Goal: Task Accomplishment & Management: Complete application form

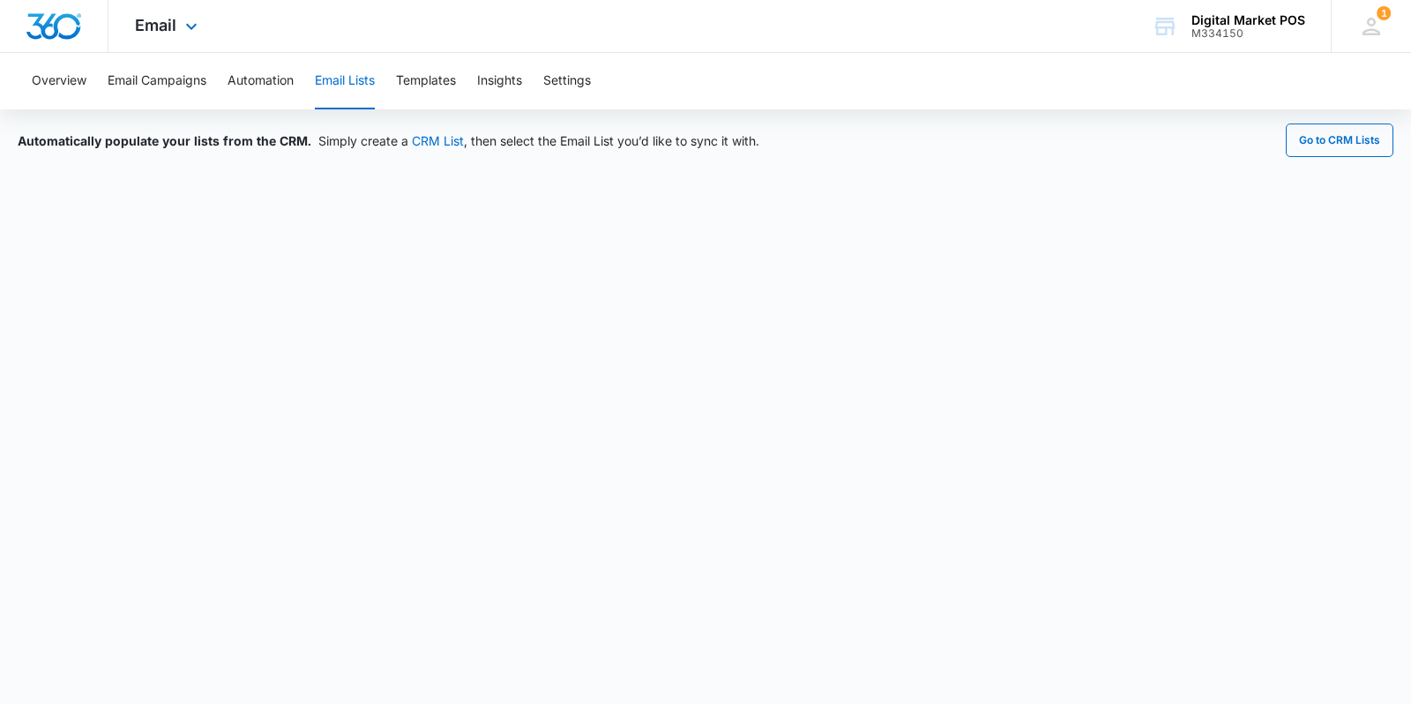
click at [137, 13] on div "Email Apps Reputation Websites Forms CRM Email Social Content Ads Intelligence …" at bounding box center [168, 26] width 120 height 52
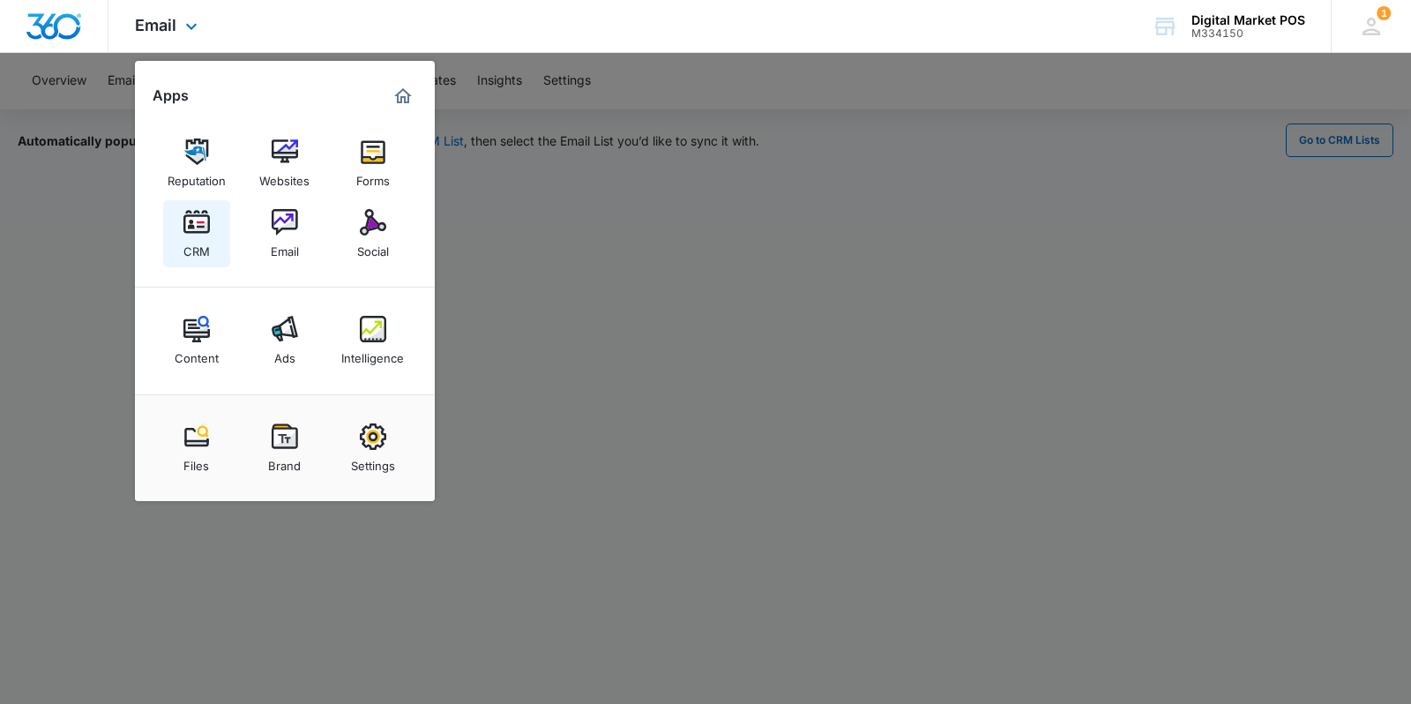
click at [182, 235] on link "CRM" at bounding box center [196, 233] width 67 height 67
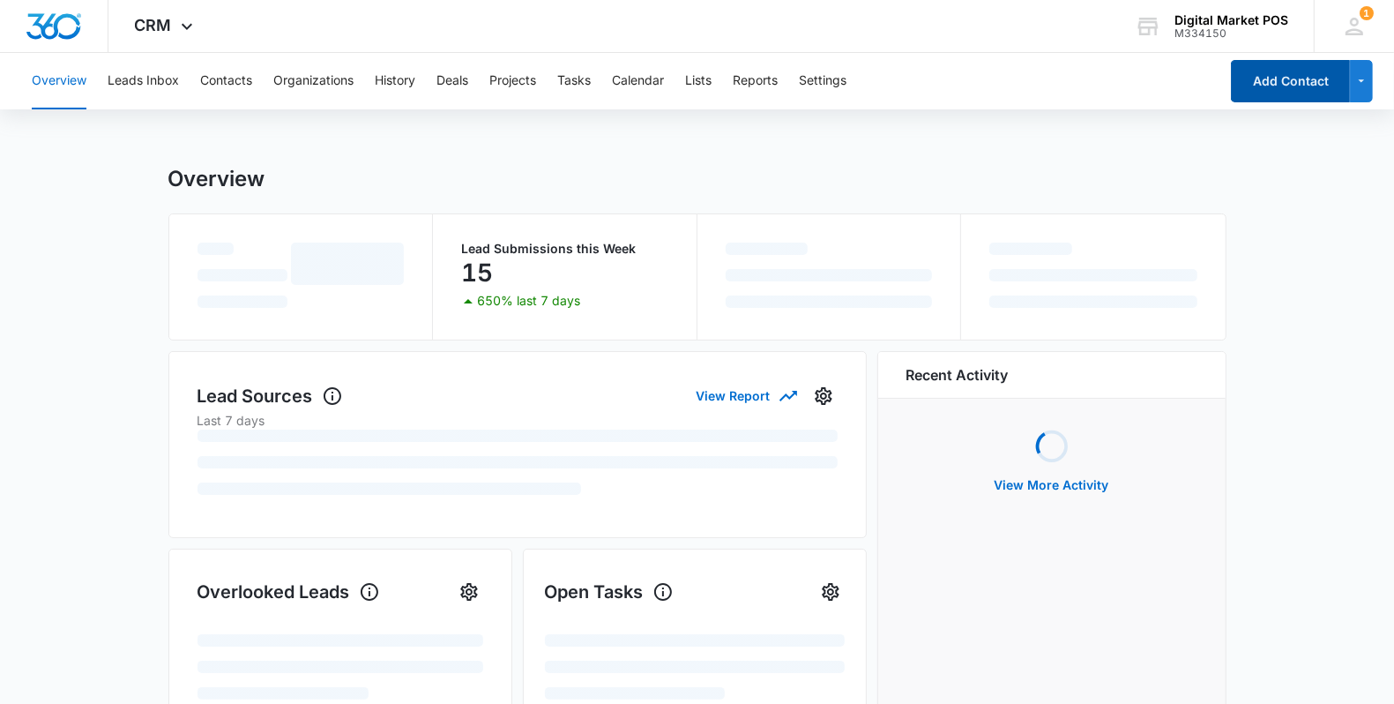
click at [1318, 66] on button "Add Contact" at bounding box center [1290, 81] width 119 height 42
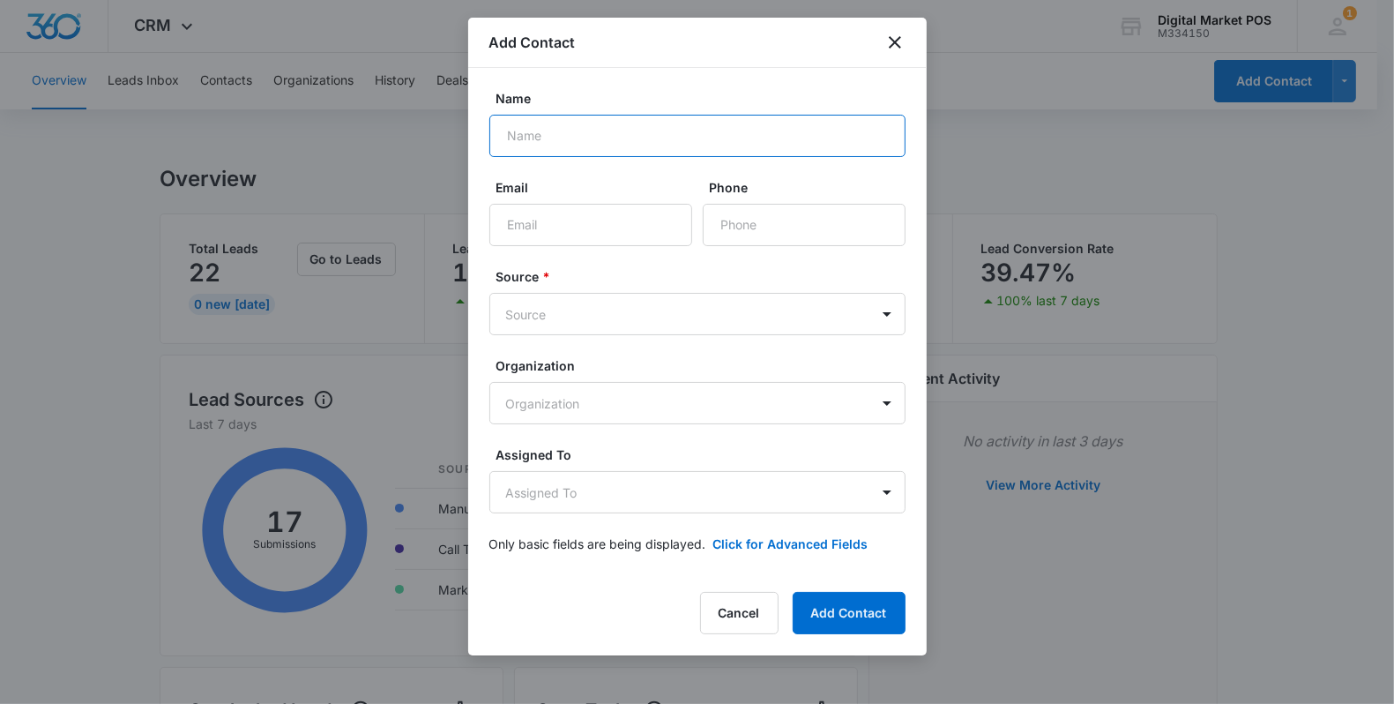
click at [601, 144] on input "Name" at bounding box center [697, 136] width 416 height 42
type input "[PERSON_NAME]"
click at [764, 232] on input "Phone" at bounding box center [804, 225] width 203 height 42
paste input "[PHONE_NUMBER]"
type input "[PHONE_NUMBER]"
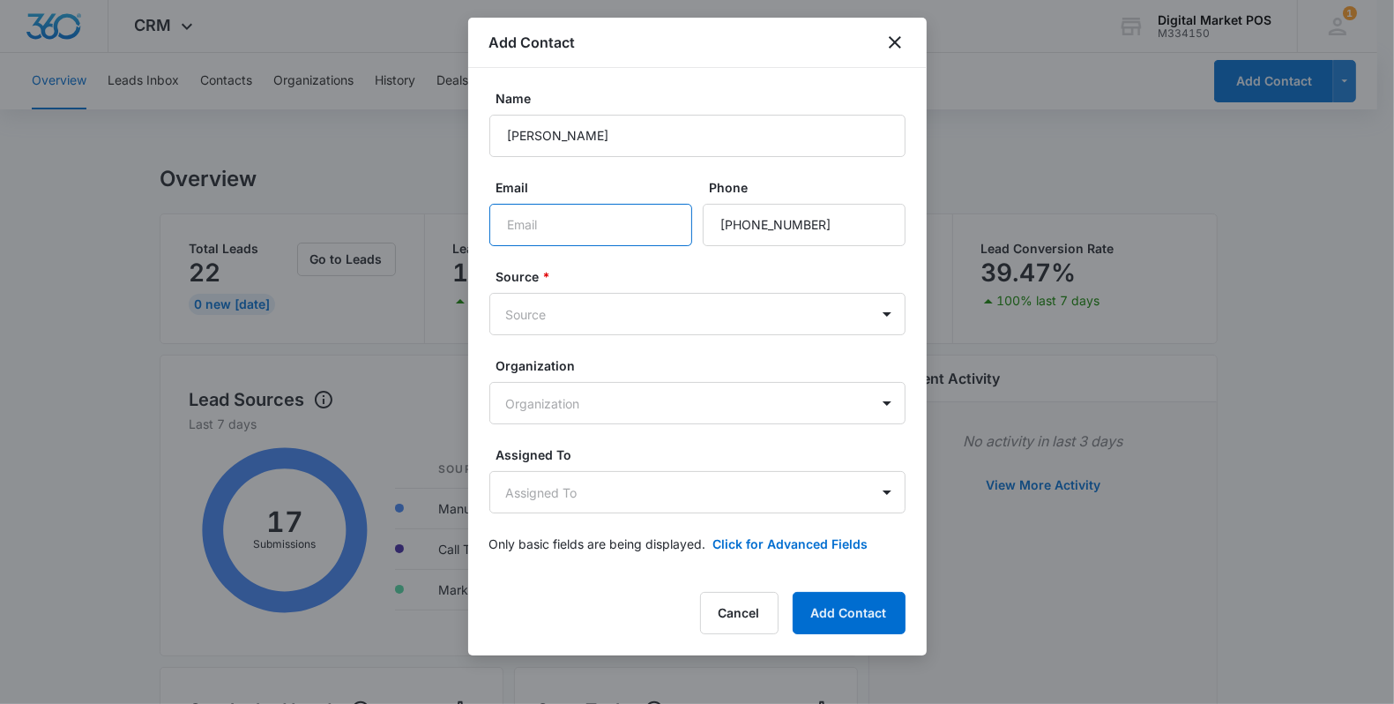
click at [525, 229] on input "Email" at bounding box center [590, 225] width 203 height 42
paste input "[EMAIL_ADDRESS][DOMAIN_NAME]"
type input "[EMAIL_ADDRESS][DOMAIN_NAME]"
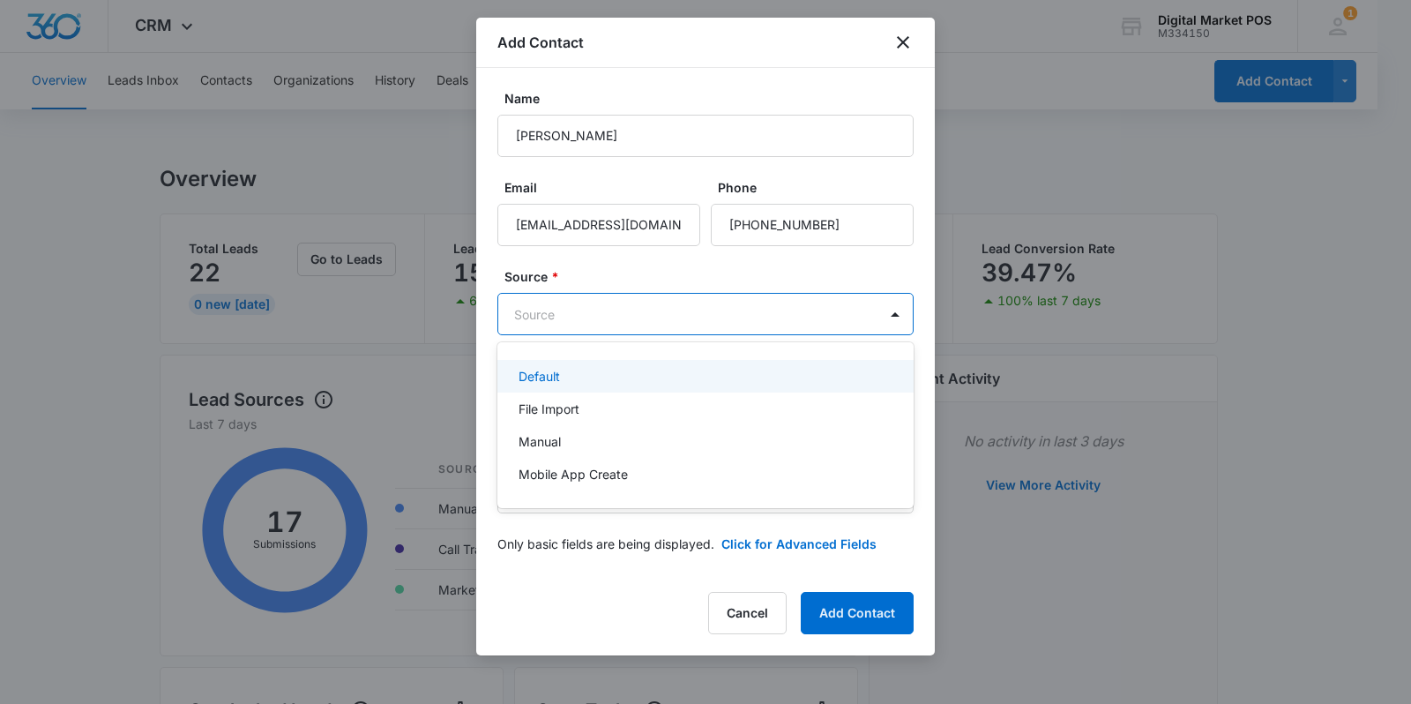
click at [544, 310] on body "CRM Apps Reputation Websites Forms CRM Email Social Content Ads Intelligence Fi…" at bounding box center [705, 352] width 1411 height 704
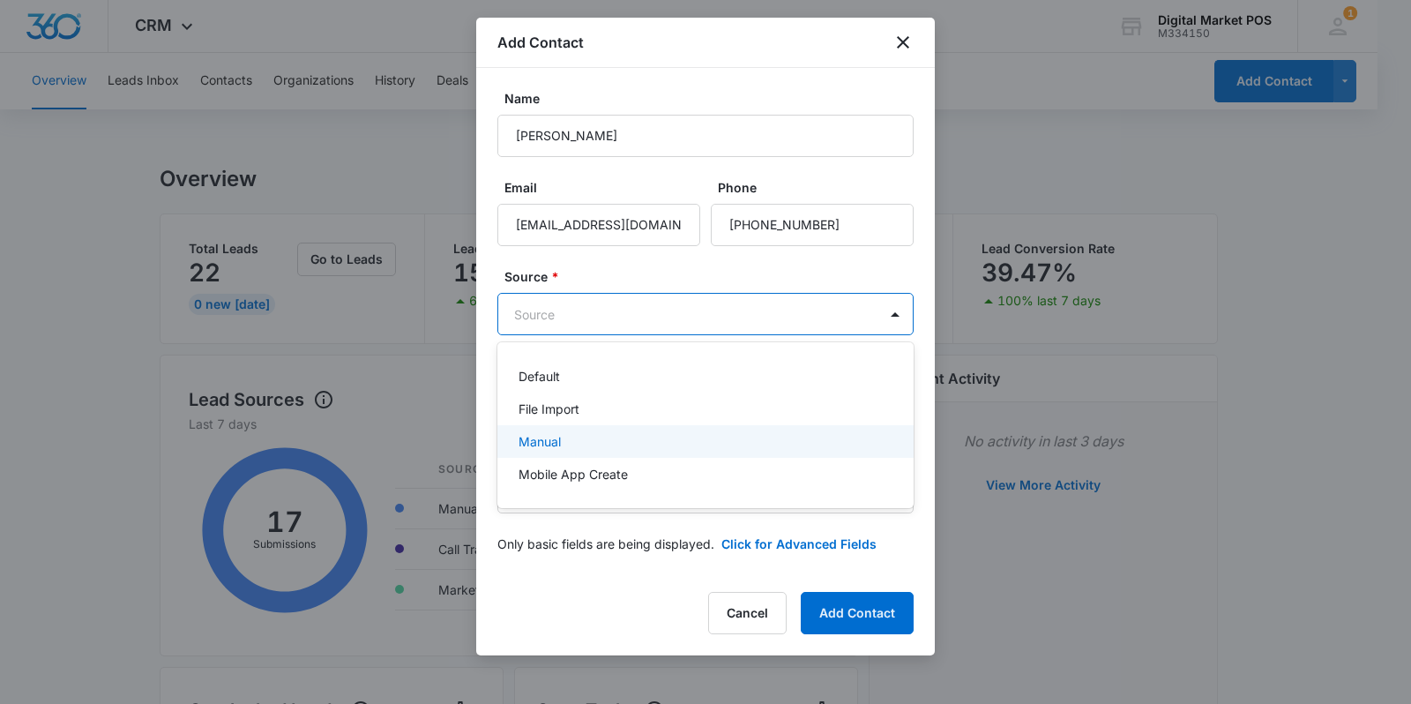
click at [554, 445] on p "Manual" at bounding box center [540, 441] width 42 height 19
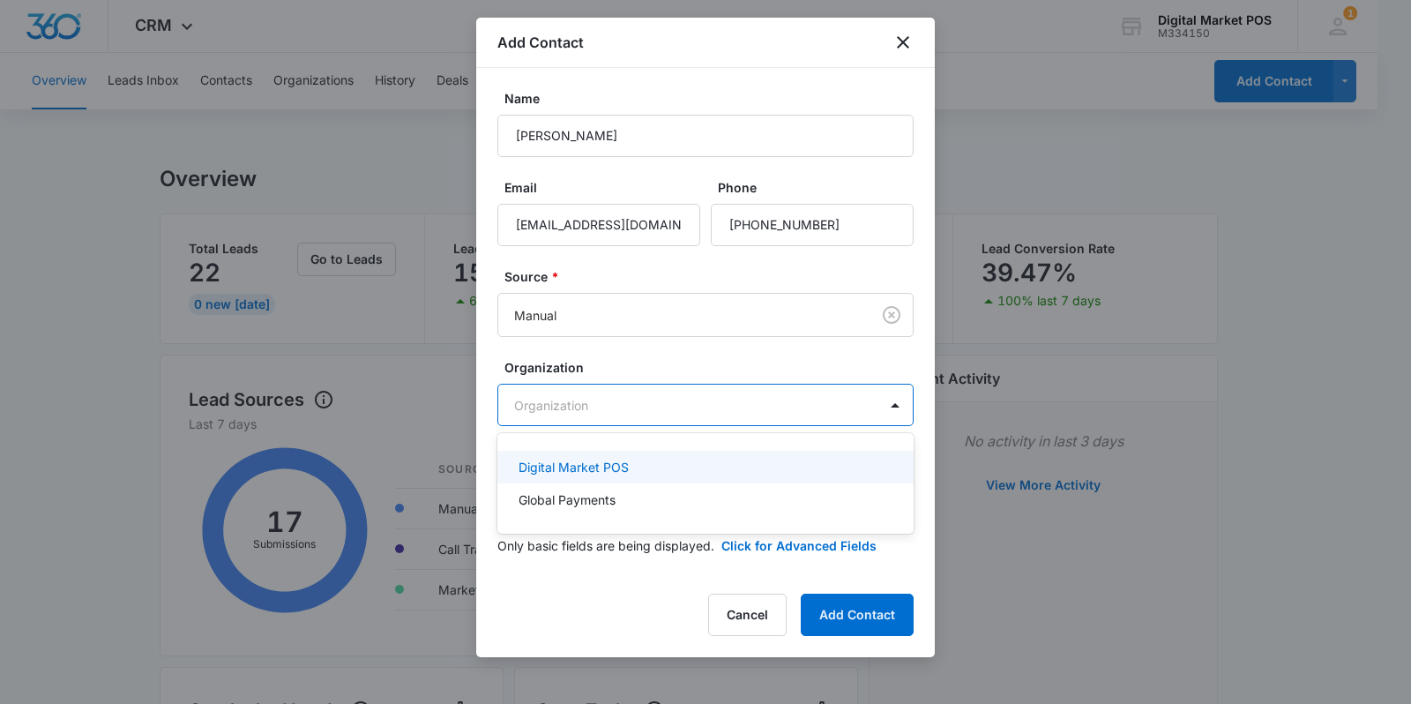
click at [542, 402] on div at bounding box center [705, 352] width 1411 height 704
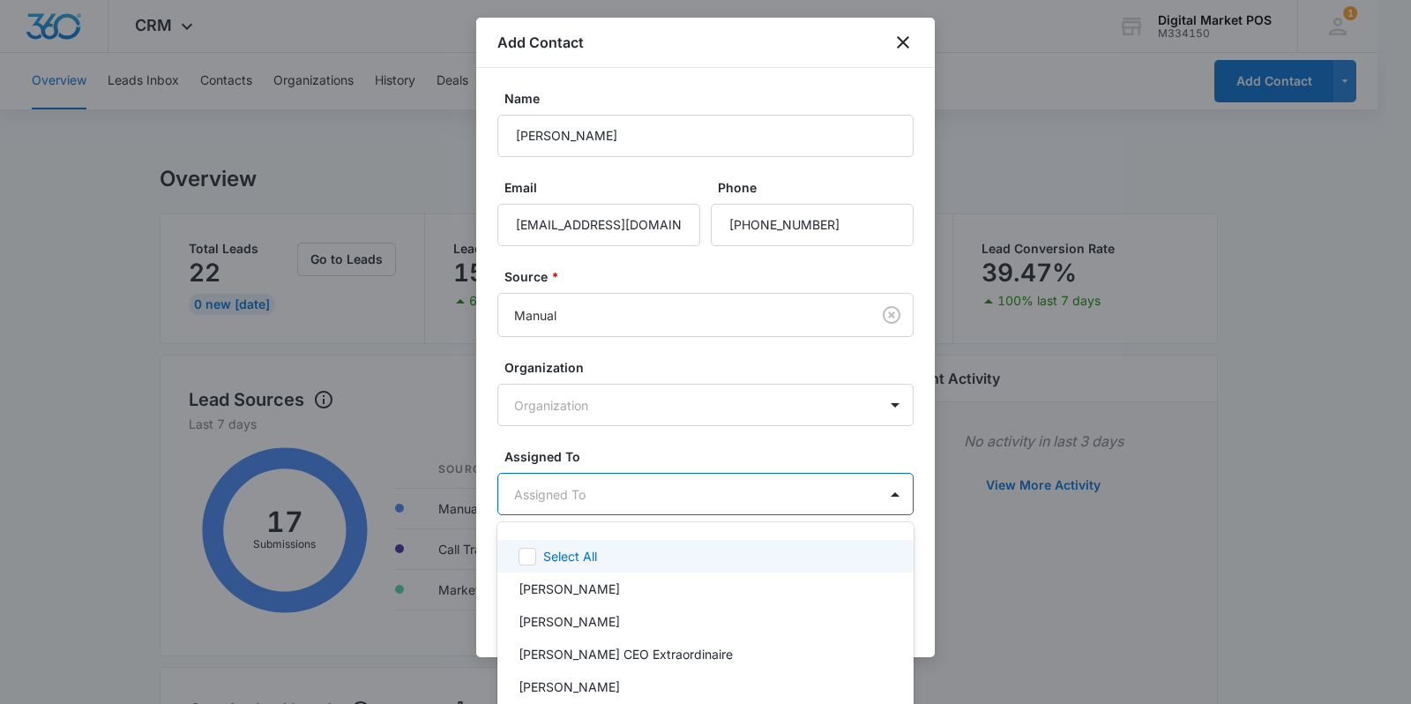
click at [567, 482] on body "CRM Apps Reputation Websites Forms CRM Email Social Content Ads Intelligence Fi…" at bounding box center [705, 352] width 1411 height 704
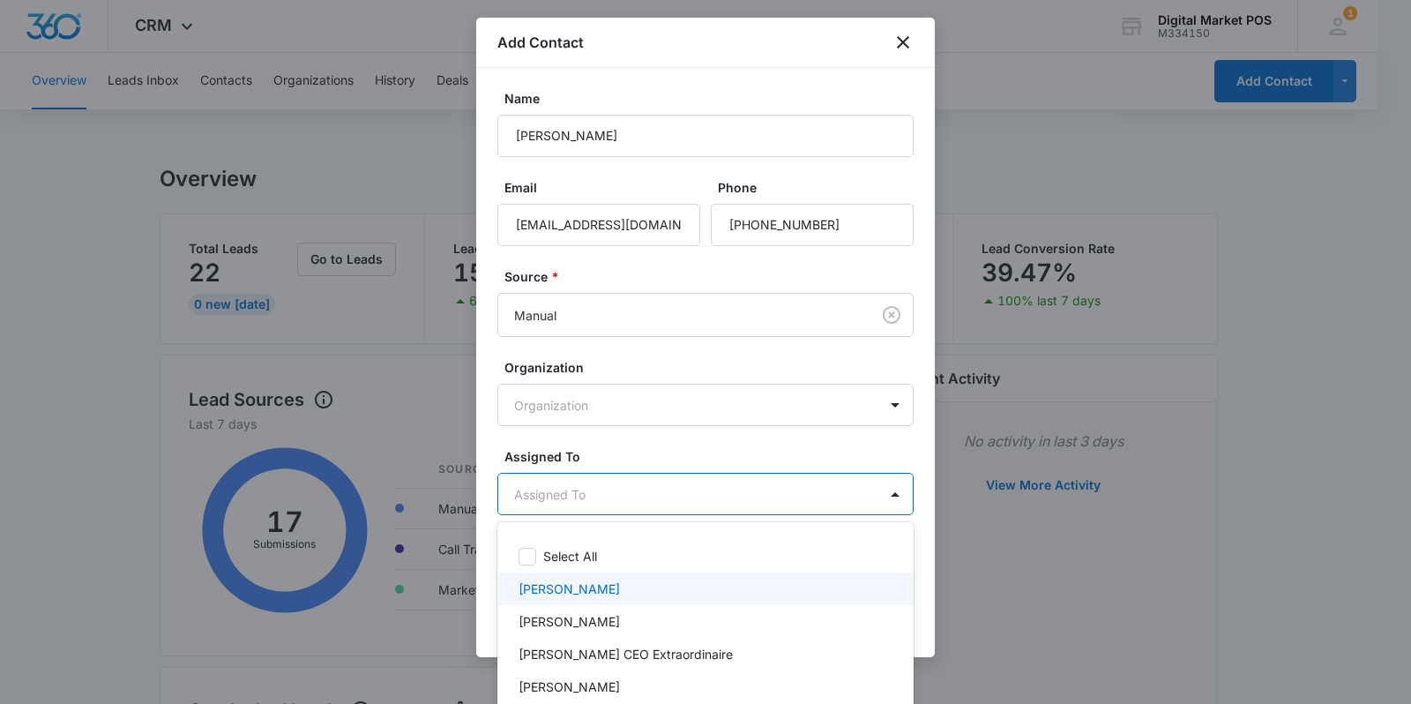
click at [543, 593] on p "[PERSON_NAME]" at bounding box center [569, 588] width 101 height 19
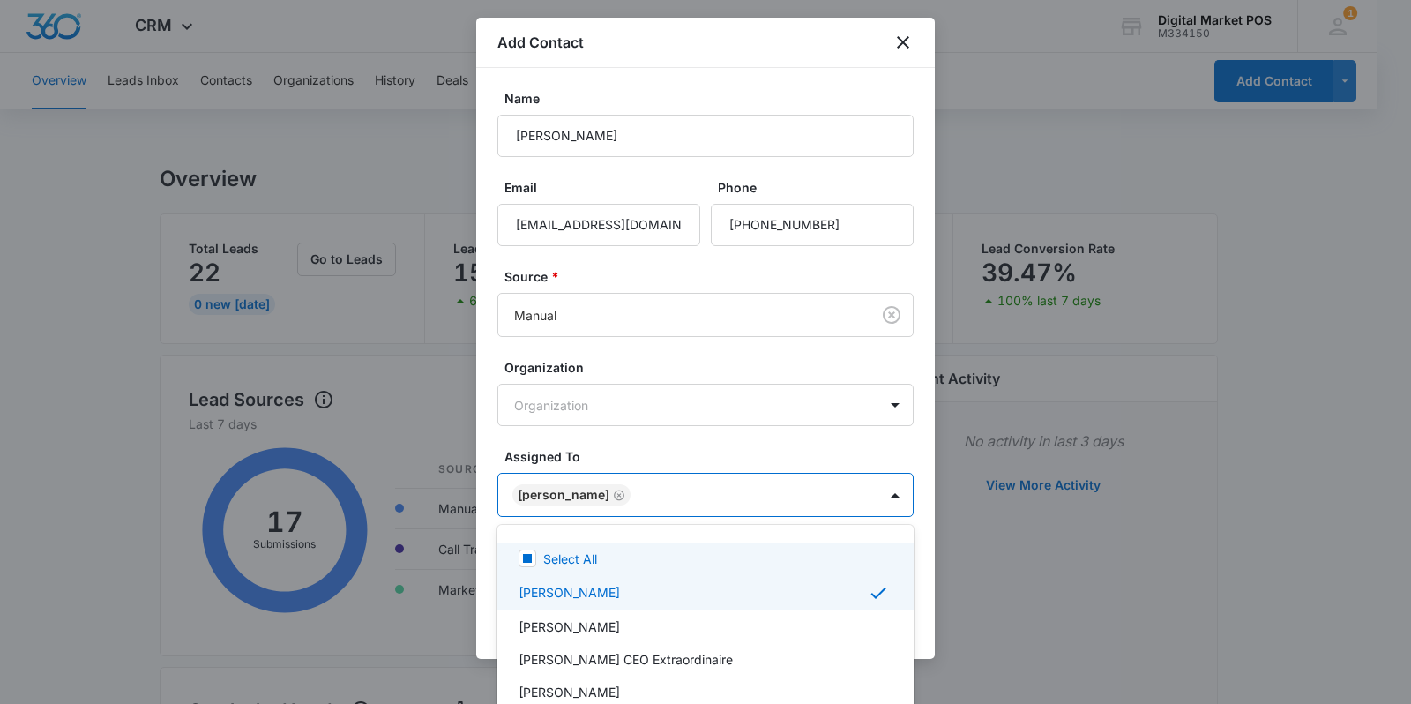
click at [920, 433] on div at bounding box center [705, 352] width 1411 height 704
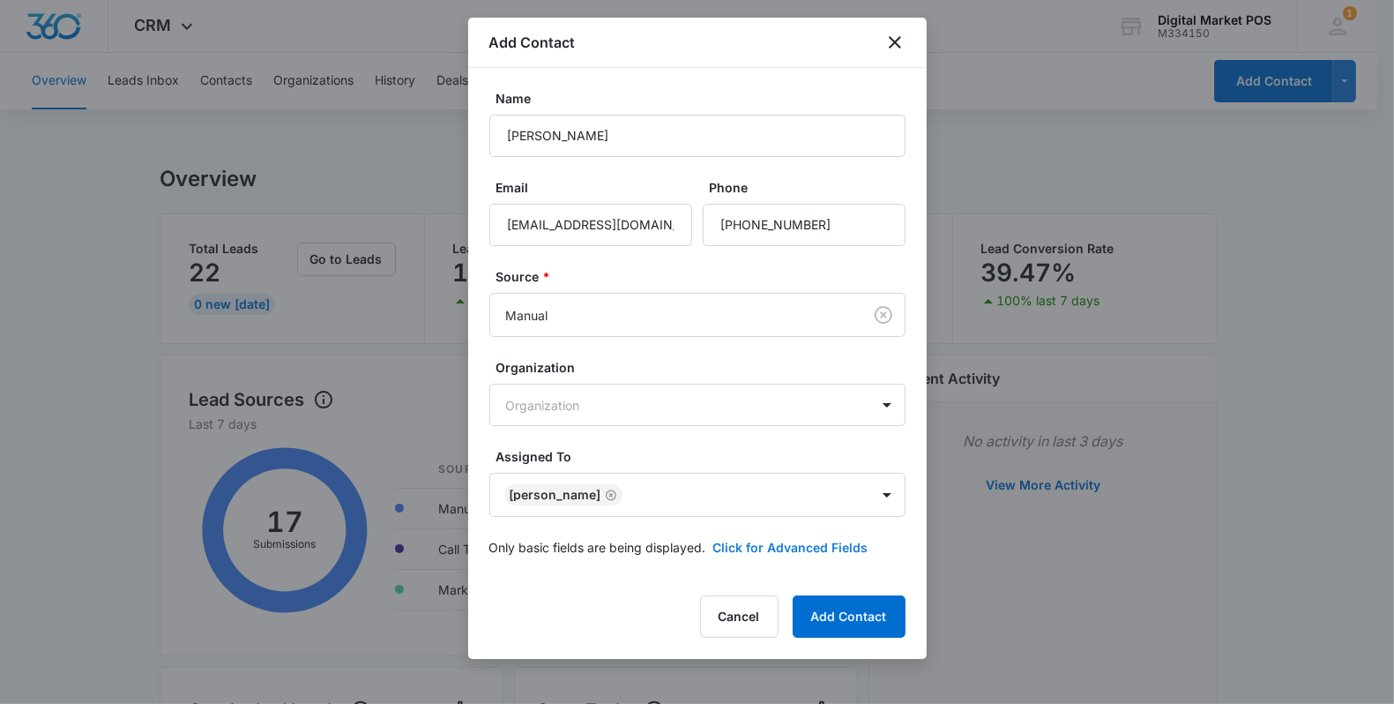
click at [812, 552] on button "Click for Advanced Fields" at bounding box center [790, 547] width 155 height 19
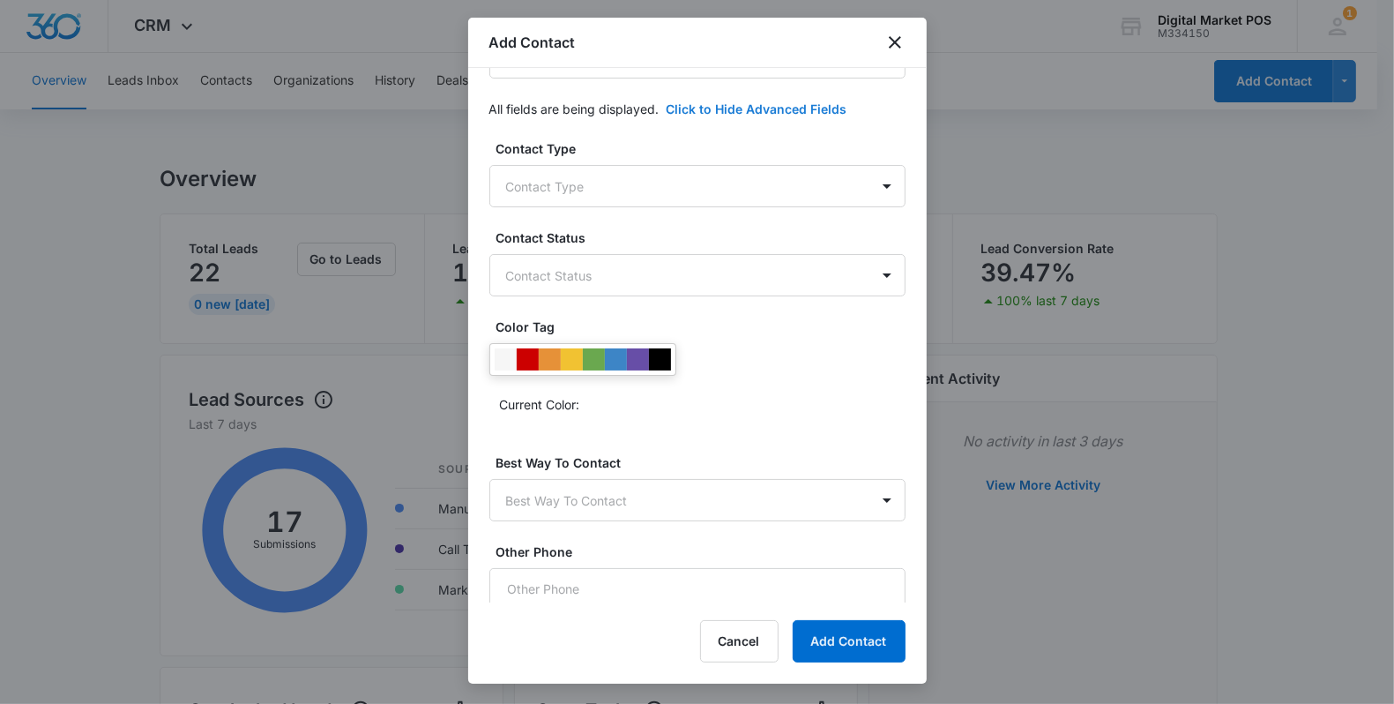
scroll to position [441, 0]
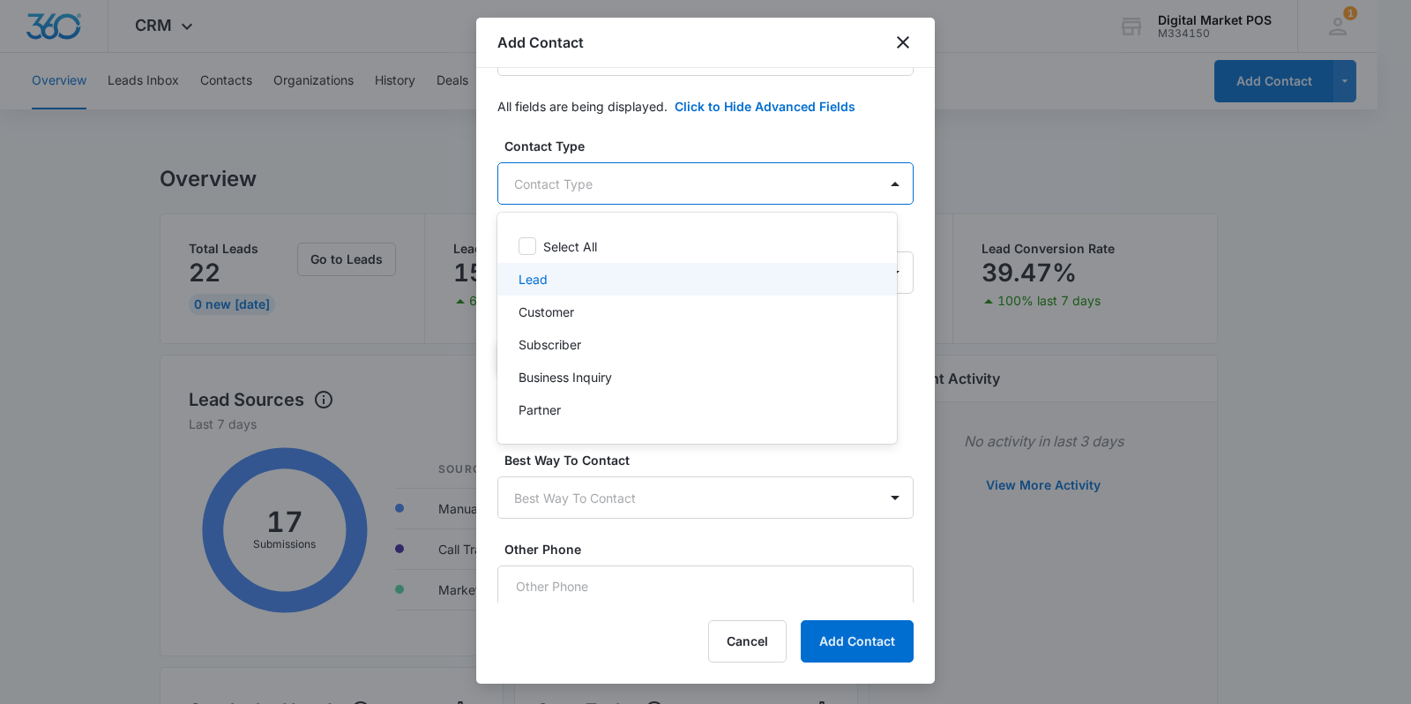
click at [538, 284] on p "Lead" at bounding box center [533, 279] width 29 height 19
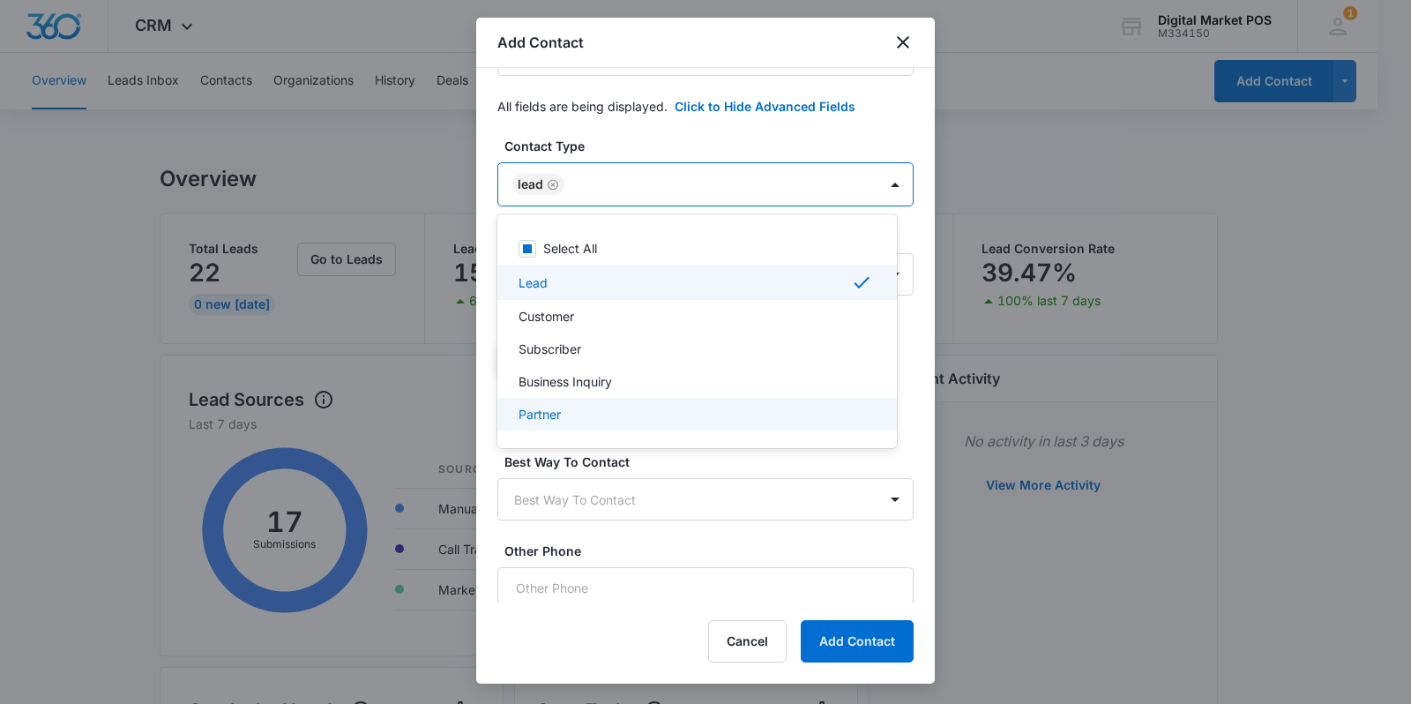
click at [878, 474] on div at bounding box center [705, 352] width 1411 height 704
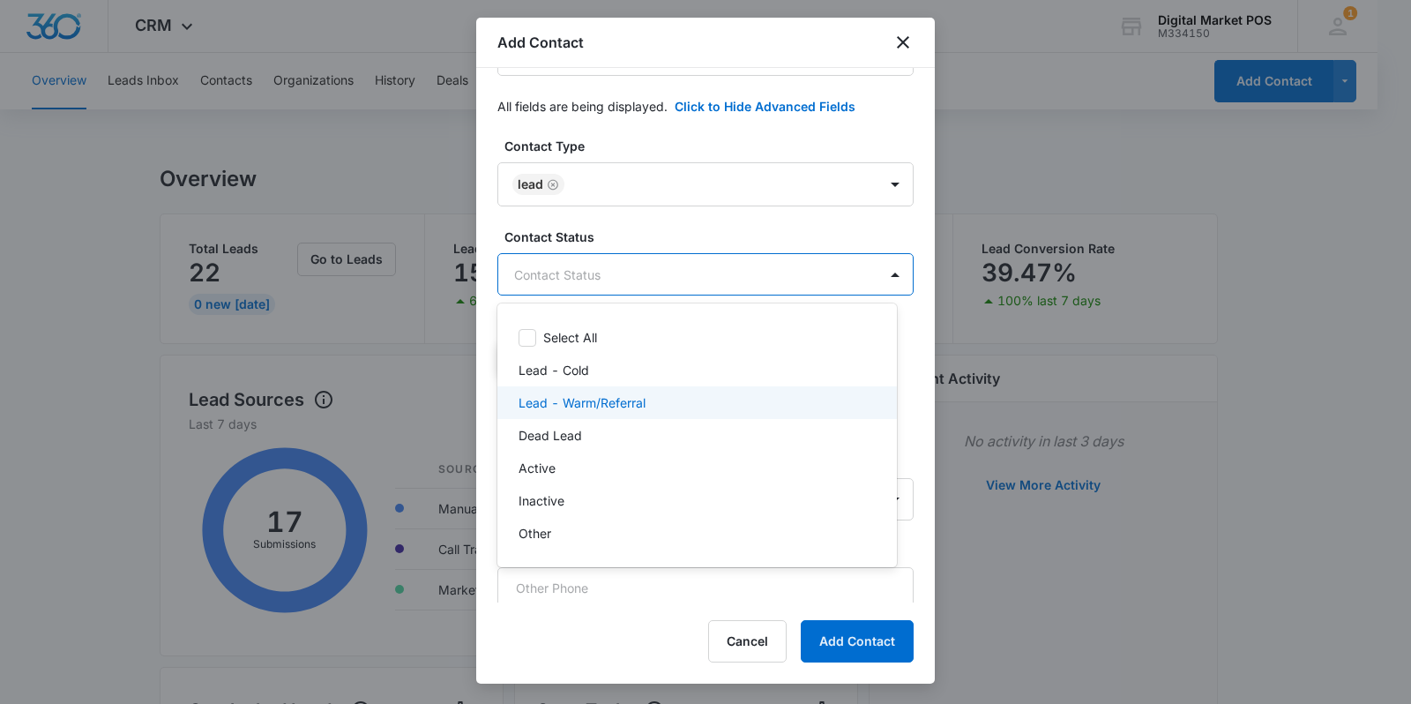
click at [561, 392] on div "Lead - Warm/Referral" at bounding box center [697, 402] width 400 height 33
click at [911, 406] on div at bounding box center [705, 352] width 1411 height 704
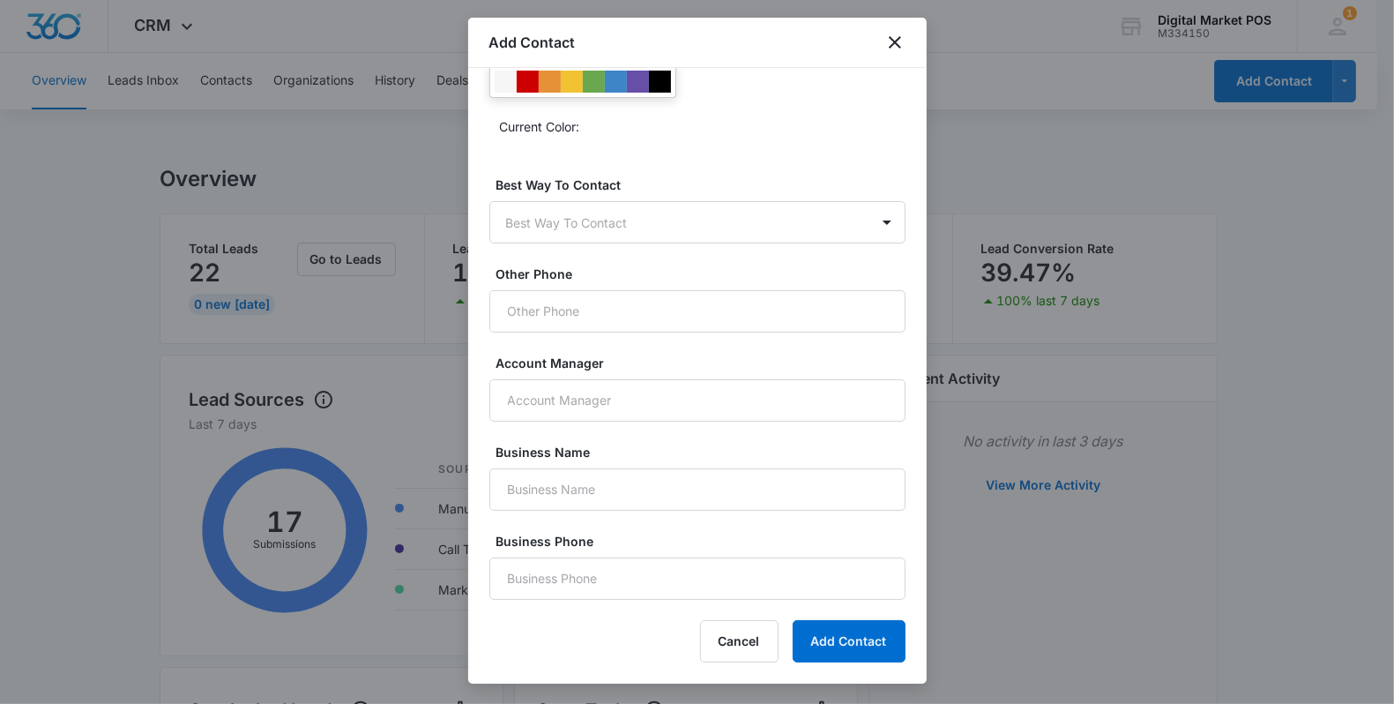
scroll to position [772, 0]
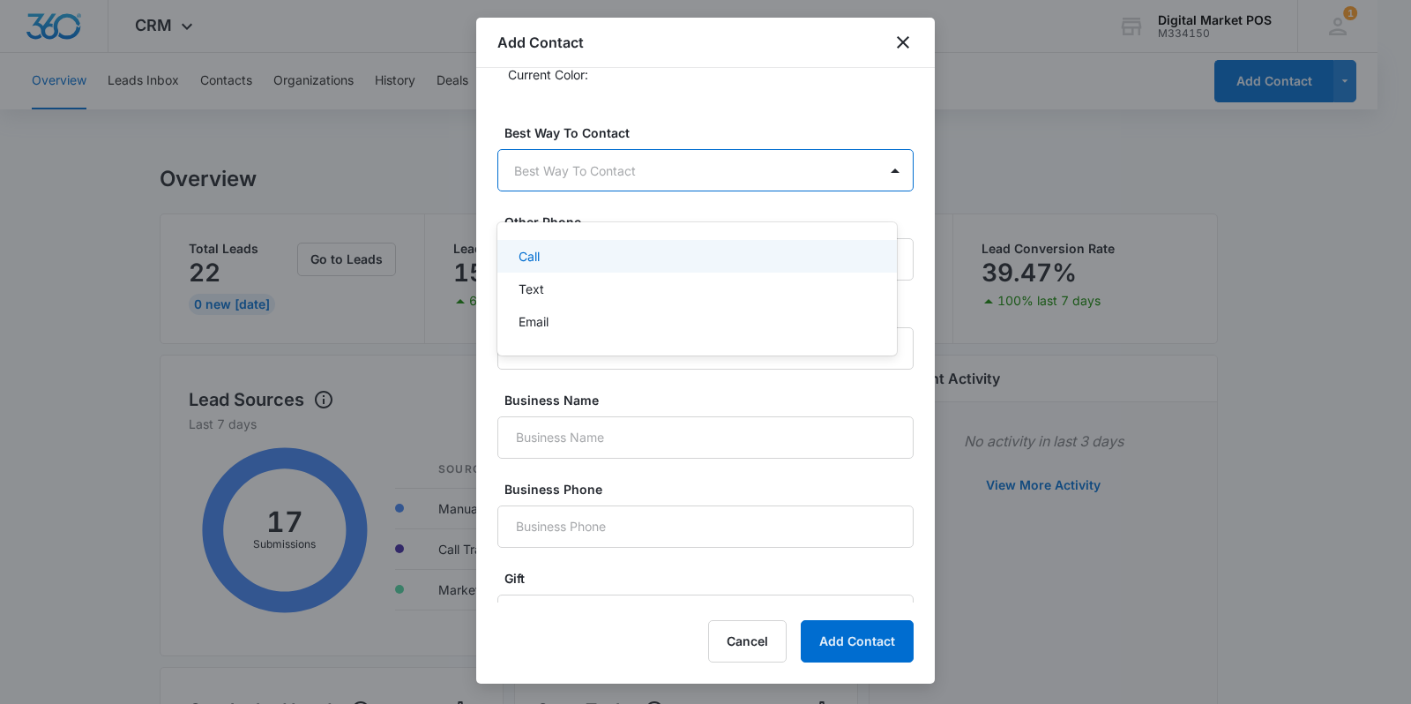
click at [622, 207] on body "CRM Apps Reputation Websites Forms CRM Email Social Content Ads Intelligence Fi…" at bounding box center [705, 352] width 1411 height 704
click at [553, 258] on div "Call" at bounding box center [696, 256] width 354 height 19
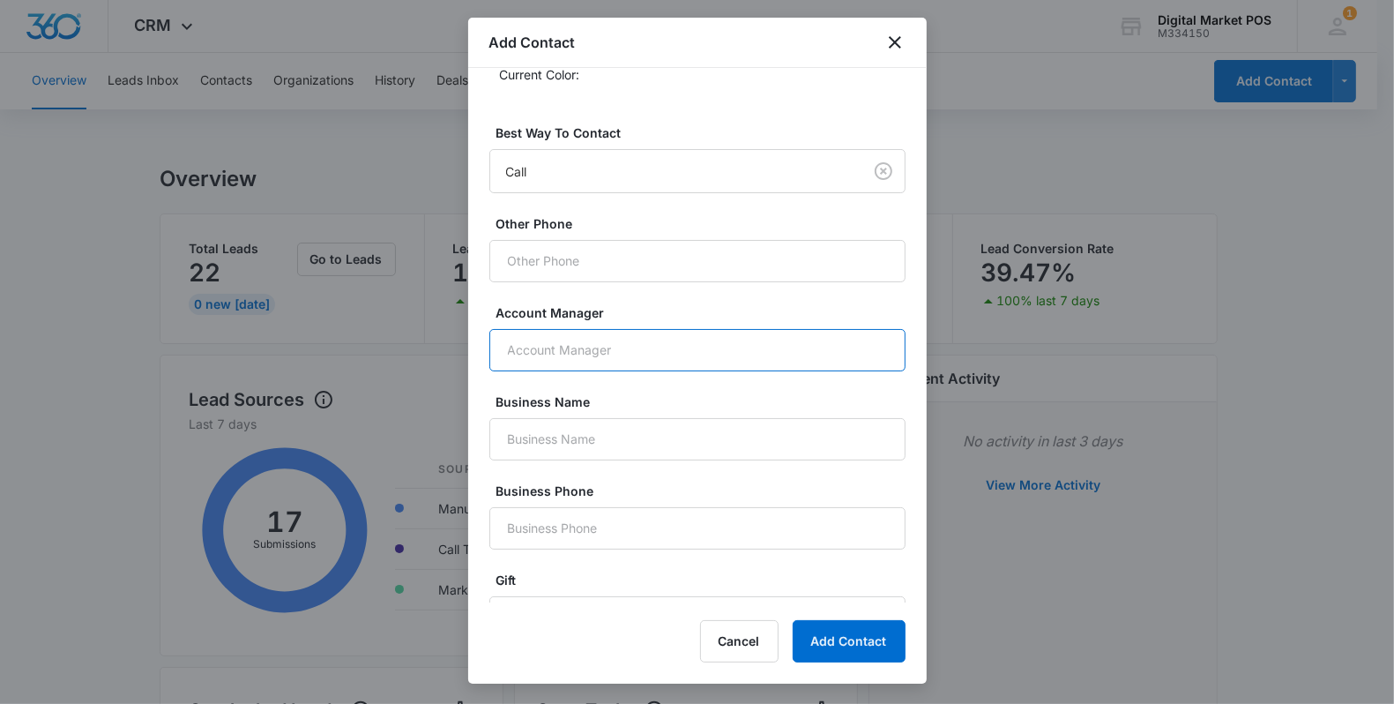
click at [591, 362] on input "Account Manager" at bounding box center [697, 350] width 416 height 42
type input "[PERSON_NAME]"
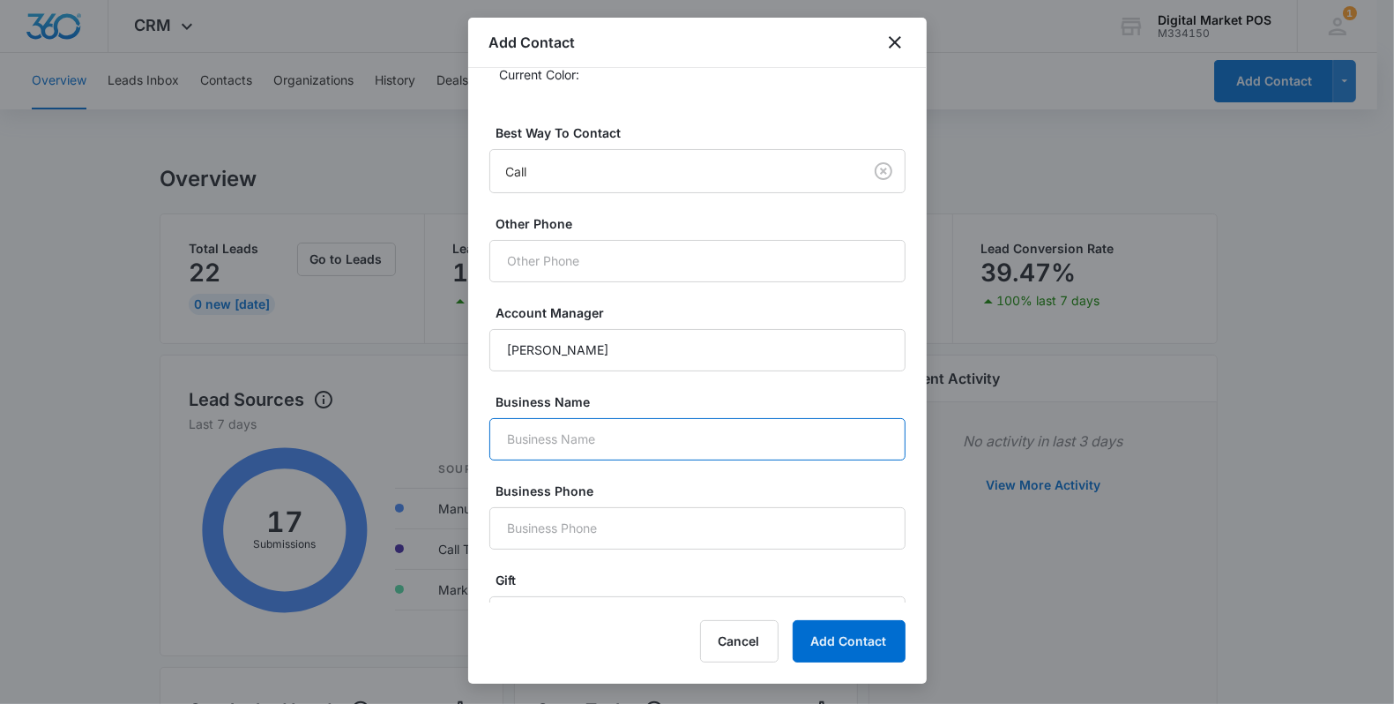
click at [532, 459] on input "Business Name" at bounding box center [697, 439] width 416 height 42
paste input "Sno Daze Tropical Sno"
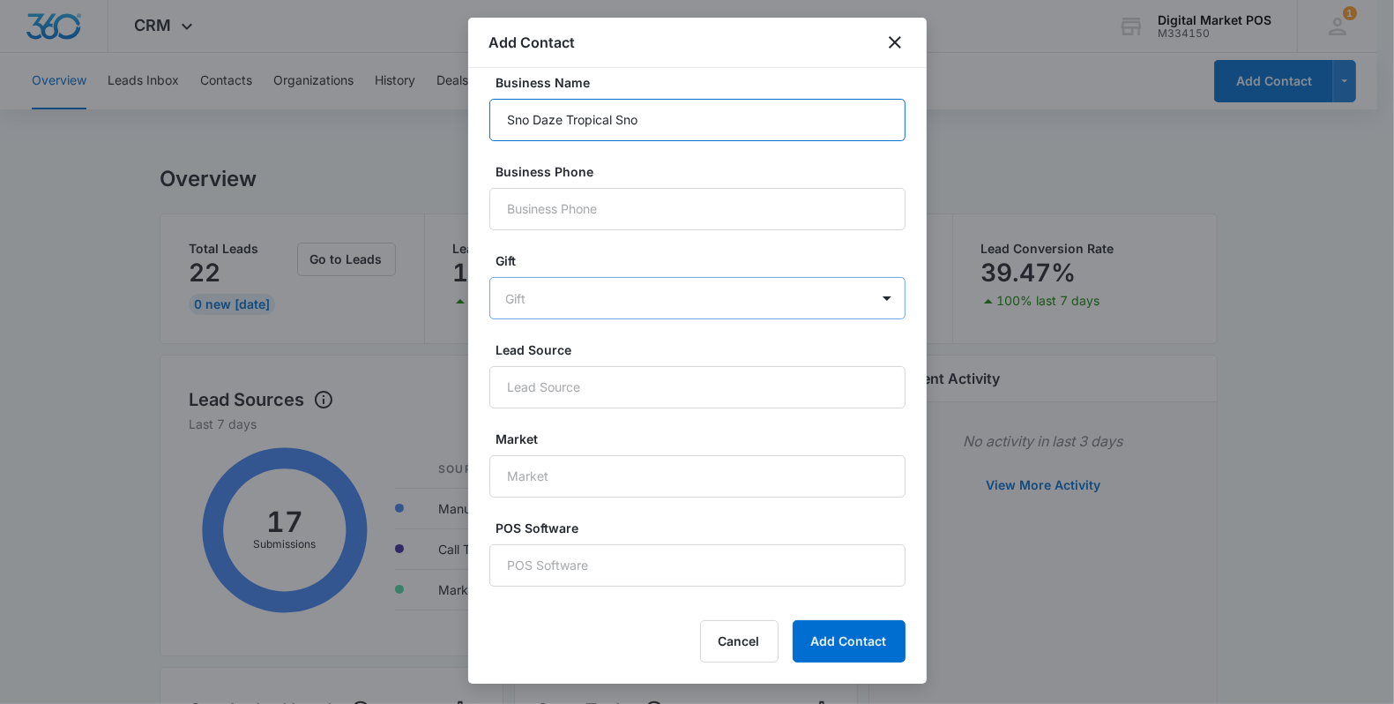
scroll to position [1102, 0]
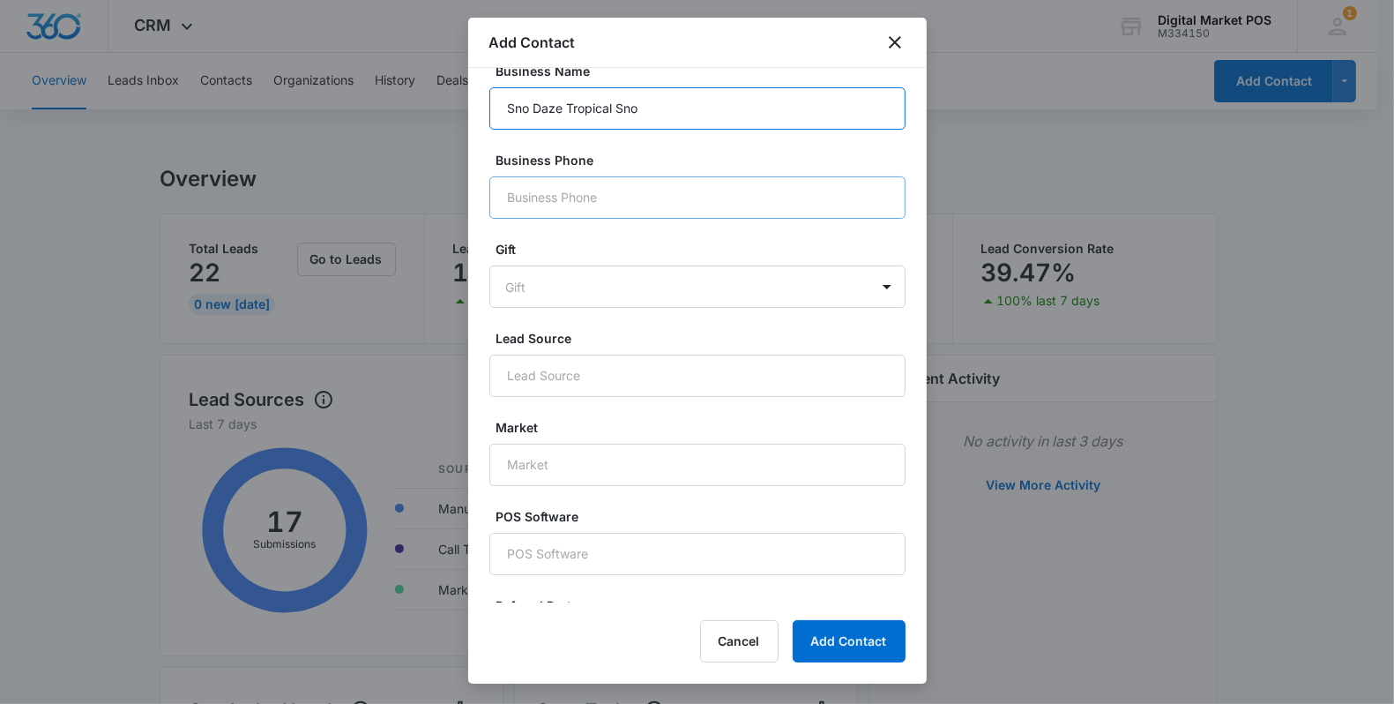
type input "Sno Daze Tropical Sno"
click at [561, 219] on input "Business Phone" at bounding box center [697, 197] width 416 height 42
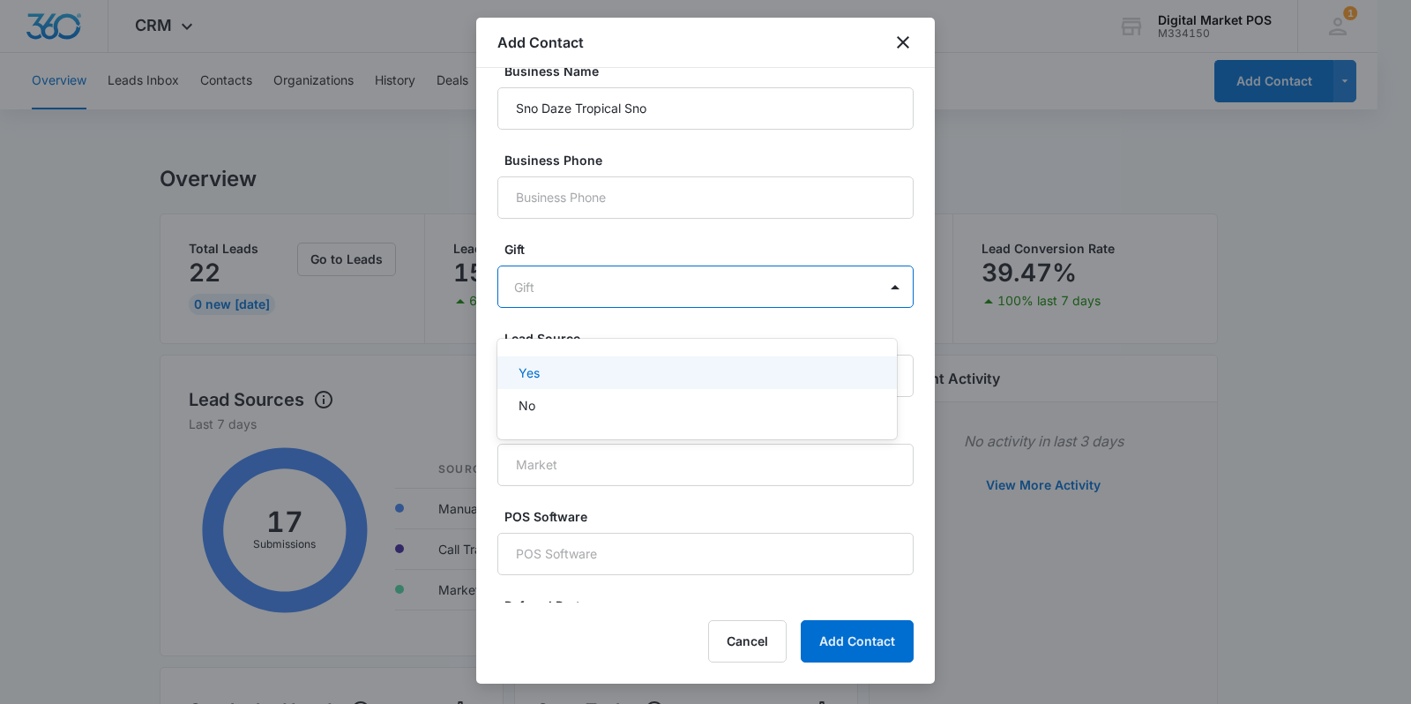
click at [557, 362] on div "Yes" at bounding box center [697, 372] width 400 height 33
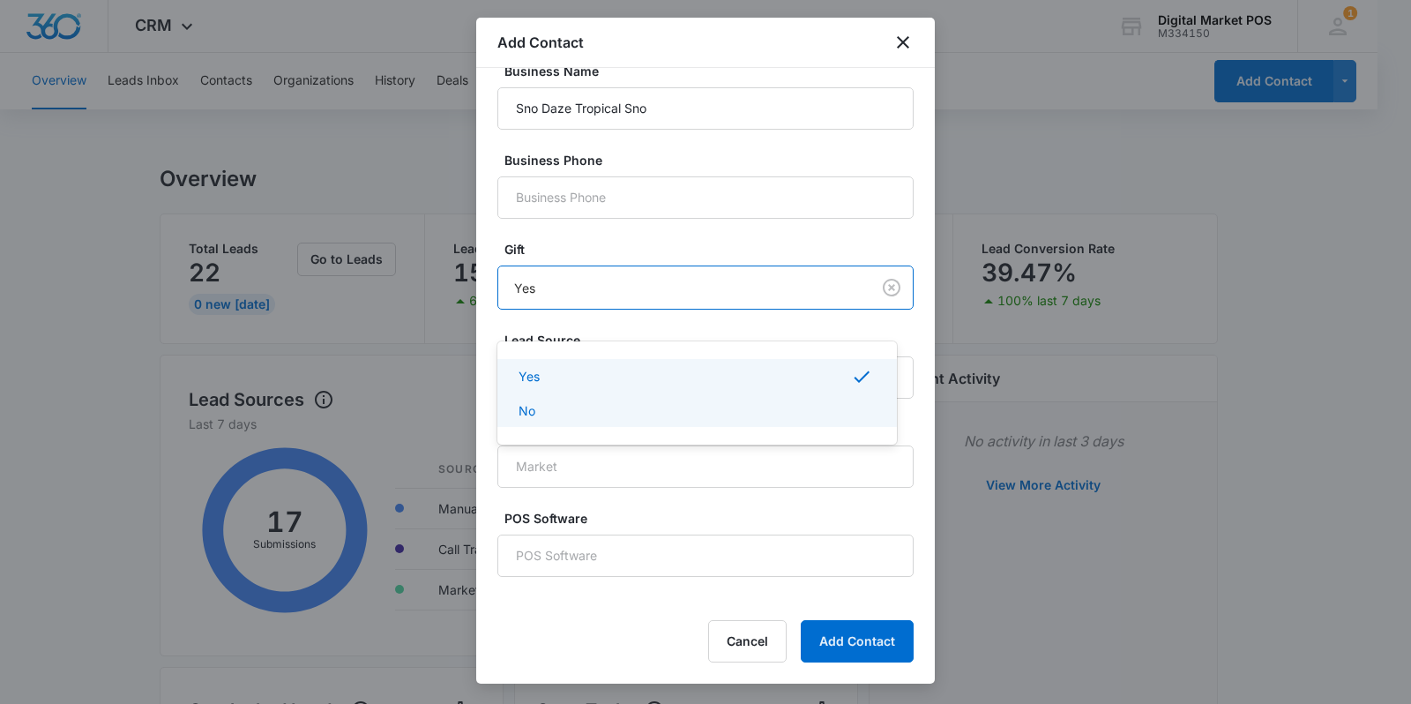
click at [527, 407] on p "No" at bounding box center [527, 410] width 17 height 19
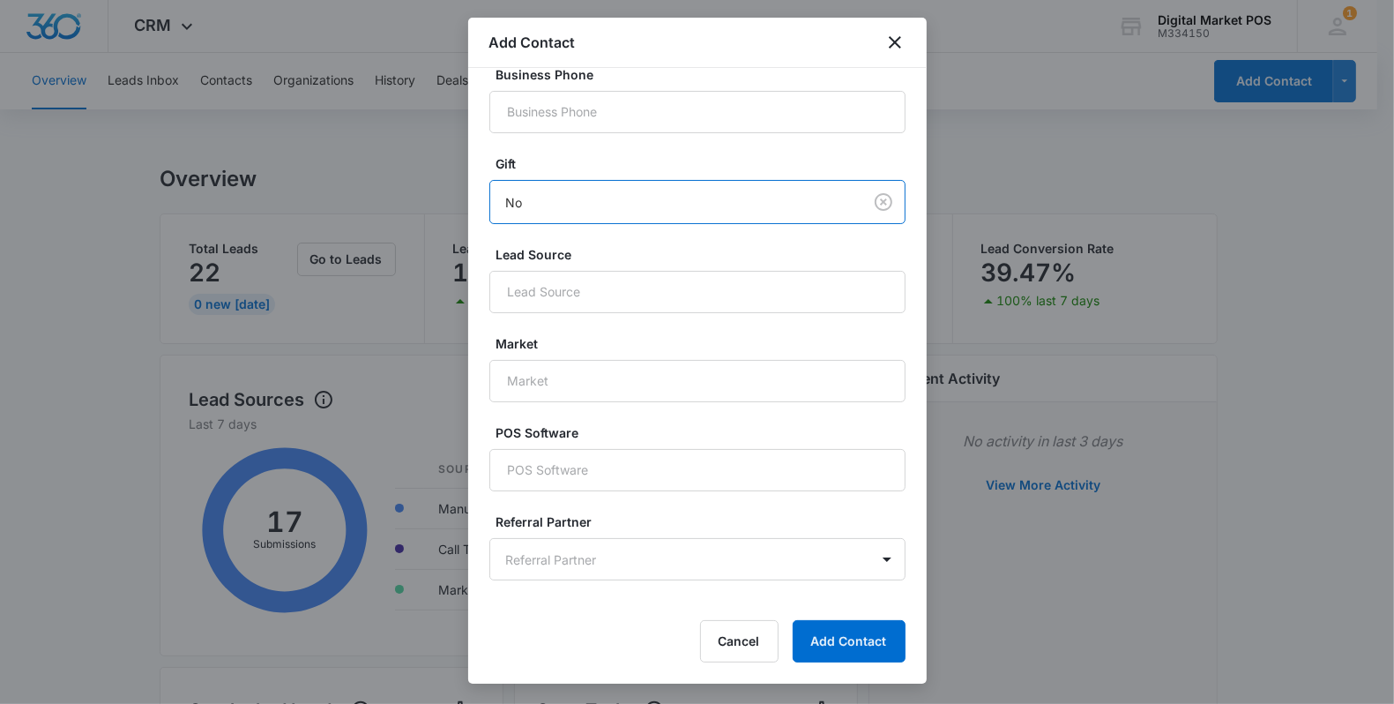
scroll to position [1279, 0]
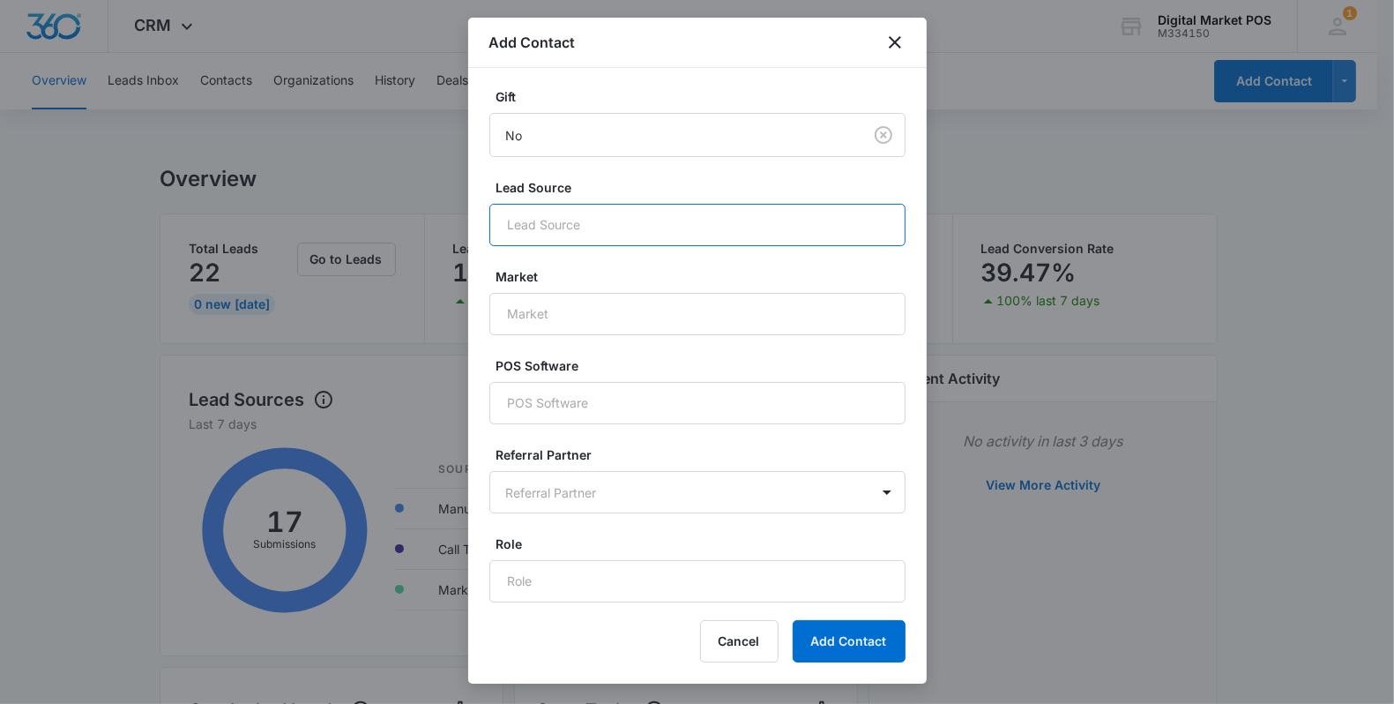
click at [536, 219] on input "Lead Source" at bounding box center [697, 225] width 416 height 42
type input "Google"
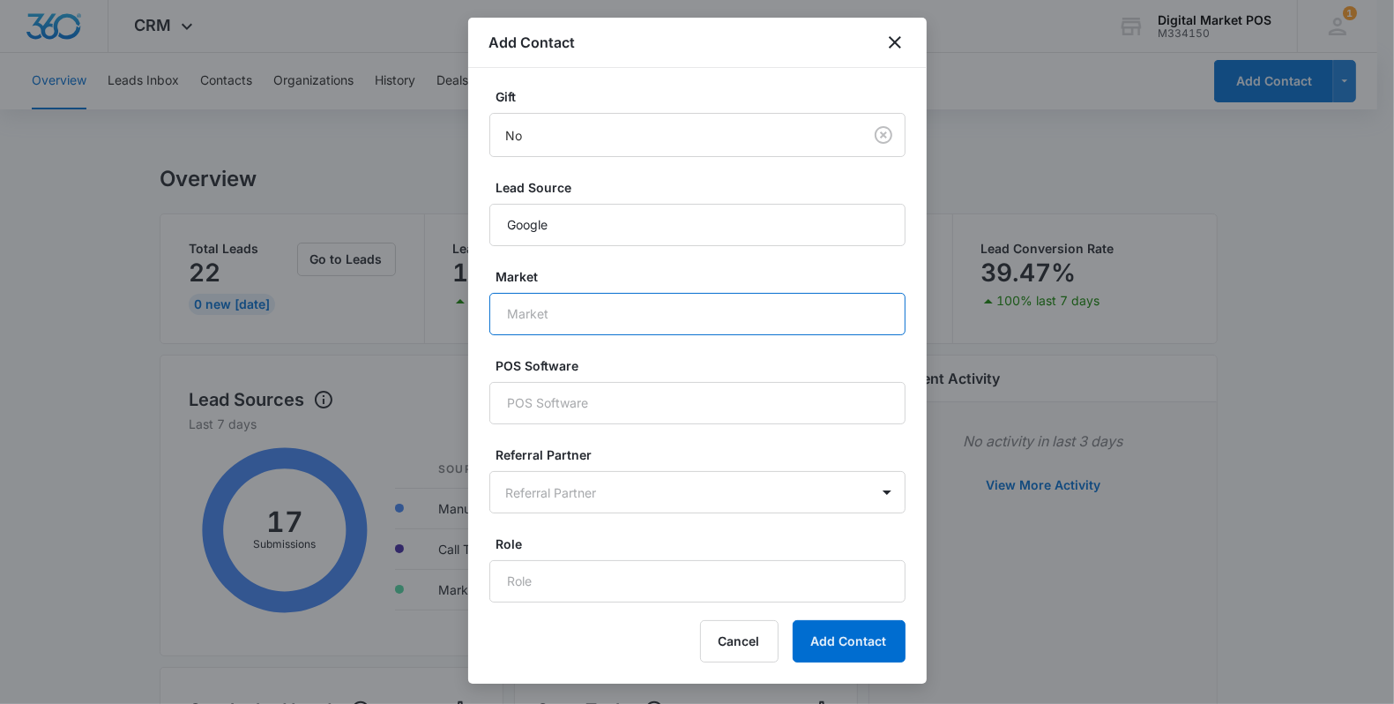
click at [549, 315] on input "Market" at bounding box center [697, 314] width 416 height 42
type input "Quick Service"
click at [609, 398] on input "POS Software" at bounding box center [697, 403] width 416 height 42
type input "Square"
click at [587, 461] on label "Referral Partner" at bounding box center [705, 454] width 416 height 19
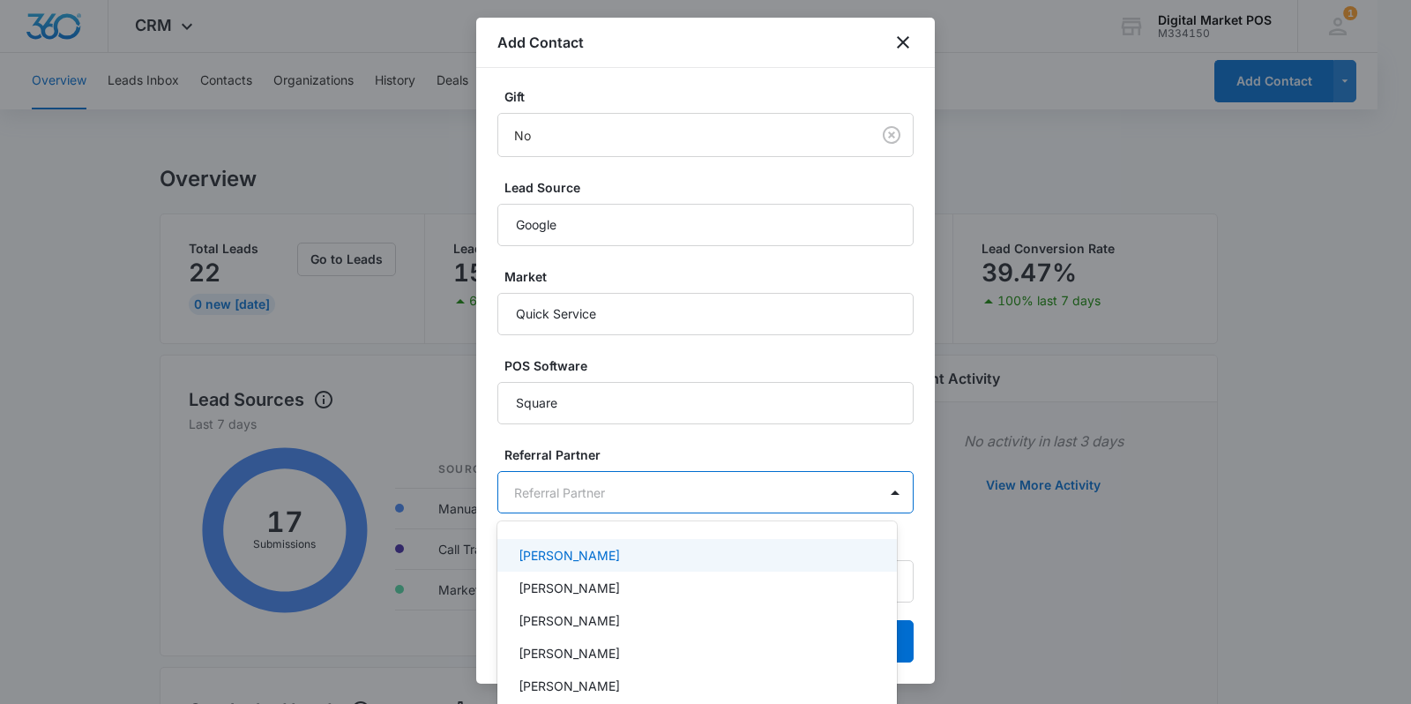
click at [645, 441] on div at bounding box center [705, 352] width 1411 height 704
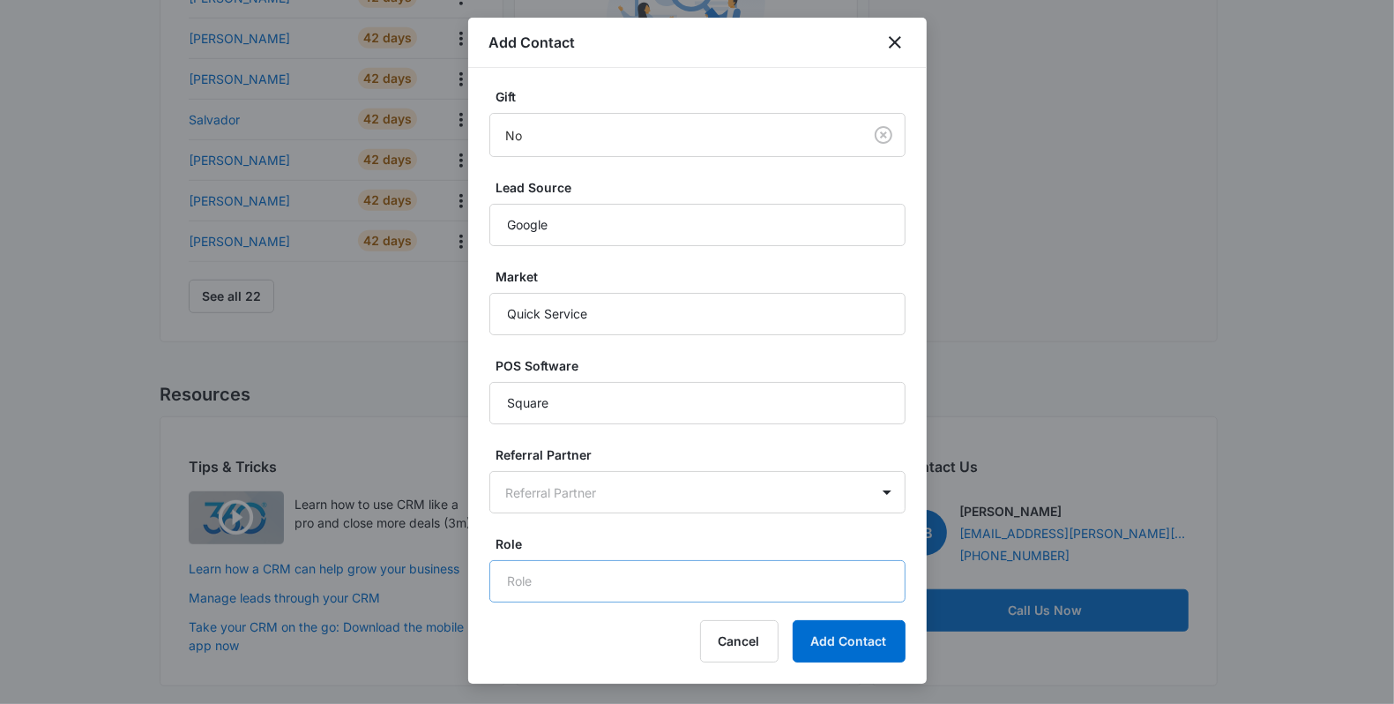
scroll to position [818, 0]
click at [701, 576] on input "Role" at bounding box center [697, 581] width 416 height 42
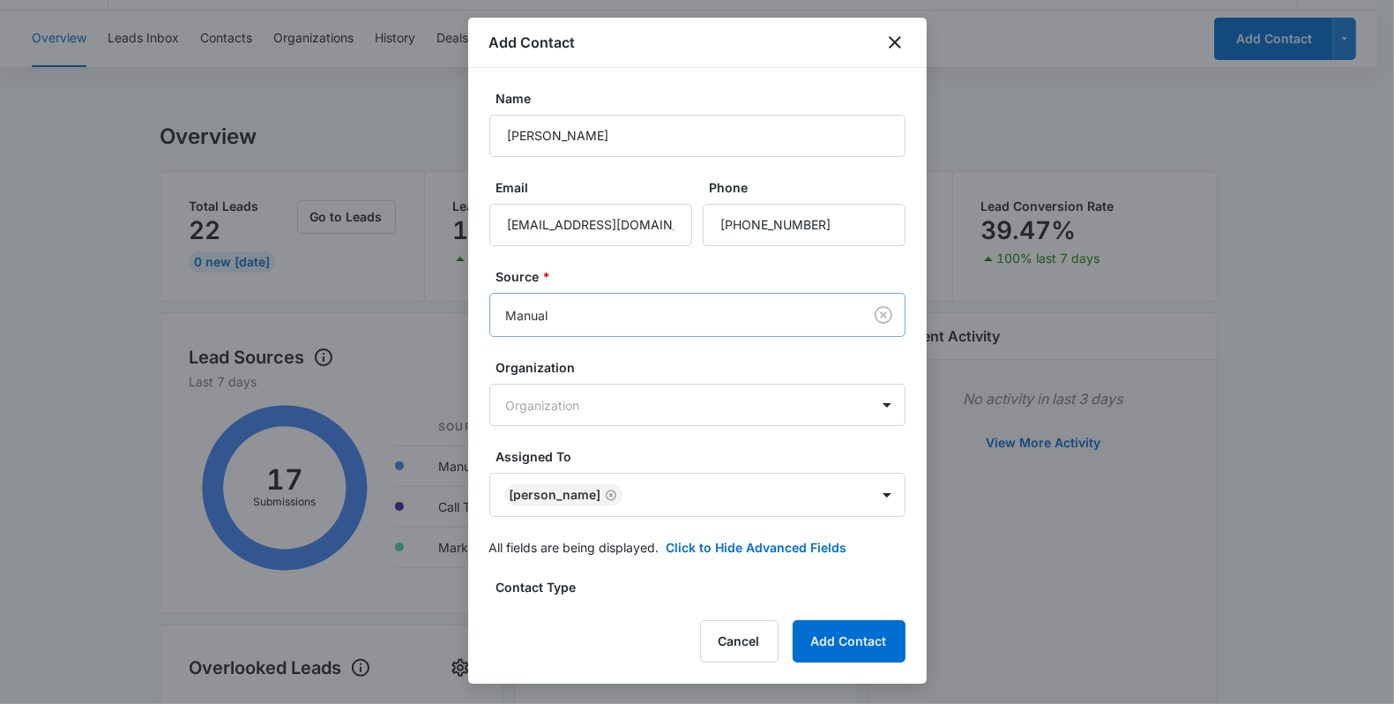
scroll to position [0, 0]
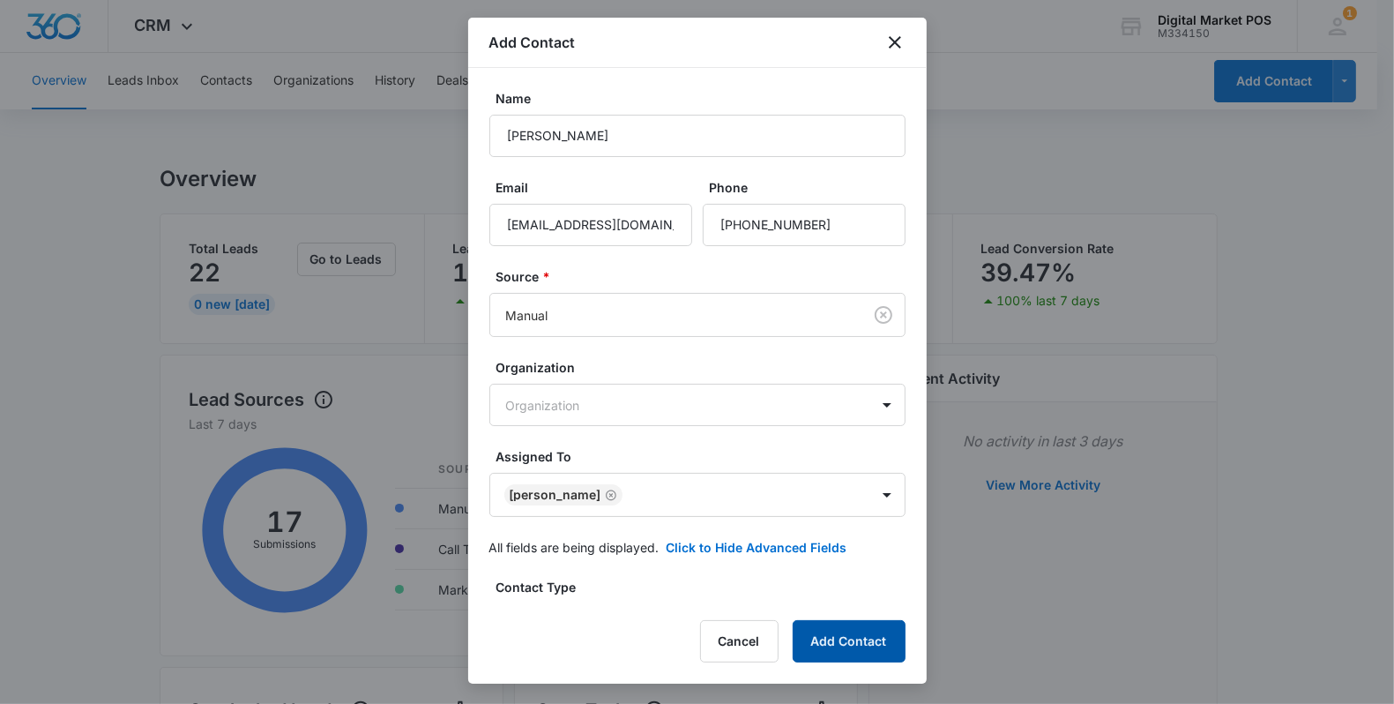
click at [838, 629] on button "Add Contact" at bounding box center [849, 641] width 113 height 42
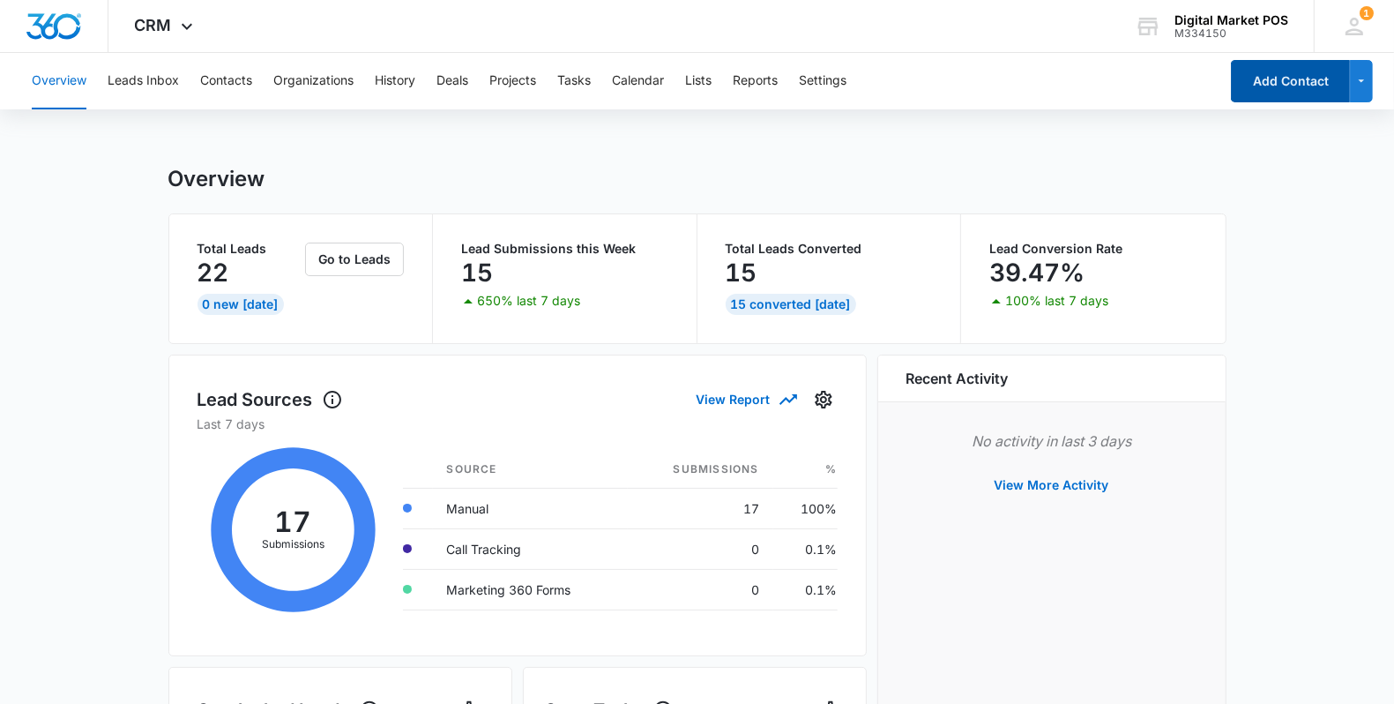
click at [1284, 89] on button "Add Contact" at bounding box center [1290, 81] width 119 height 42
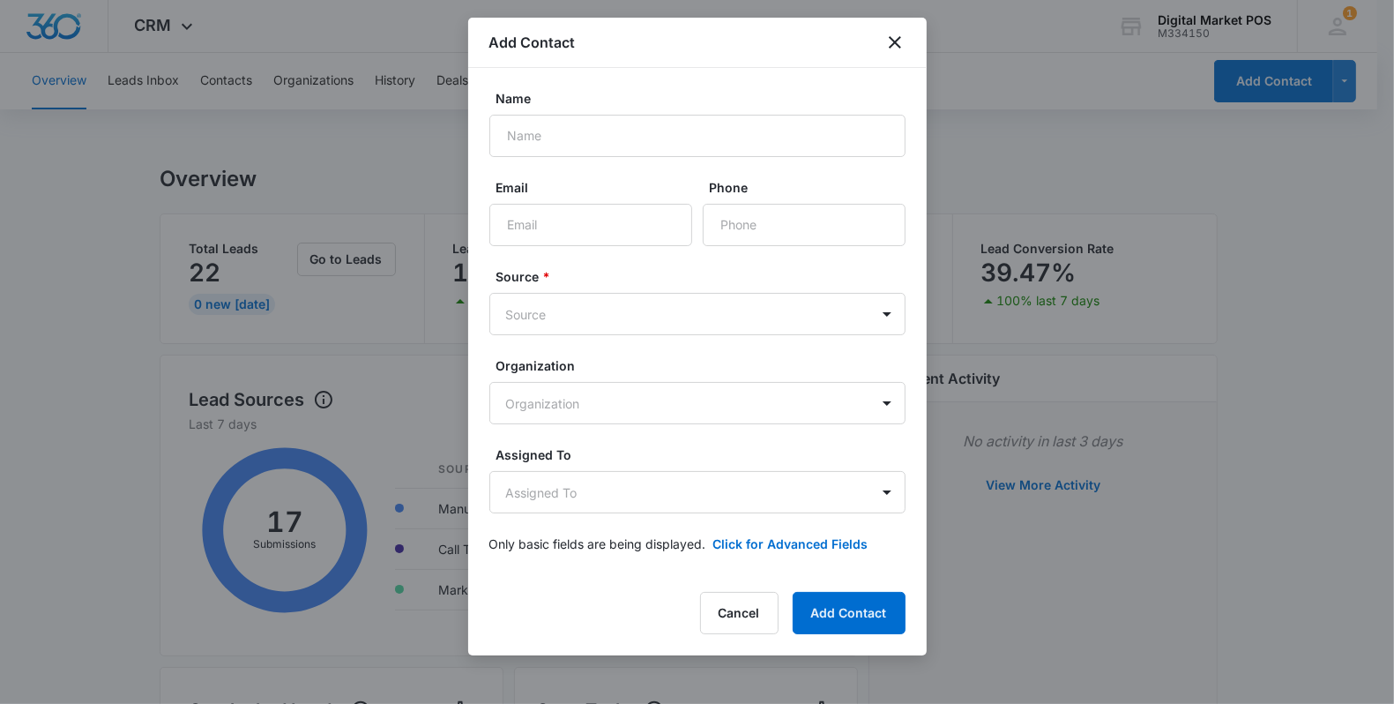
click at [620, 174] on form "Name Email Phone Source * Source Organization Organization Assigned To Assigned…" at bounding box center [697, 331] width 416 height 485
click at [767, 534] on button "Click for Advanced Fields" at bounding box center [790, 543] width 155 height 19
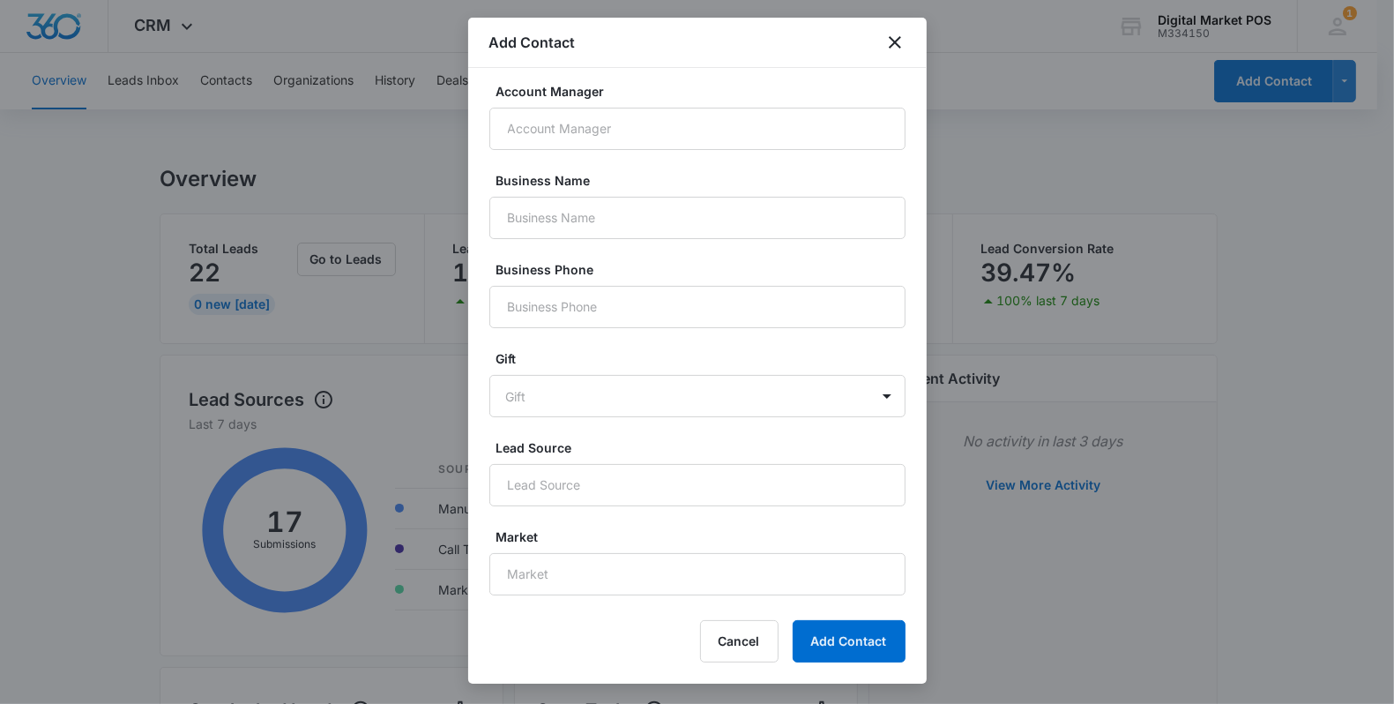
scroll to position [992, 0]
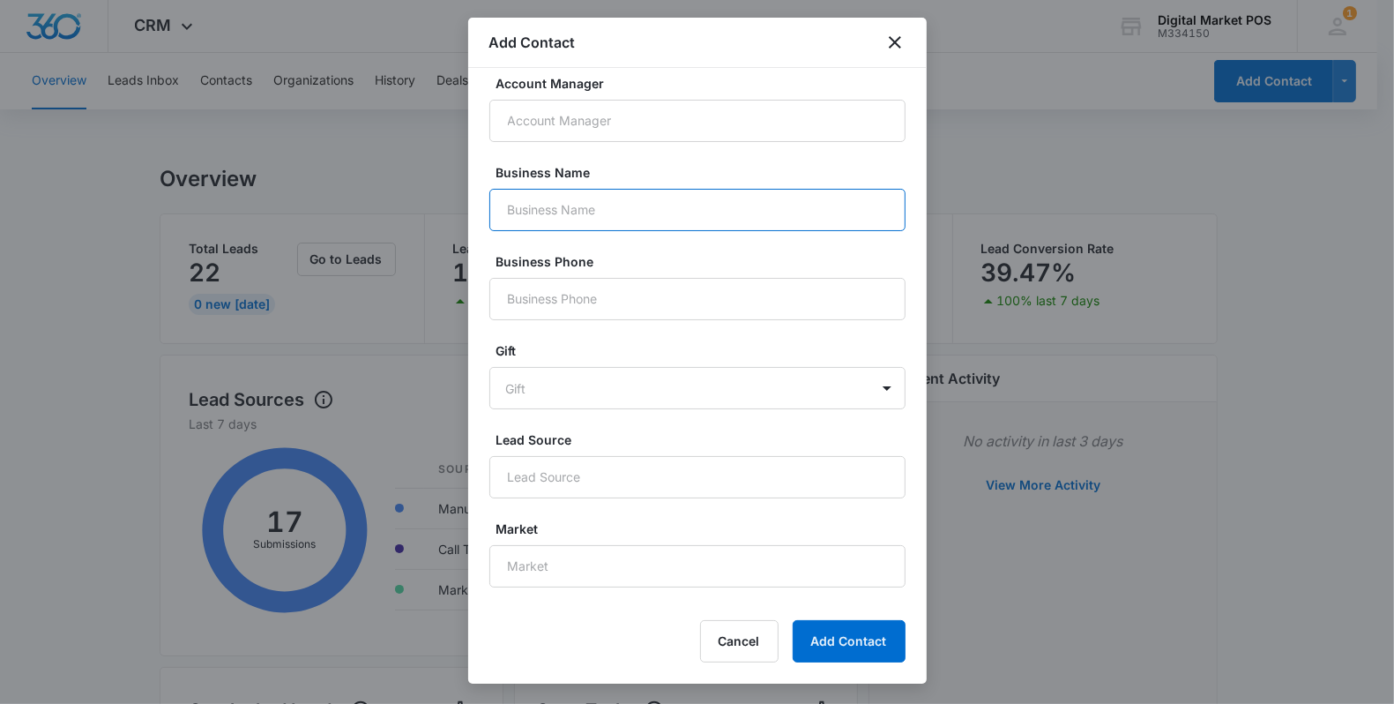
click at [539, 231] on input "Business Name" at bounding box center [697, 210] width 416 height 42
paste input "Mugs Pizza & Ribs"
type input "Mugs Pizza & Ribs"
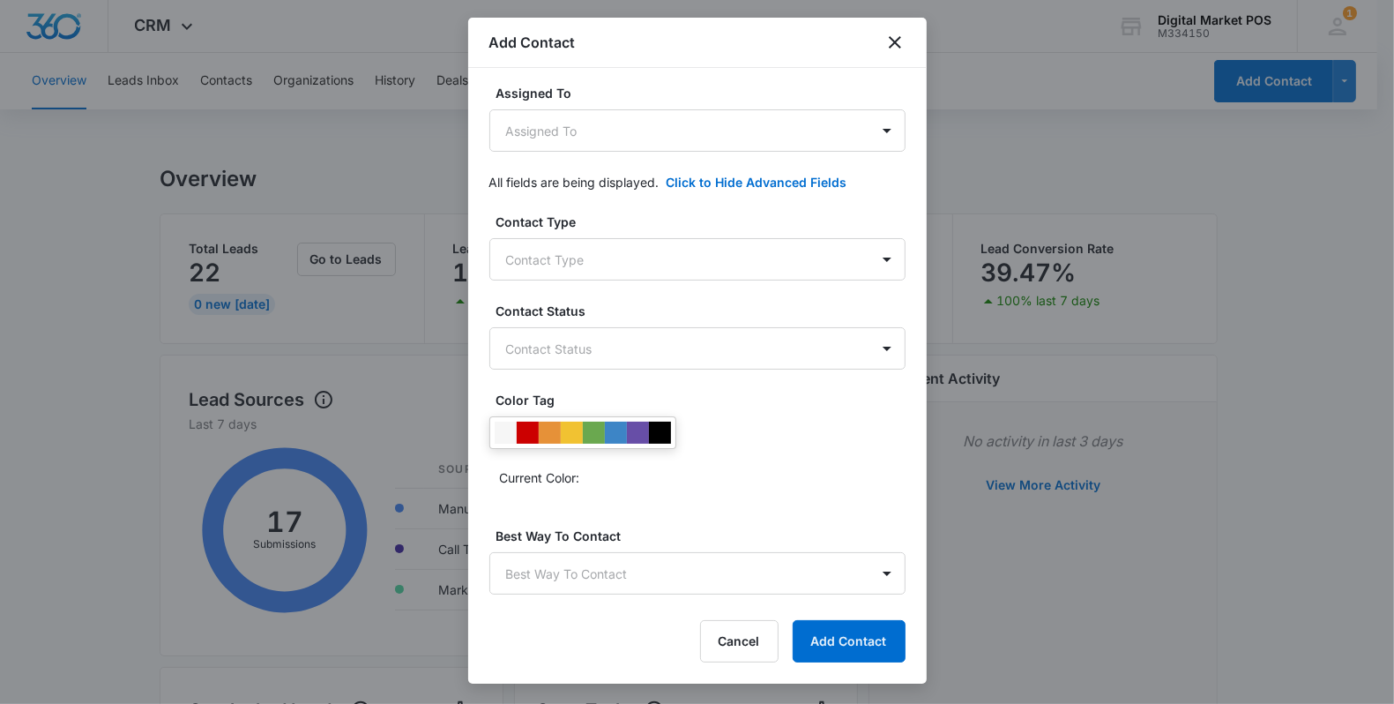
scroll to position [0, 0]
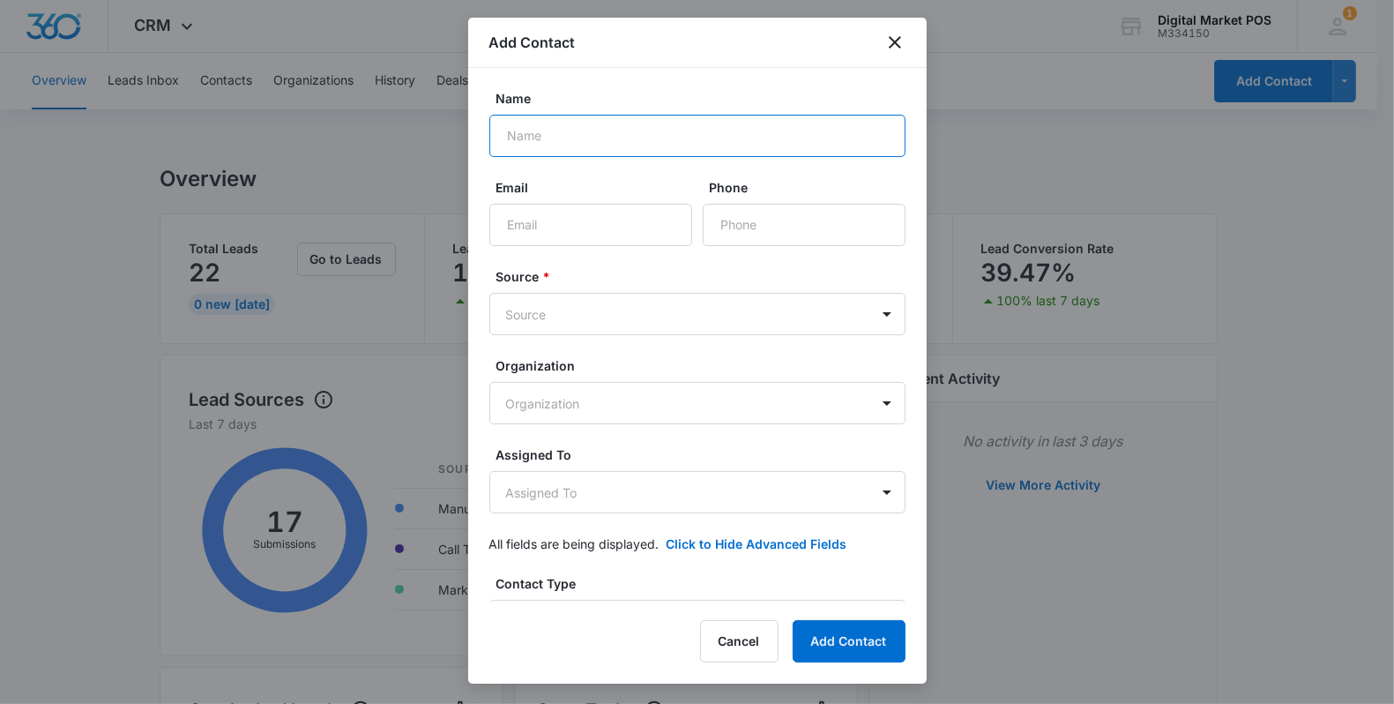
click at [520, 132] on input "Name" at bounding box center [697, 136] width 416 height 42
paste input "[PERSON_NAME]"
type input "[PERSON_NAME]"
click at [549, 235] on input "Email" at bounding box center [590, 225] width 203 height 42
paste input "[EMAIL_ADDRESS][DOMAIN_NAME]"
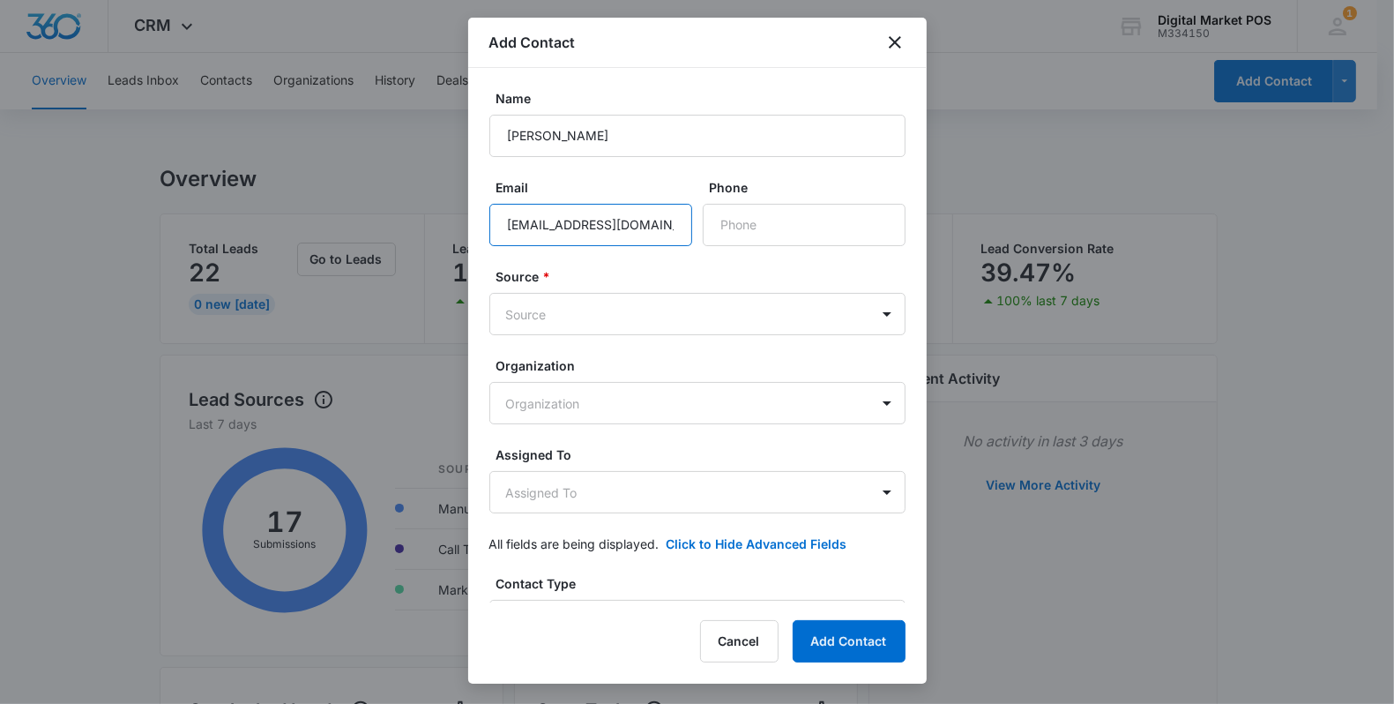
scroll to position [0, 11]
type input "[EMAIL_ADDRESS][DOMAIN_NAME]"
click at [720, 229] on input "Phone" at bounding box center [804, 225] width 203 height 42
paste input "[PHONE_NUMBER]"
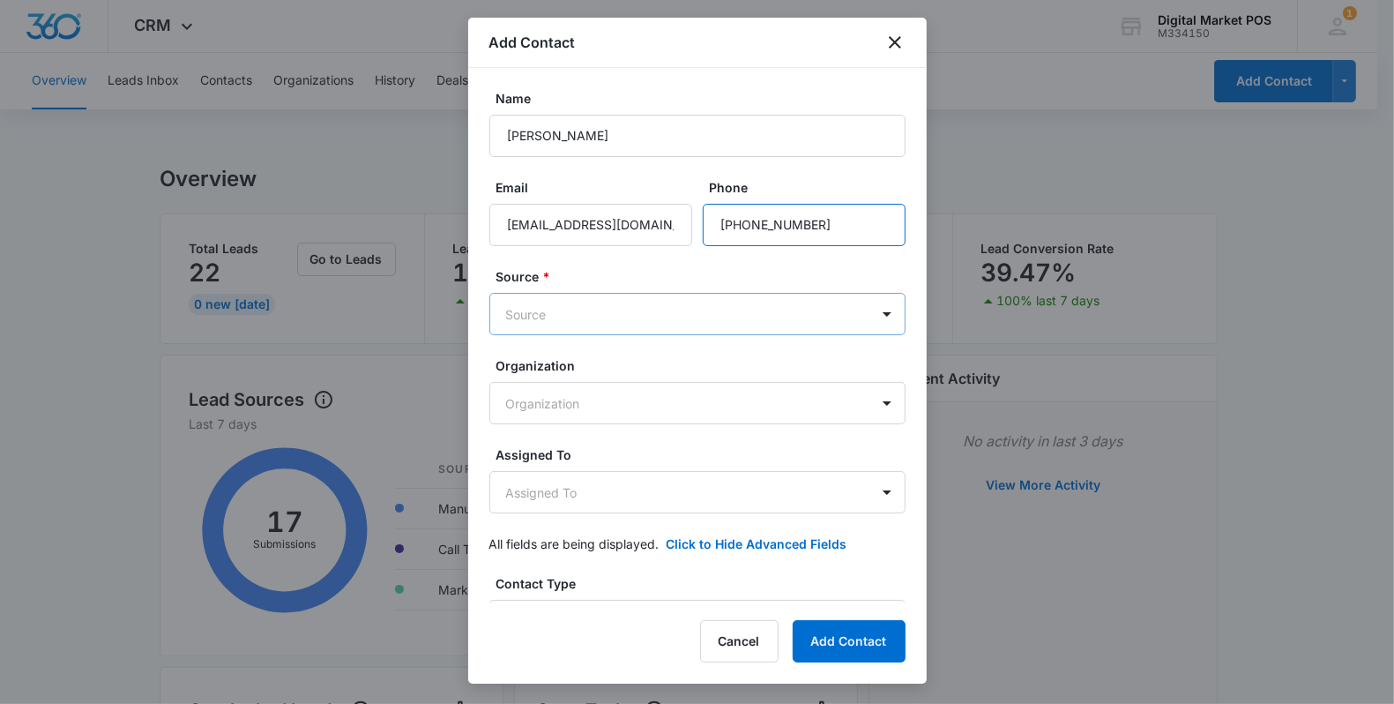
type input "[PHONE_NUMBER]"
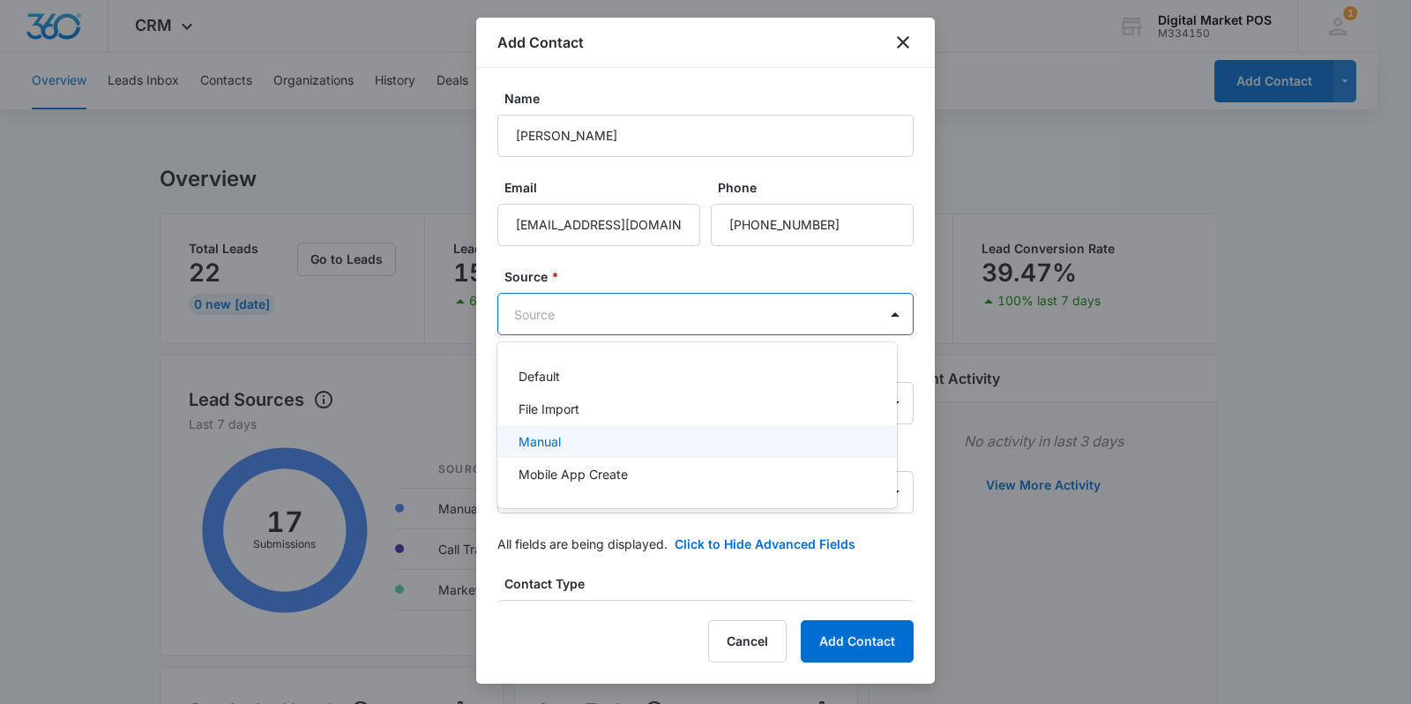
click at [588, 446] on div "Manual" at bounding box center [696, 441] width 354 height 19
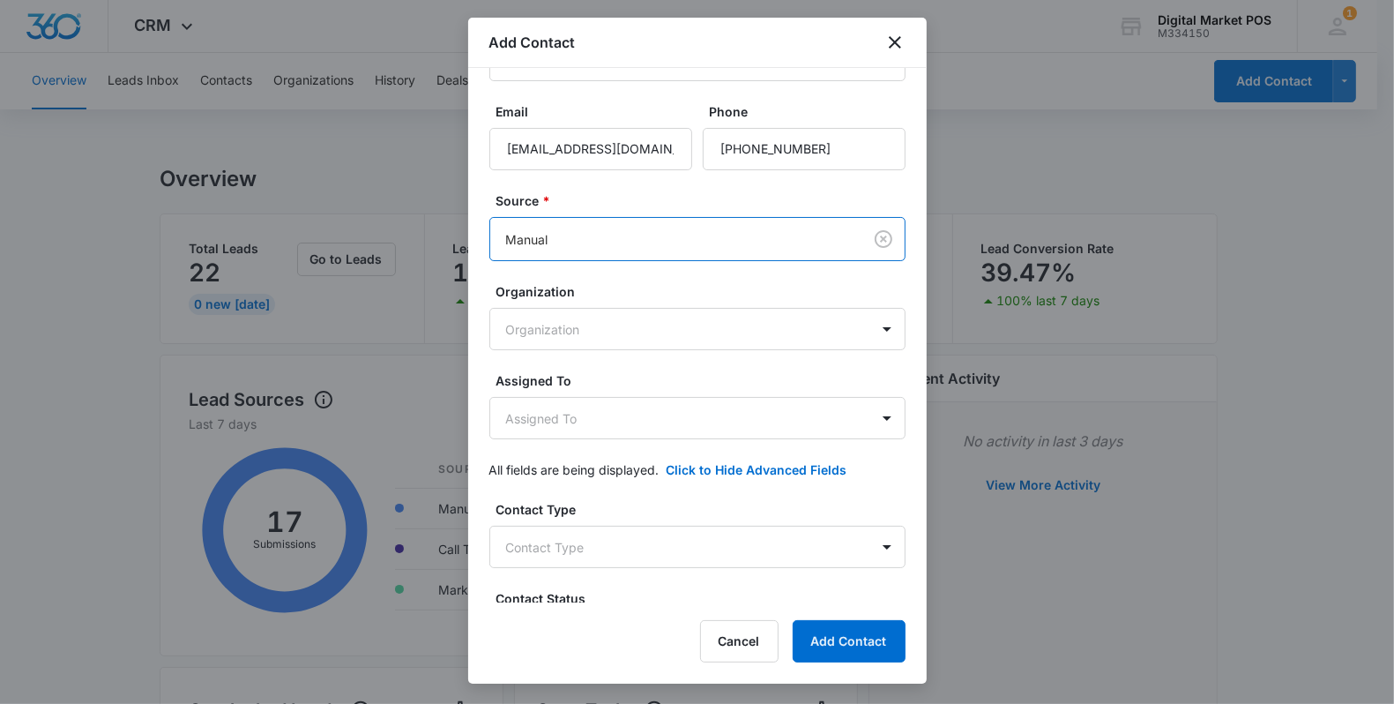
scroll to position [110, 0]
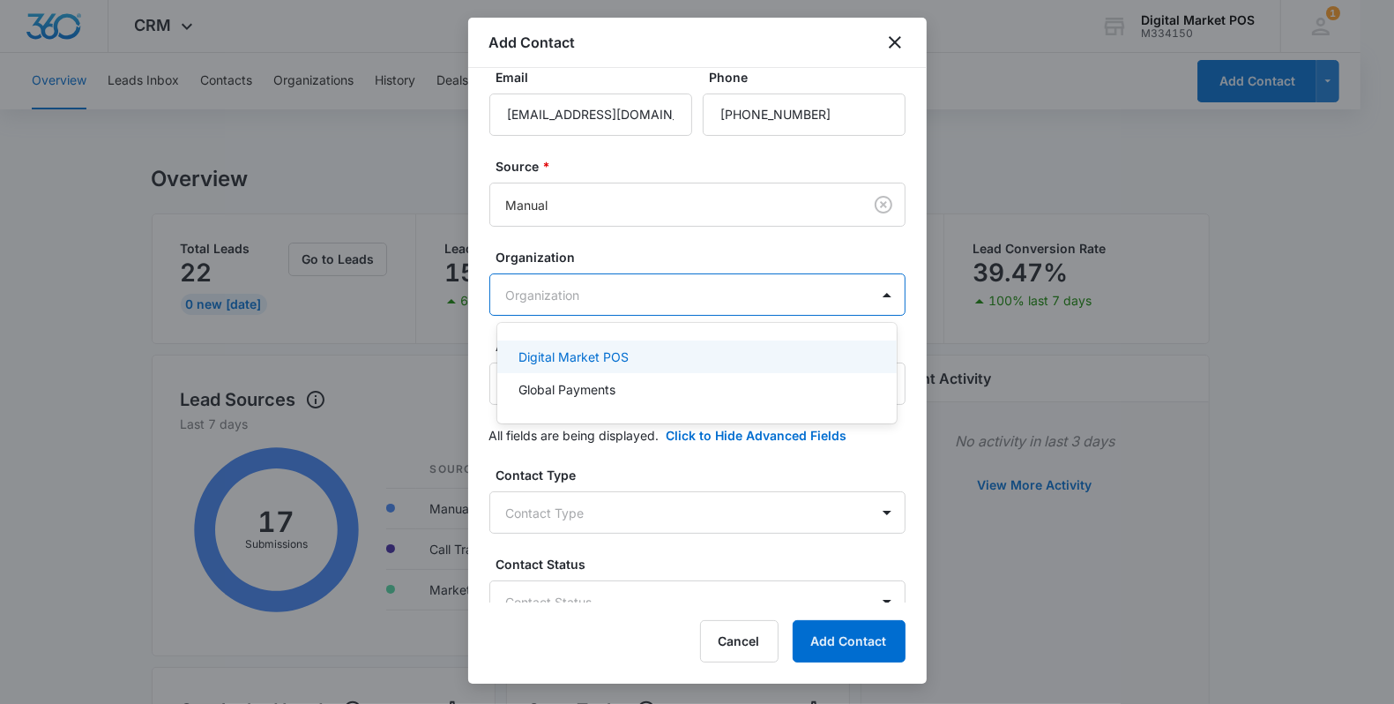
click at [564, 301] on body "CRM Apps Reputation Websites Forms CRM Email Social Content Ads Intelligence Fi…" at bounding box center [697, 352] width 1394 height 704
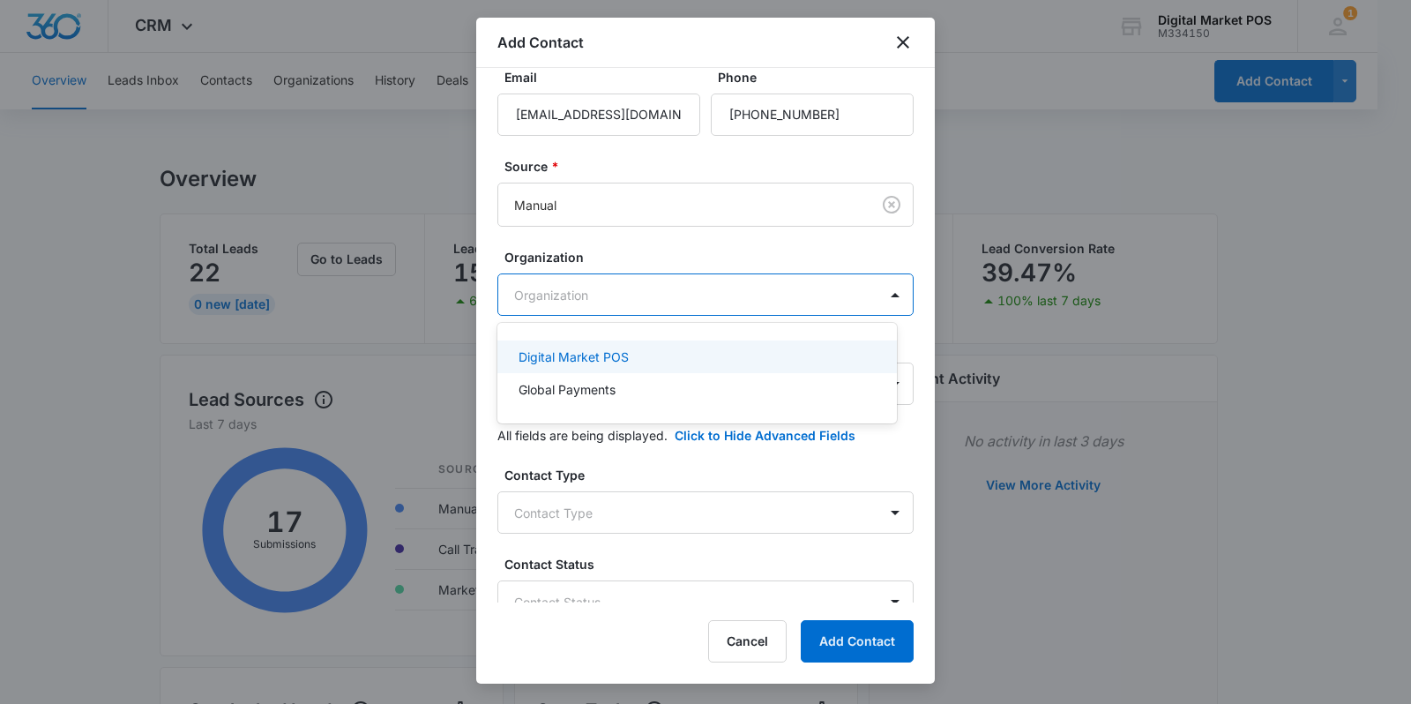
click at [565, 302] on div at bounding box center [705, 352] width 1411 height 704
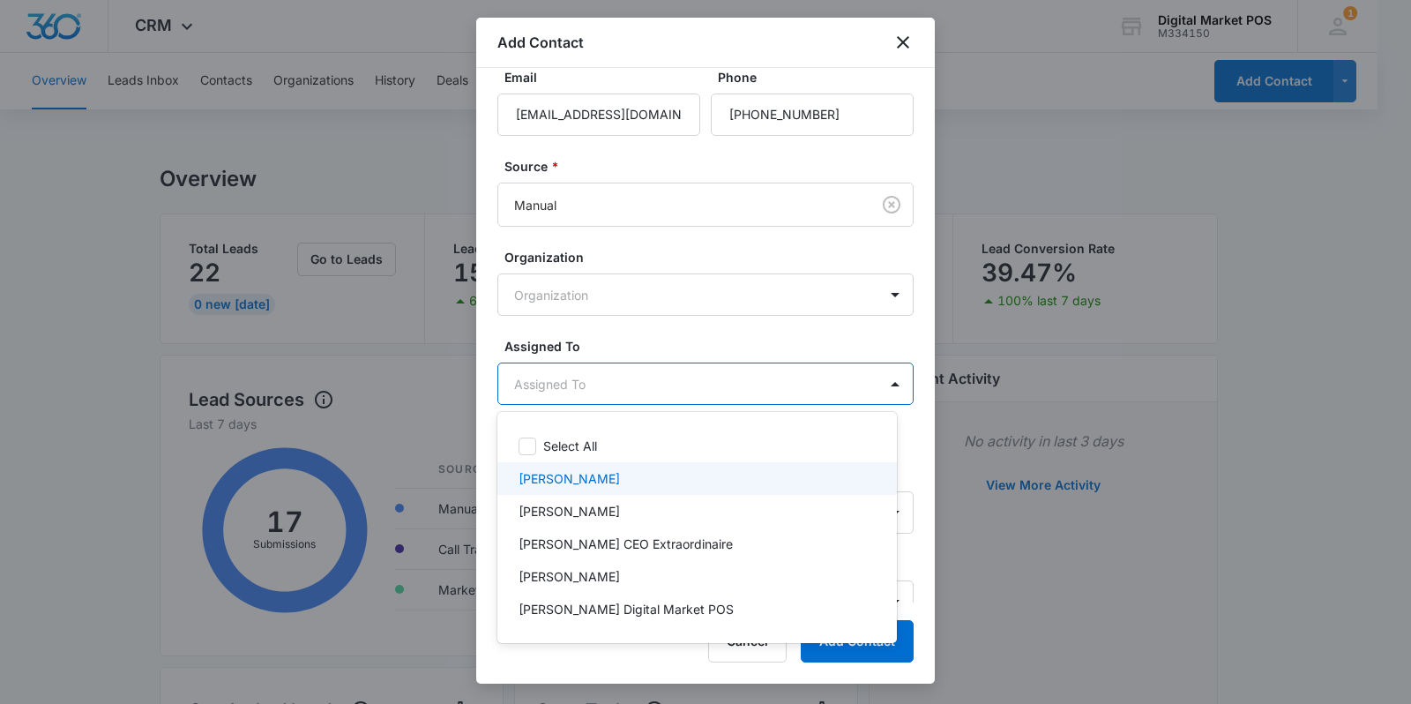
click at [574, 470] on div "[PERSON_NAME]" at bounding box center [696, 478] width 354 height 19
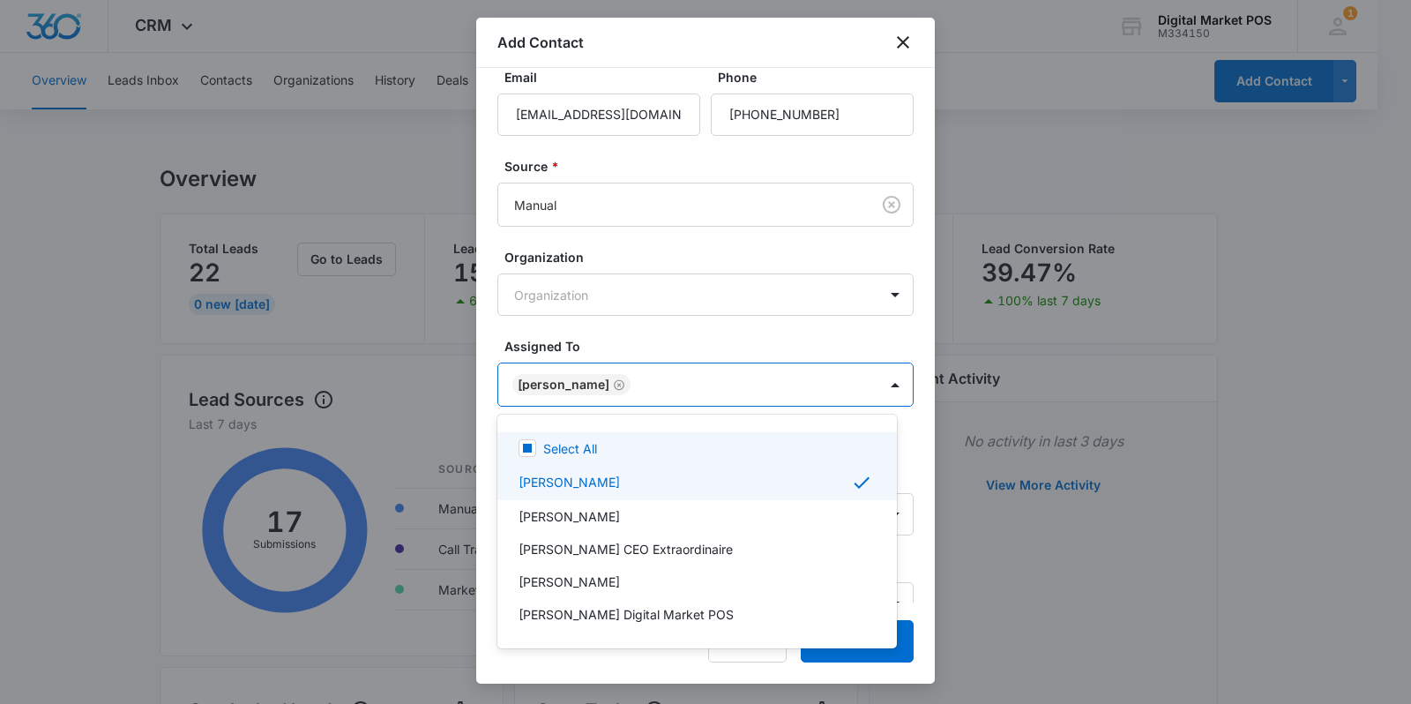
click at [487, 452] on div at bounding box center [705, 352] width 1411 height 704
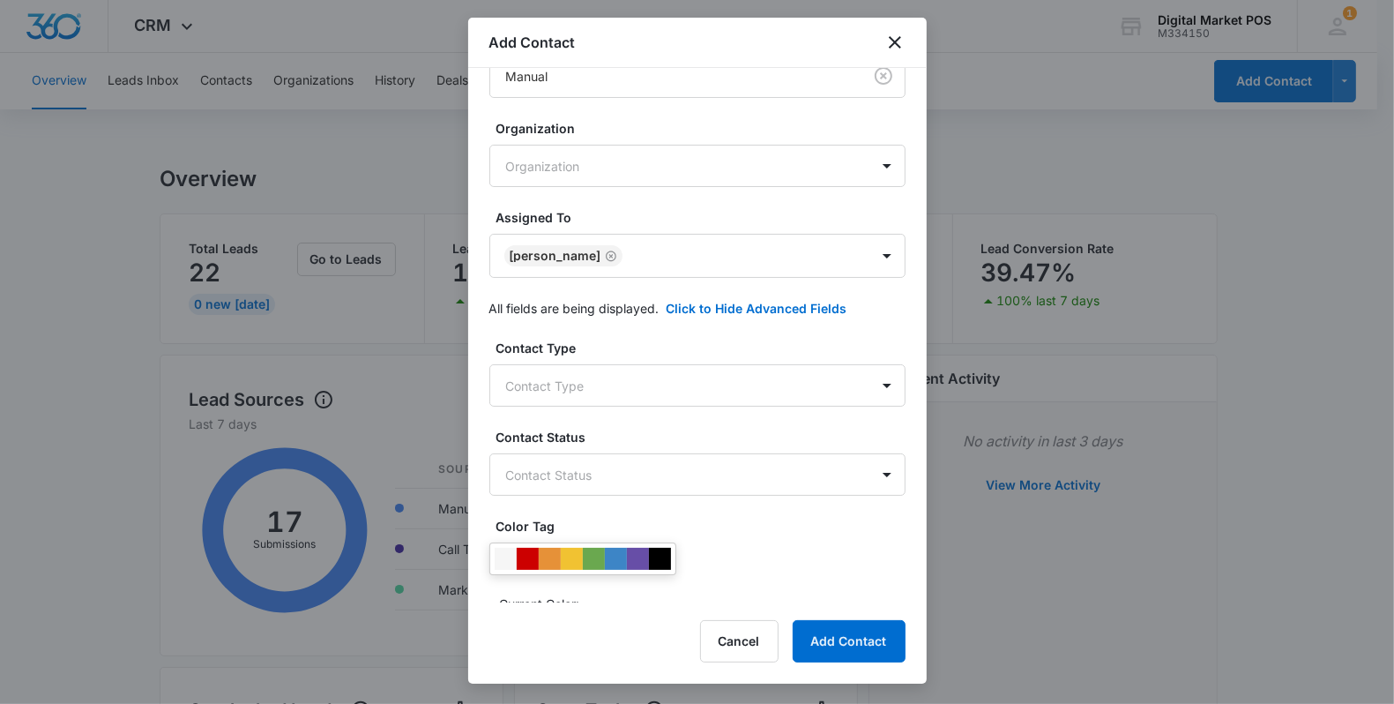
scroll to position [441, 0]
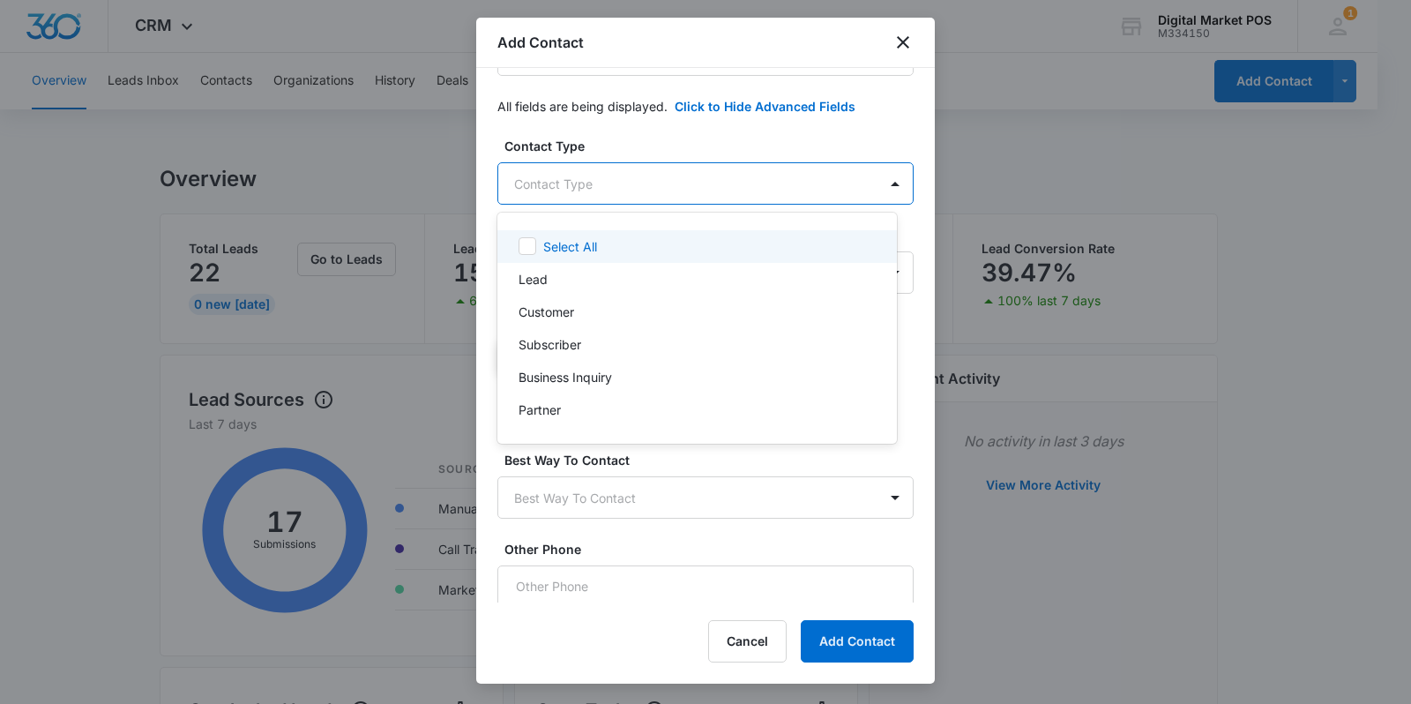
click at [553, 190] on body "CRM Apps Reputation Websites Forms CRM Email Social Content Ads Intelligence Fi…" at bounding box center [705, 352] width 1411 height 704
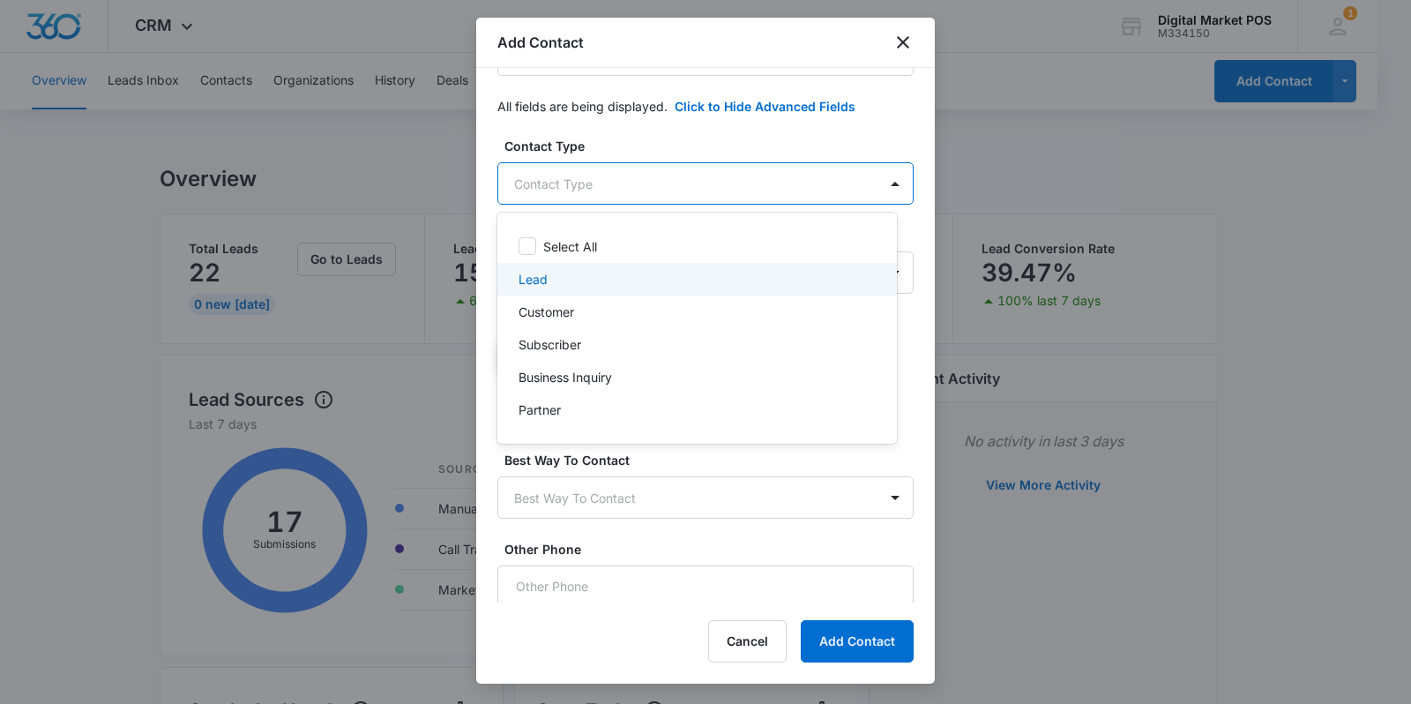
click at [571, 274] on div "Lead" at bounding box center [696, 279] width 354 height 19
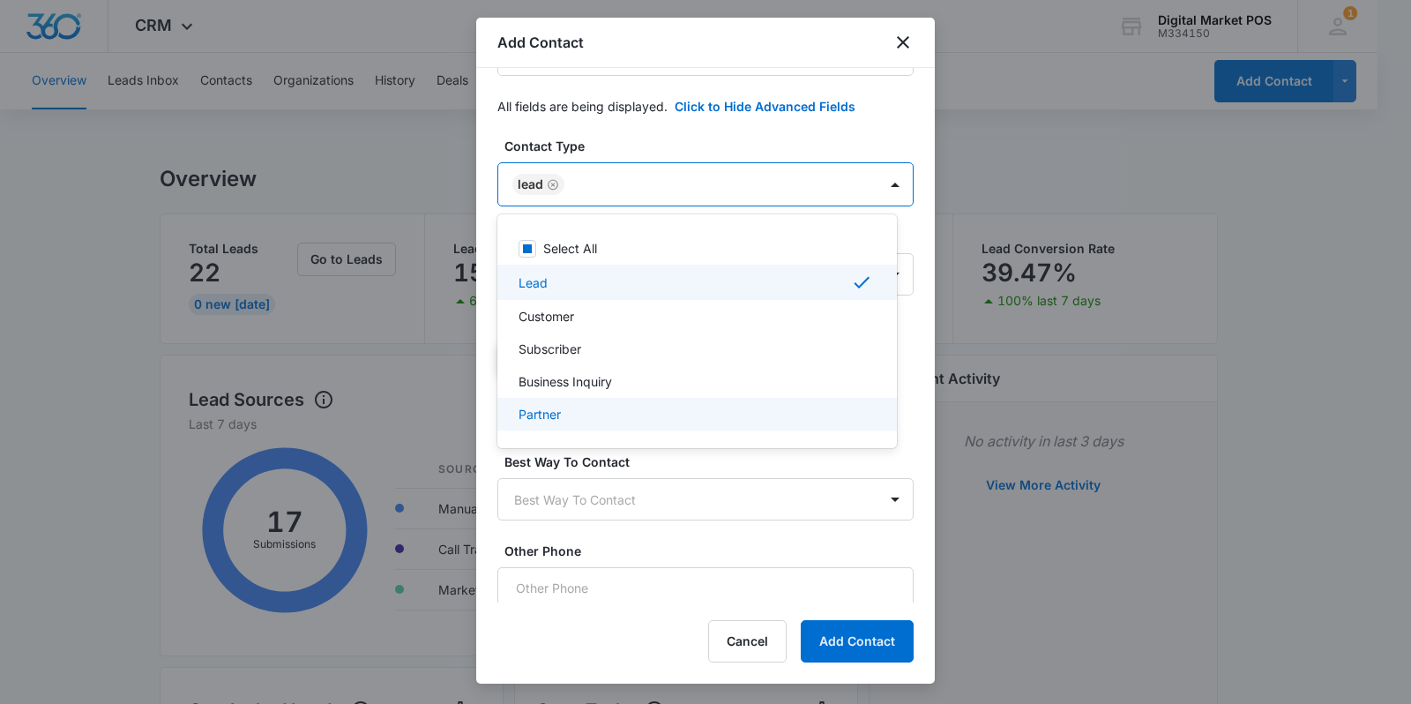
click at [930, 482] on div at bounding box center [705, 352] width 1411 height 704
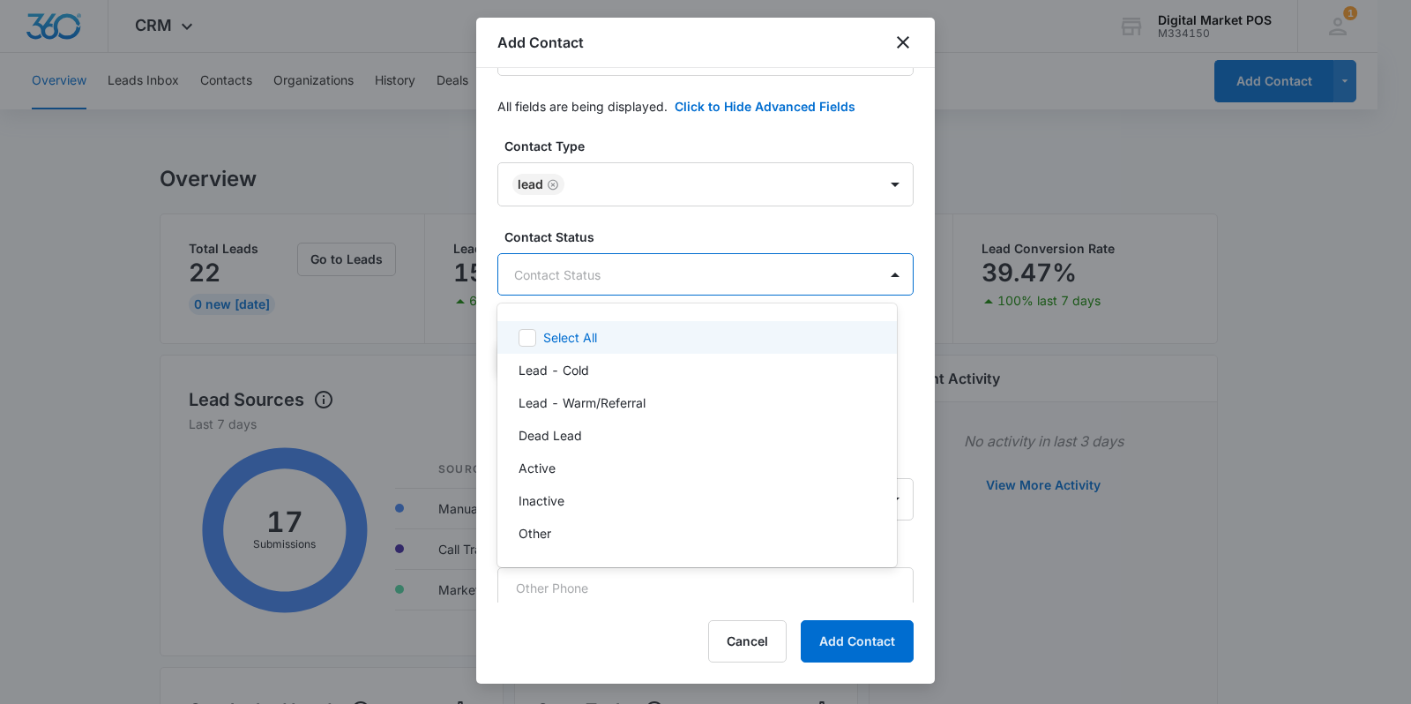
click at [610, 274] on body "CRM Apps Reputation Websites Forms CRM Email Social Content Ads Intelligence Fi…" at bounding box center [705, 352] width 1411 height 704
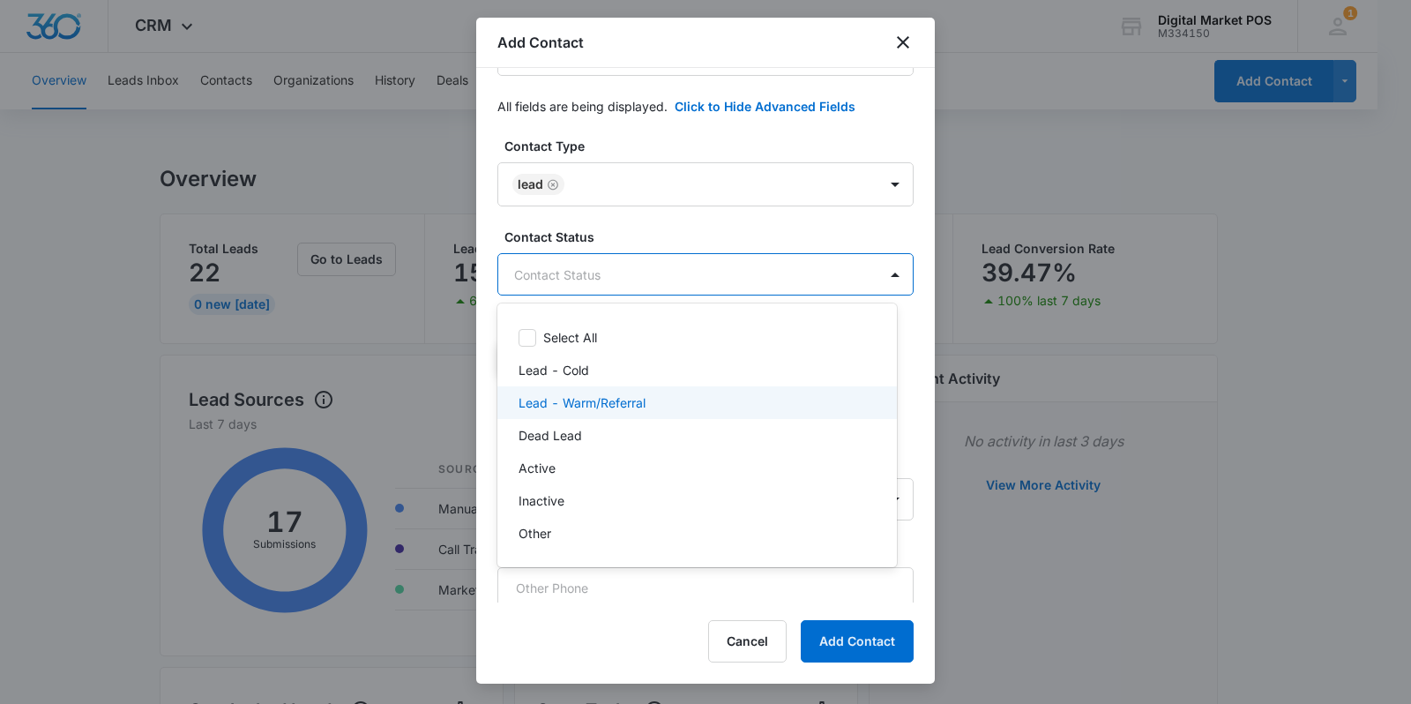
click at [613, 393] on p "Lead - Warm/Referral" at bounding box center [582, 402] width 127 height 19
click at [919, 411] on div at bounding box center [705, 352] width 1411 height 704
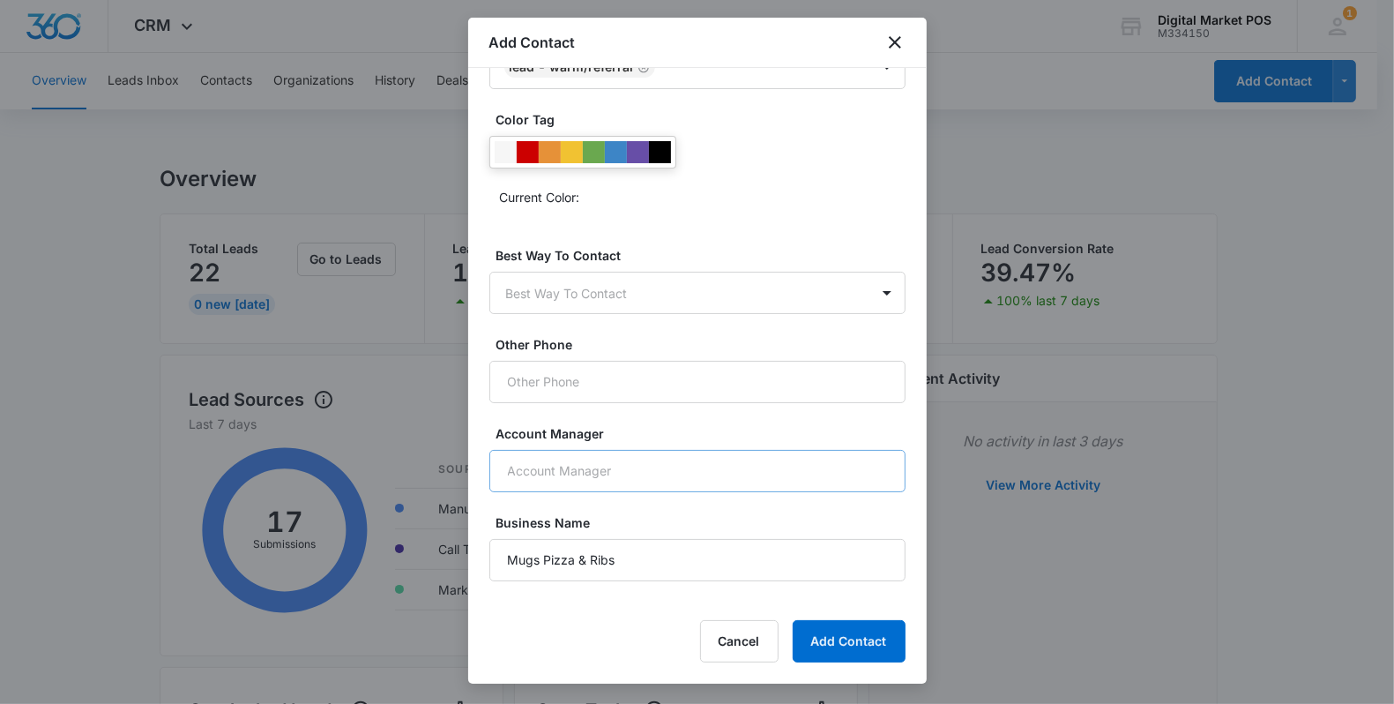
scroll to position [772, 0]
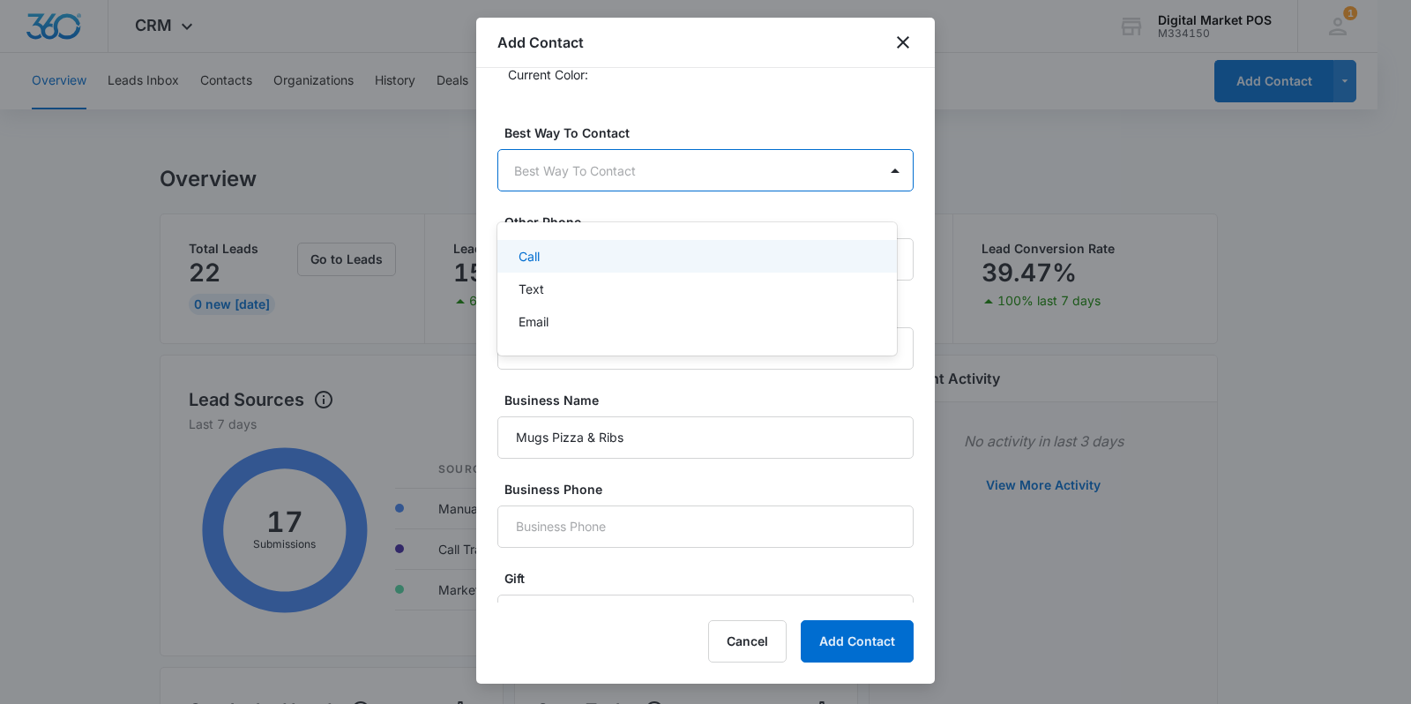
click at [534, 257] on p "Call" at bounding box center [529, 256] width 21 height 19
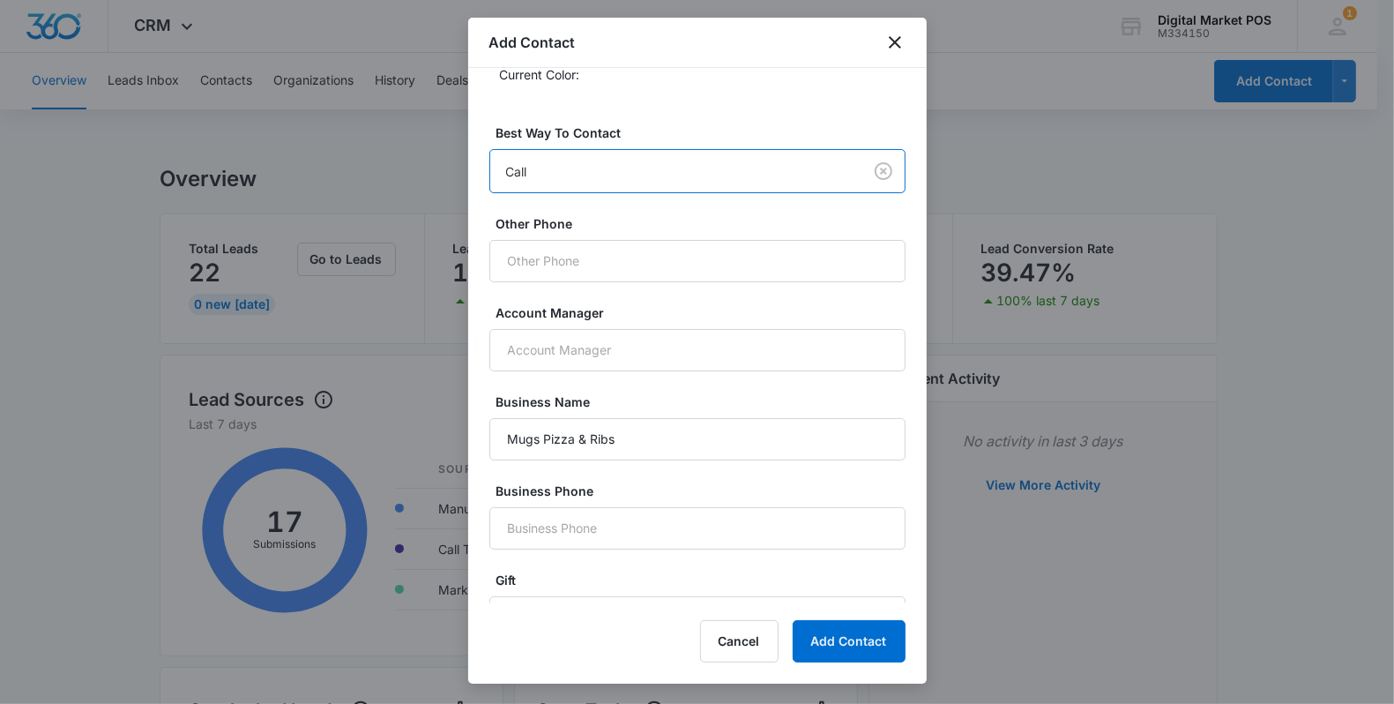
scroll to position [882, 0]
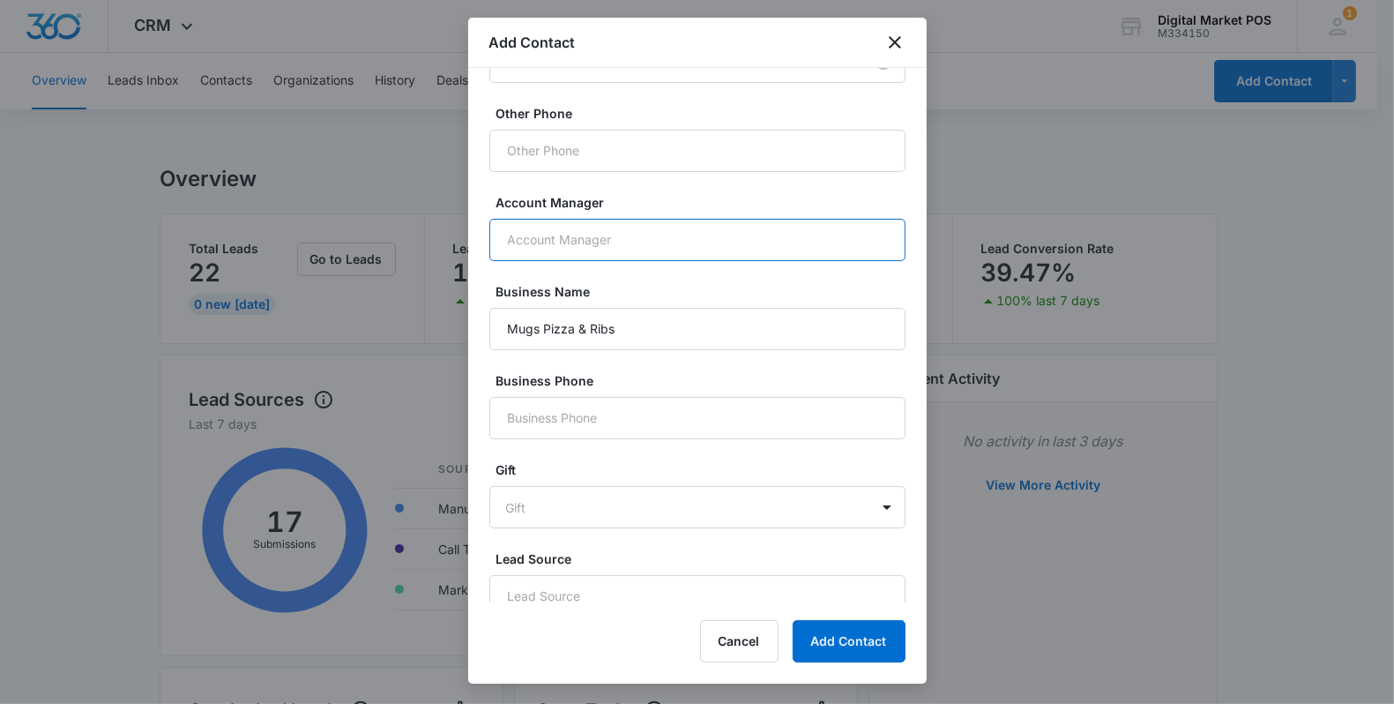
click at [563, 261] on input "Account Manager" at bounding box center [697, 240] width 416 height 42
type input "[PERSON_NAME]"
click at [818, 388] on div "Contact Type Lead Contact Status Lead - Warm/Referral Color Tag Current Color: …" at bounding box center [697, 335] width 416 height 1278
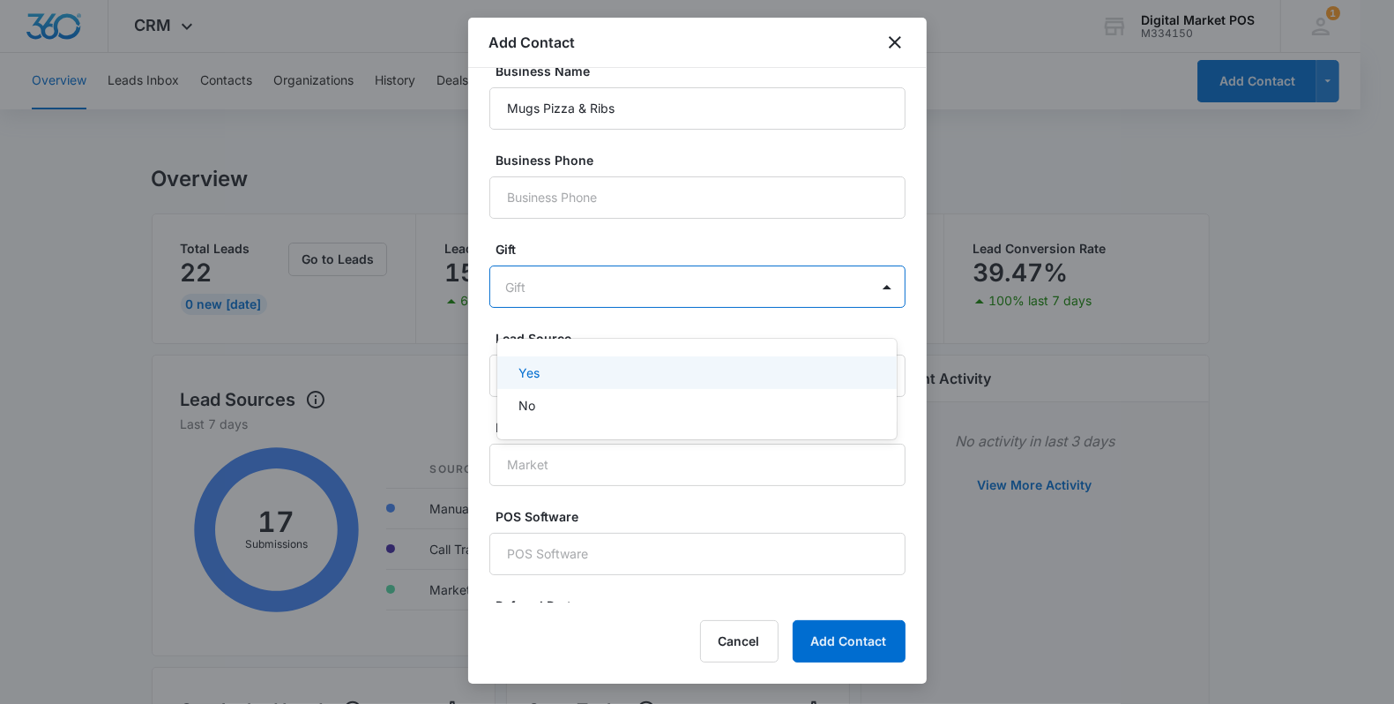
click at [617, 314] on body "CRM Apps Reputation Websites Forms CRM Email Social Content Ads Intelligence Fi…" at bounding box center [697, 352] width 1394 height 704
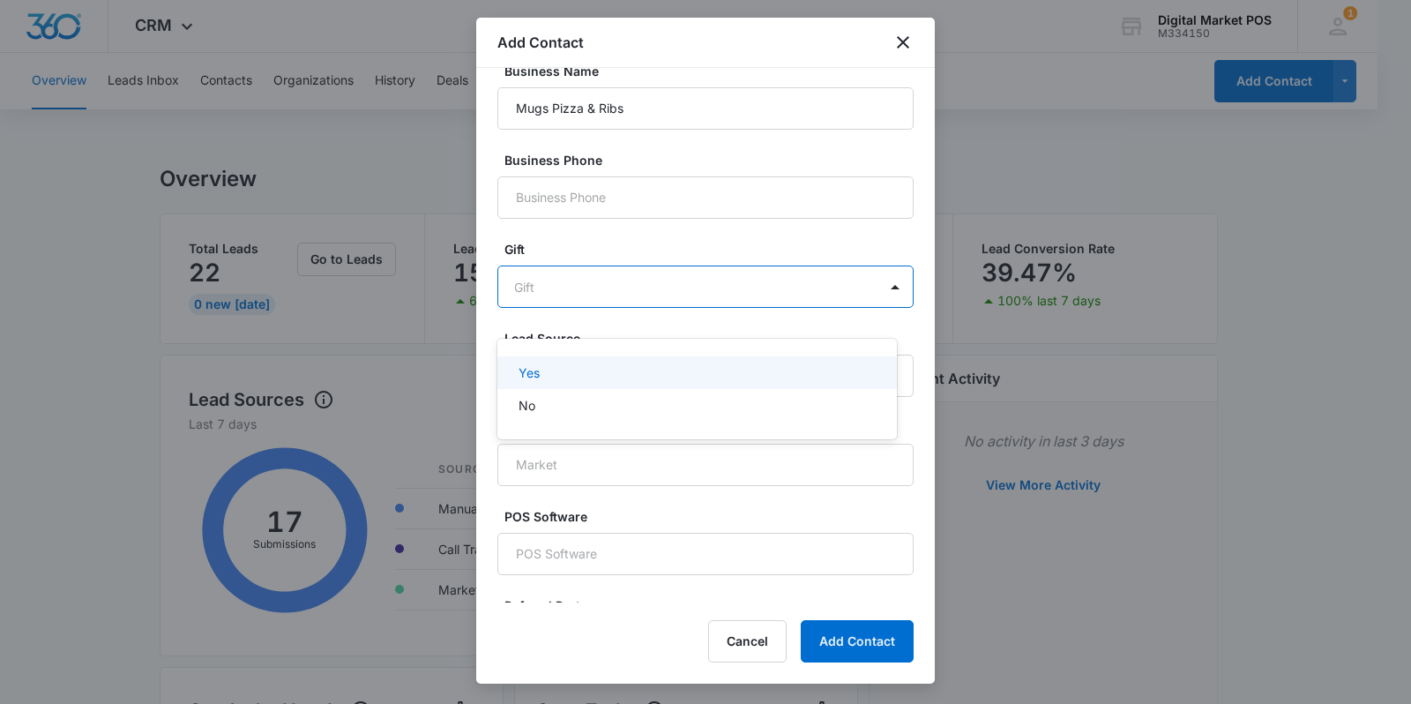
click at [542, 369] on div "Yes" at bounding box center [696, 372] width 354 height 19
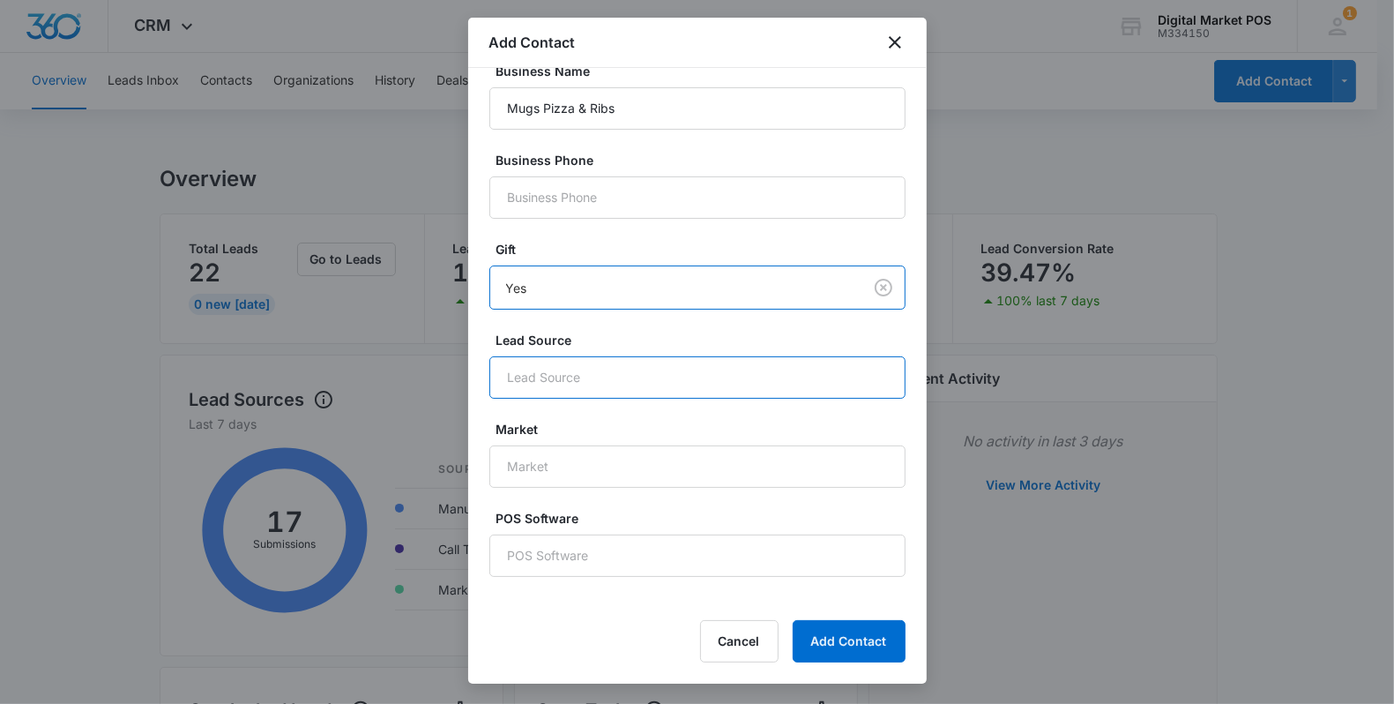
click at [668, 399] on input "Lead Source" at bounding box center [697, 377] width 416 height 42
type input "Octavian"
click at [905, 385] on div "Name [PERSON_NAME] Email [EMAIL_ADDRESS][DOMAIN_NAME] Phone Source * Manual Org…" at bounding box center [697, 335] width 459 height 534
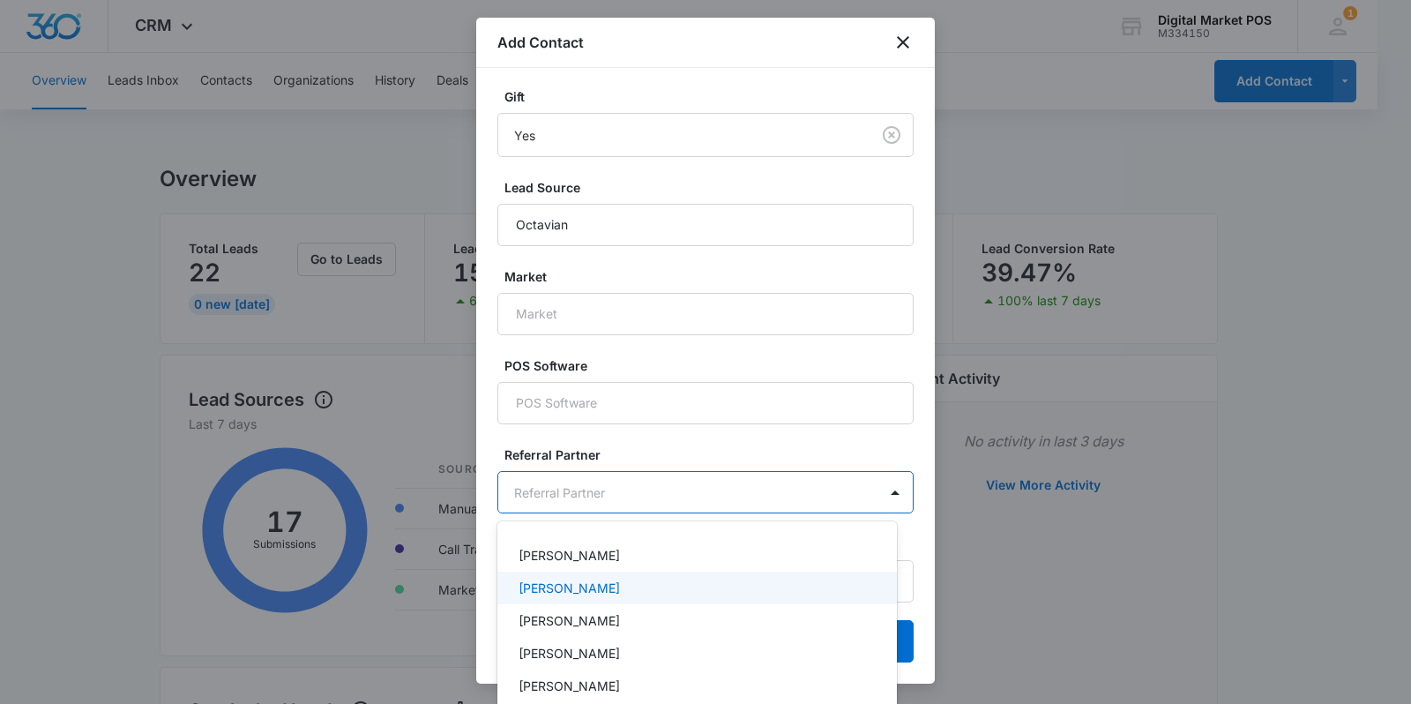
click at [676, 582] on div "[PERSON_NAME]" at bounding box center [696, 588] width 354 height 19
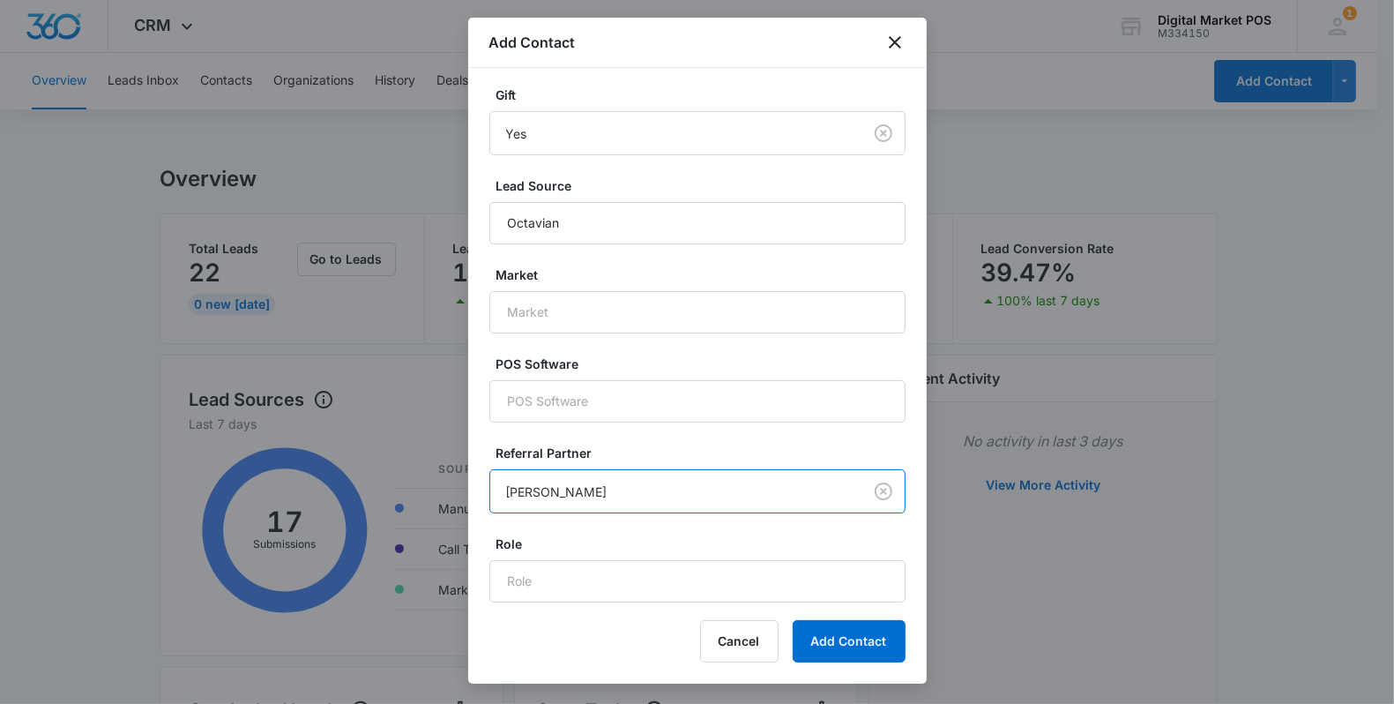
scroll to position [1281, 0]
click at [586, 404] on input "POS Software" at bounding box center [697, 401] width 416 height 42
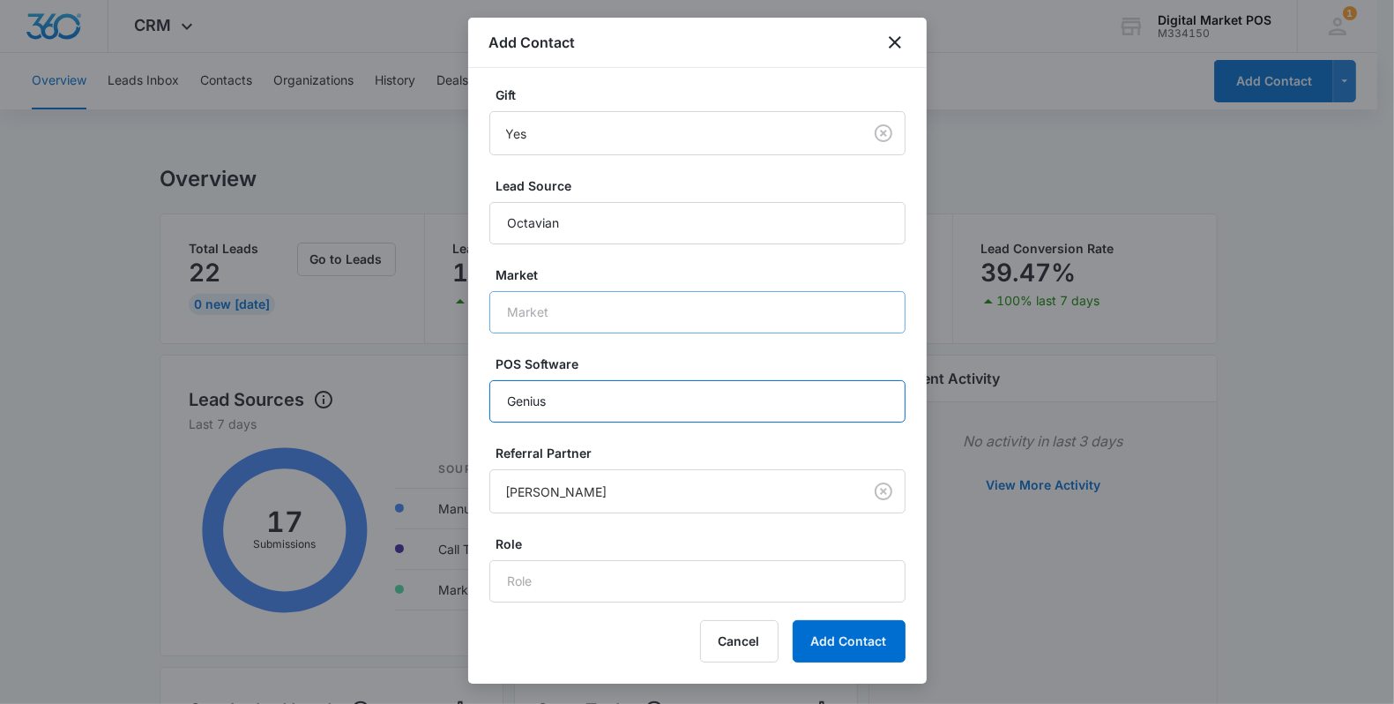
type input "Genius"
click at [584, 326] on input "Market" at bounding box center [697, 312] width 416 height 42
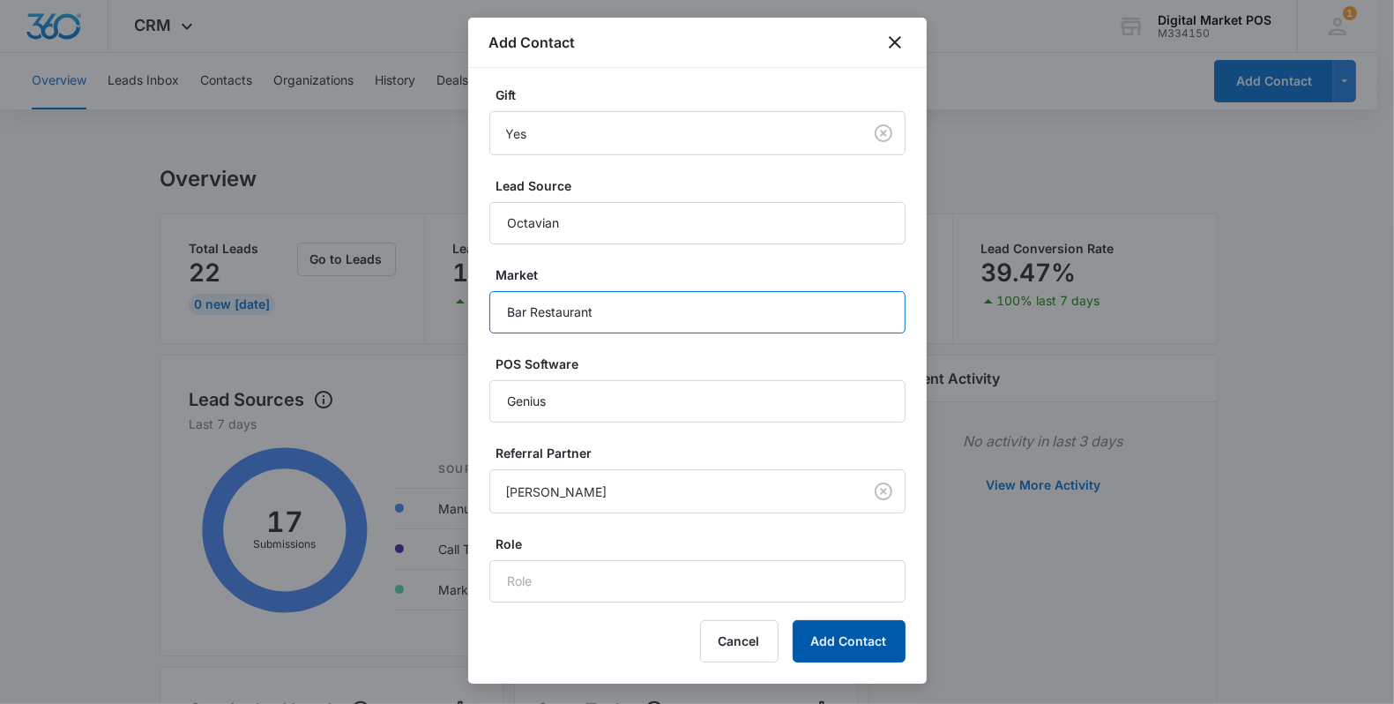
type input "Bar Restaurant"
click at [854, 624] on button "Add Contact" at bounding box center [849, 641] width 113 height 42
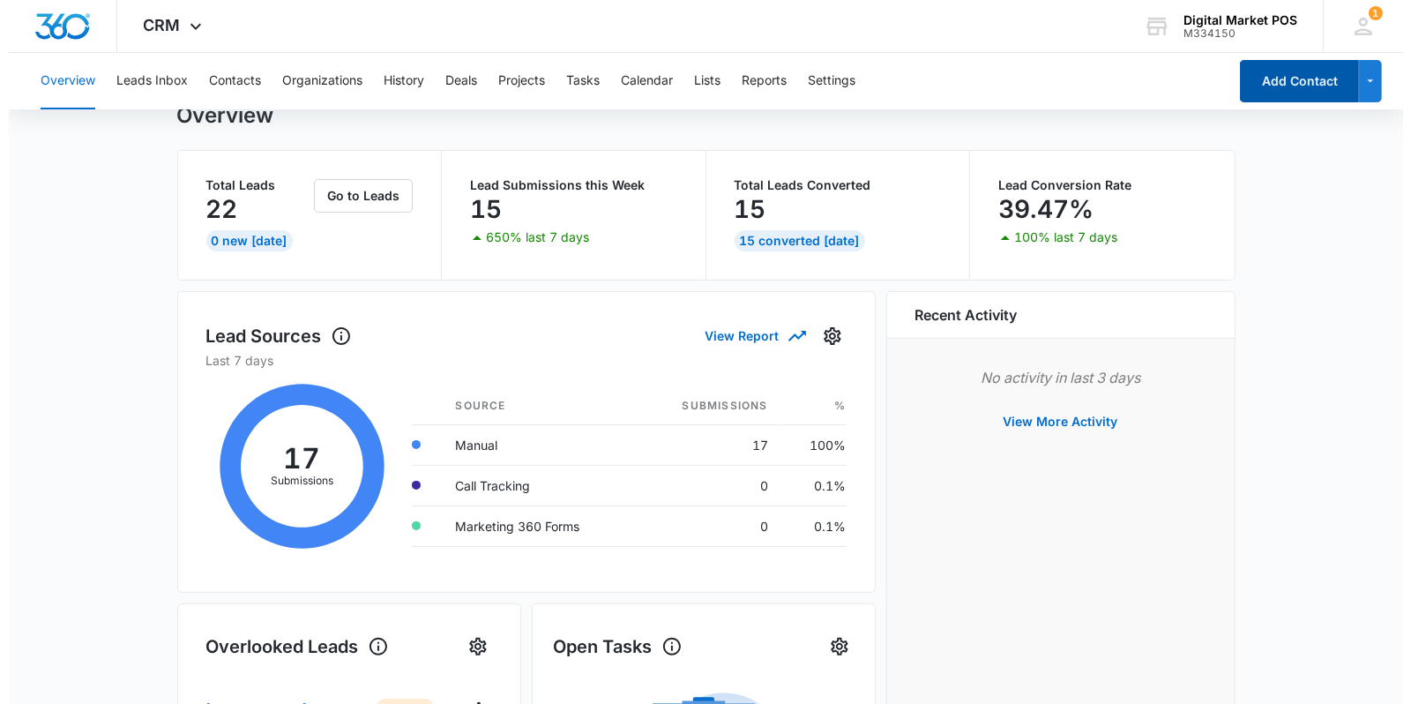
scroll to position [0, 0]
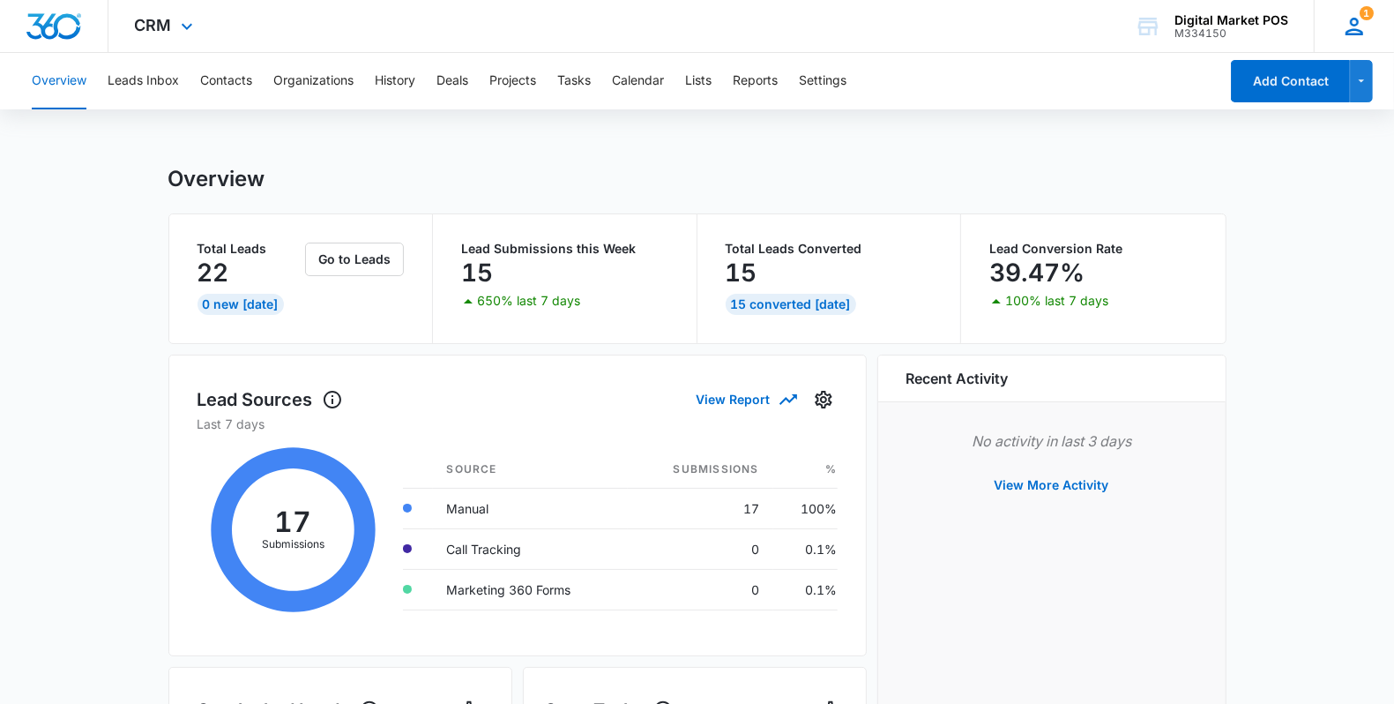
click at [1346, 19] on icon at bounding box center [1354, 26] width 26 height 26
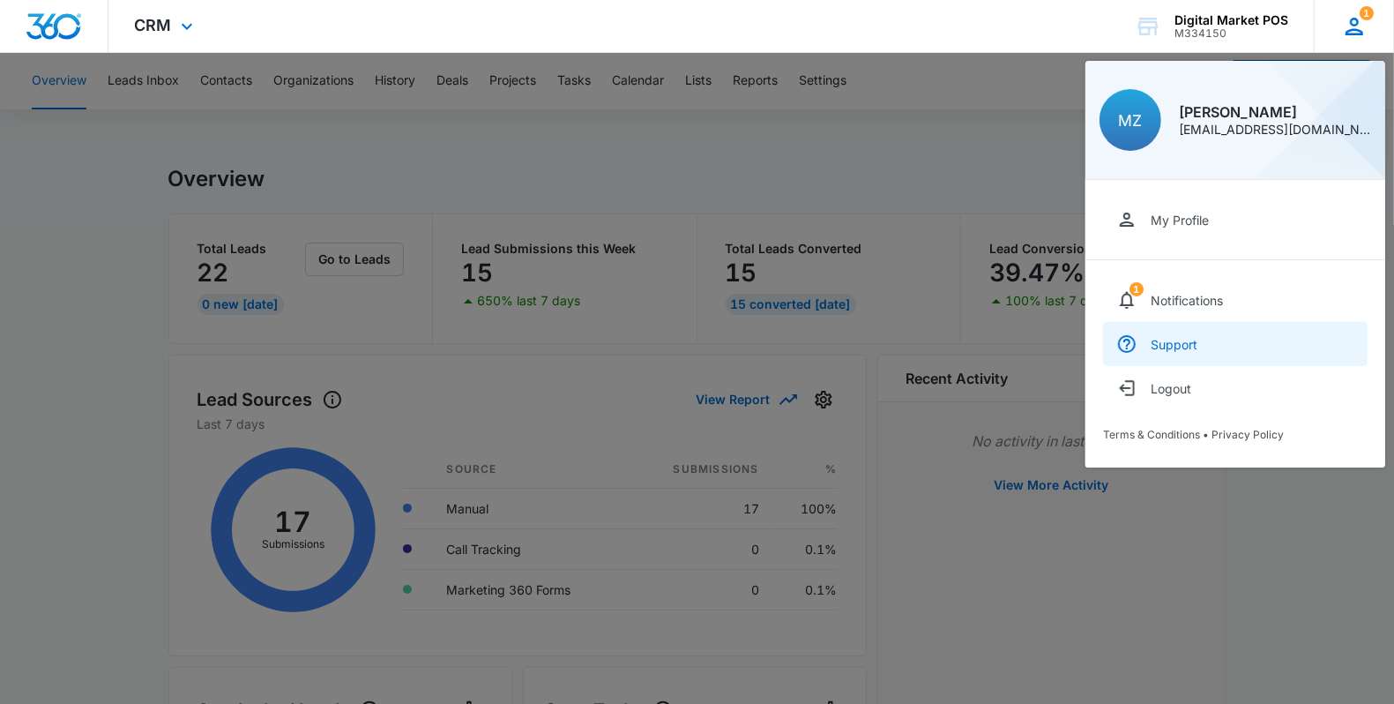
click at [1143, 341] on link "Support" at bounding box center [1235, 344] width 265 height 44
click at [962, 157] on div at bounding box center [697, 352] width 1394 height 704
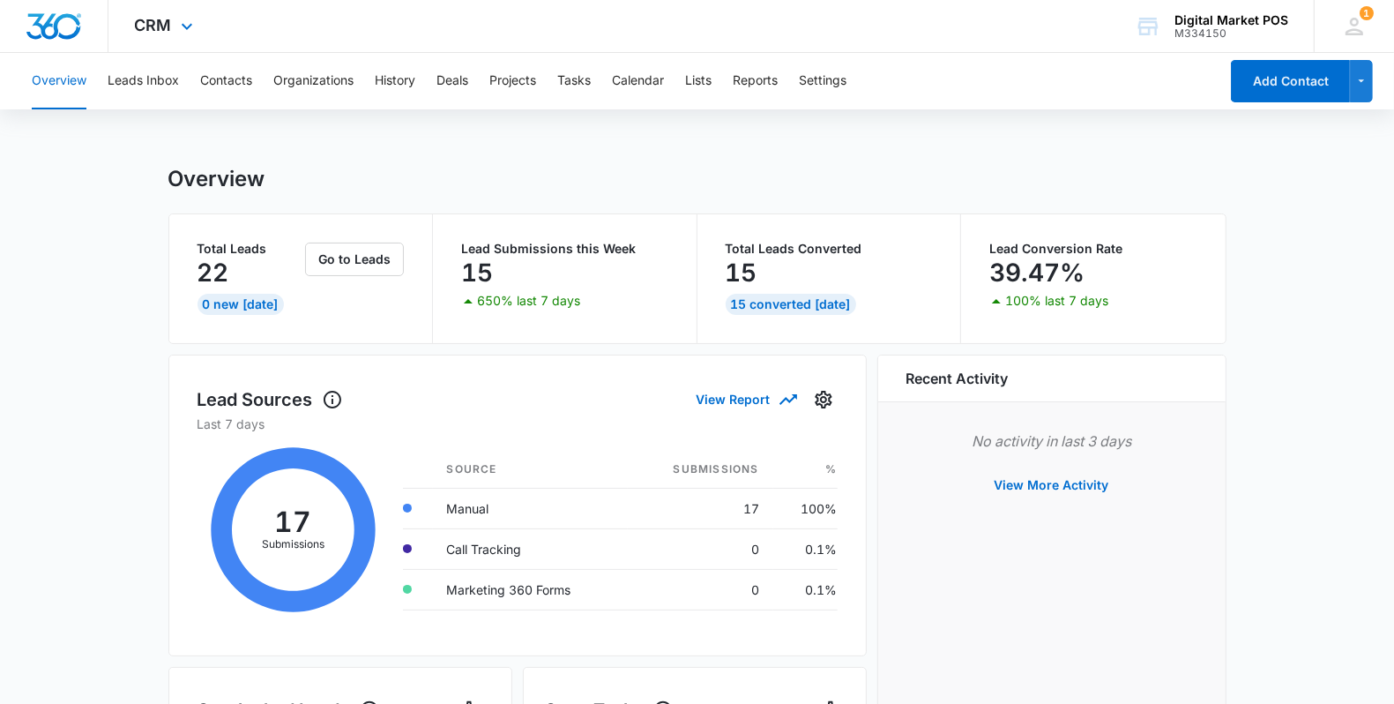
click at [174, 29] on div "CRM Apps Reputation Websites Forms CRM Email Social Content Ads Intelligence Fi…" at bounding box center [166, 26] width 116 height 52
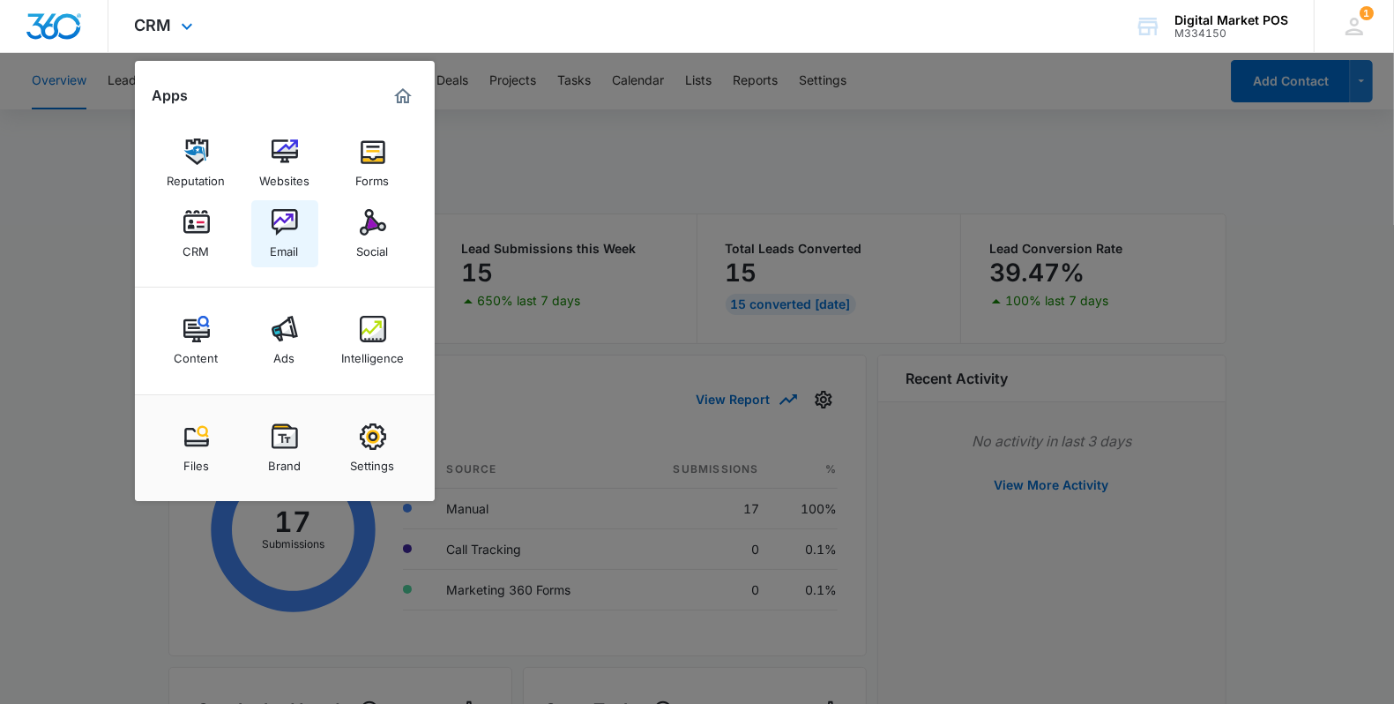
click at [291, 223] on img at bounding box center [285, 222] width 26 height 26
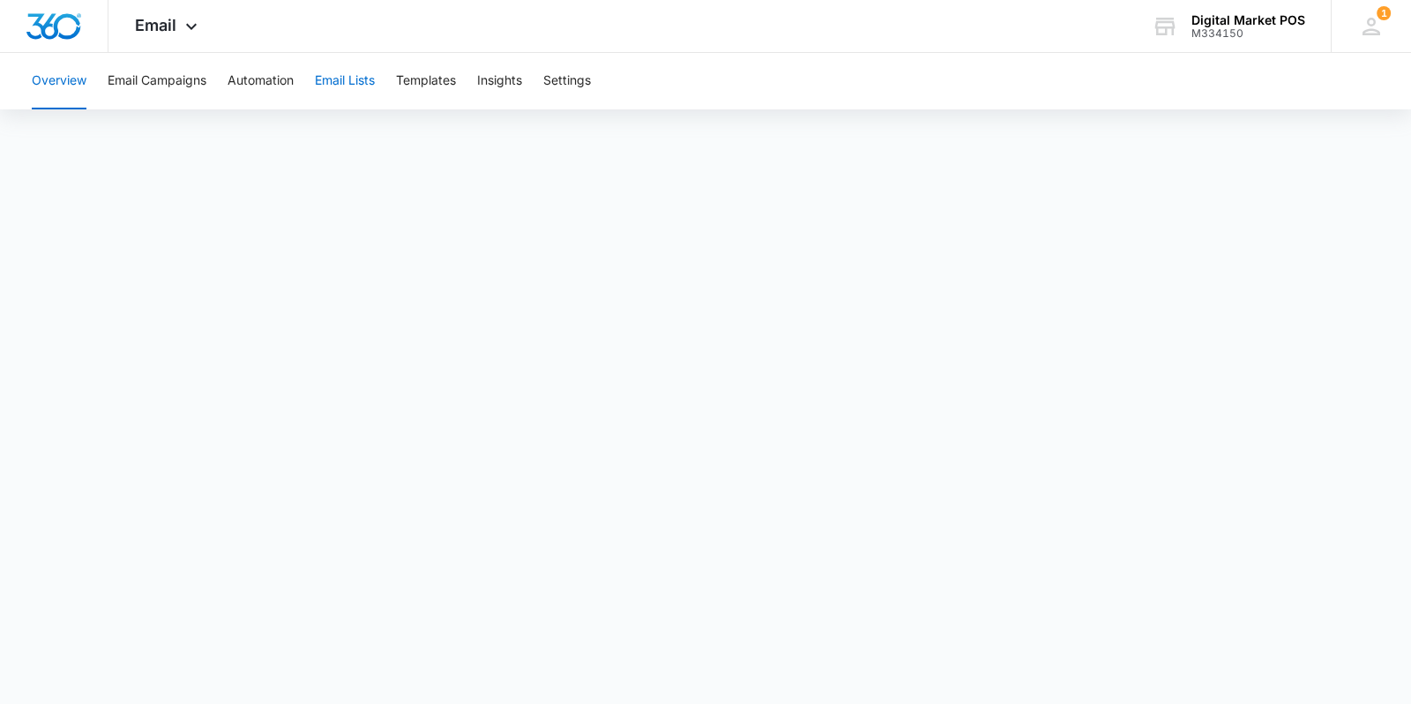
click at [351, 88] on button "Email Lists" at bounding box center [345, 81] width 60 height 56
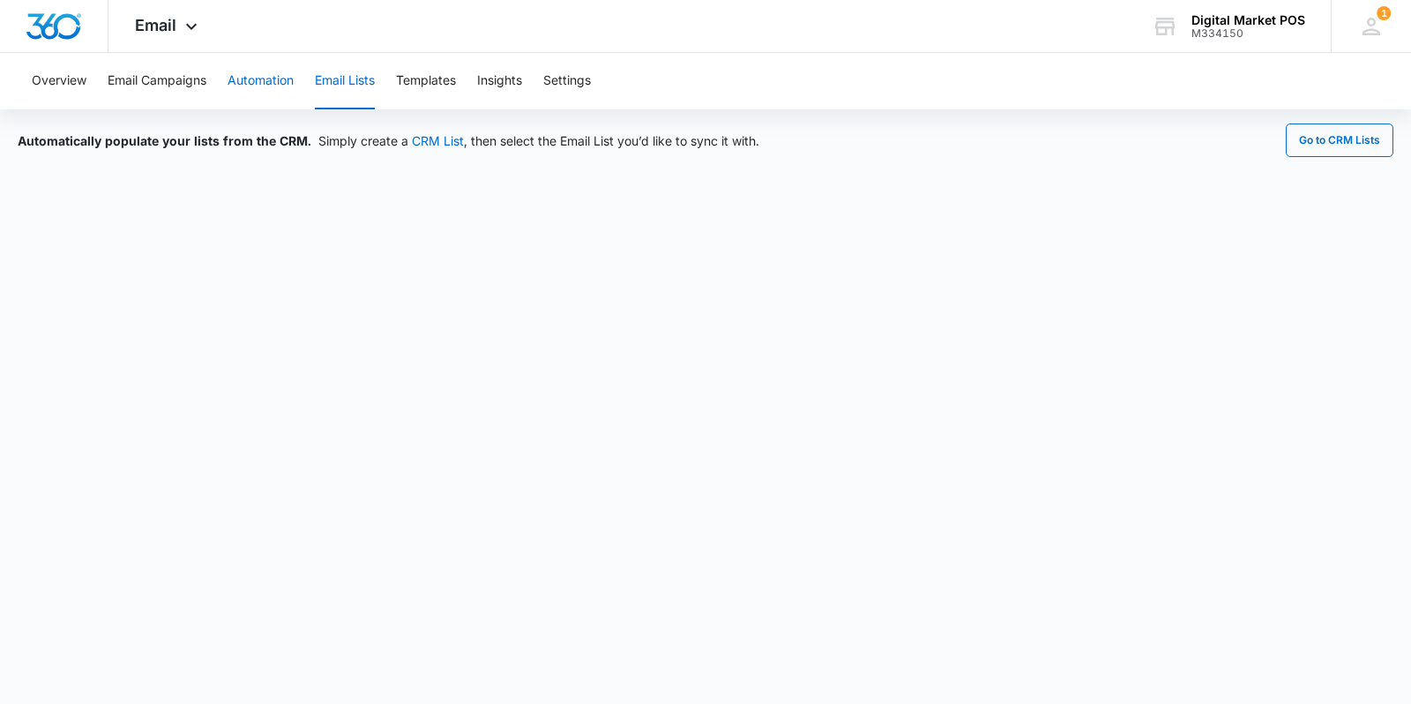
click at [272, 86] on button "Automation" at bounding box center [261, 81] width 66 height 56
